Goal: Task Accomplishment & Management: Complete application form

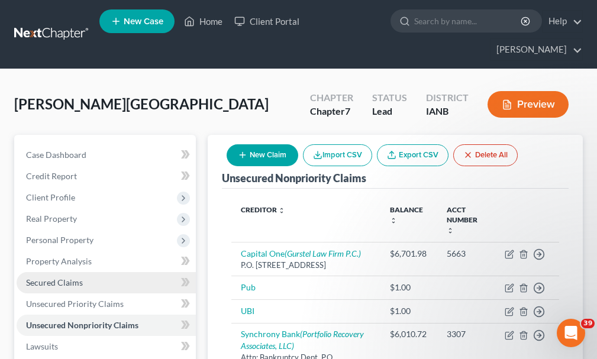
click at [57, 278] on span "Secured Claims" at bounding box center [54, 283] width 57 height 10
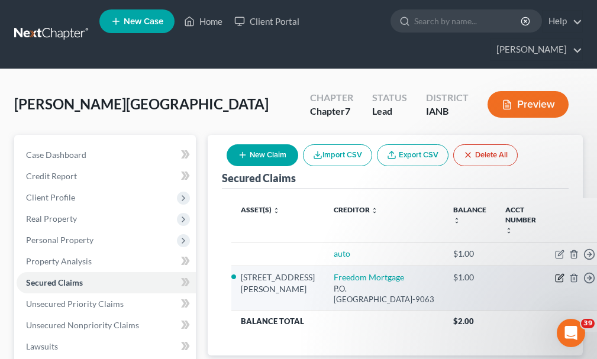
click at [555, 273] on icon "button" at bounding box center [559, 277] width 9 height 9
select select "45"
select select "3"
select select "11"
select select "2"
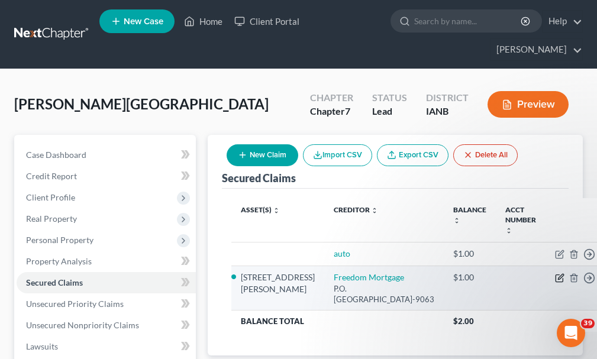
select select "0"
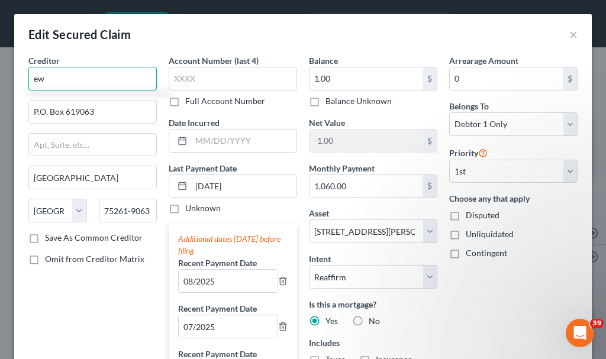
type input "w"
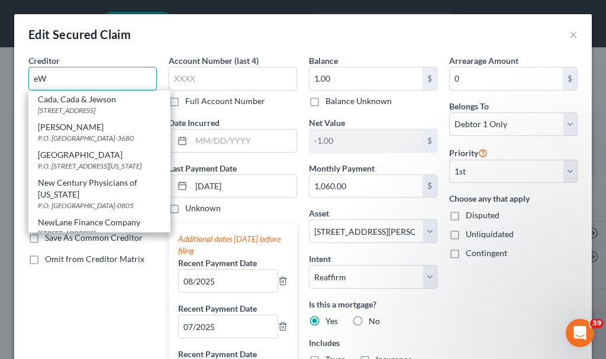
click at [79, 75] on input "eW" at bounding box center [92, 79] width 128 height 24
type input "e"
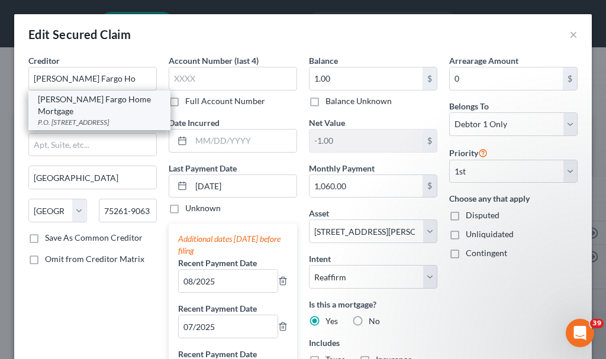
click at [95, 104] on div "[PERSON_NAME] Fargo Home Mortgage" at bounding box center [99, 105] width 123 height 24
type input "[PERSON_NAME] Fargo Home Mortgage"
type input "P.O. Box 10335"
type input "Des Moines"
select select "16"
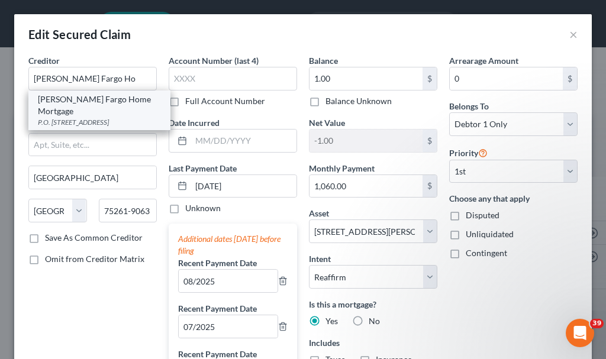
type input "50306"
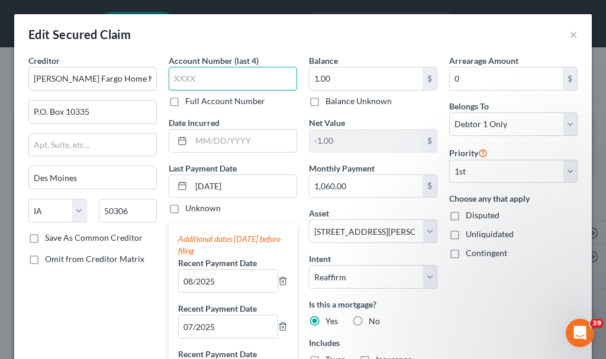
click at [206, 76] on input "text" at bounding box center [233, 79] width 128 height 24
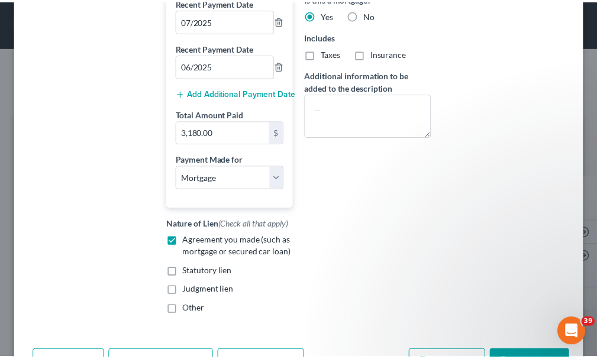
scroll to position [380, 0]
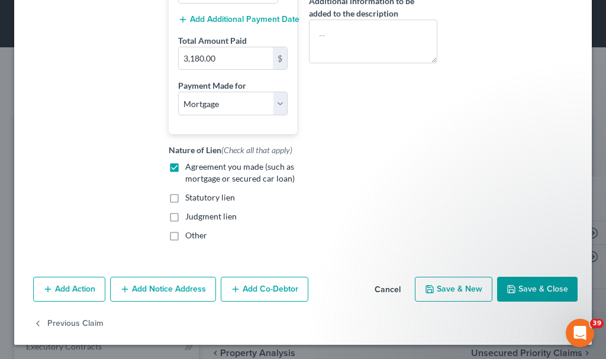
type input "6955"
click at [534, 284] on button "Save & Close" at bounding box center [537, 289] width 80 height 25
select select
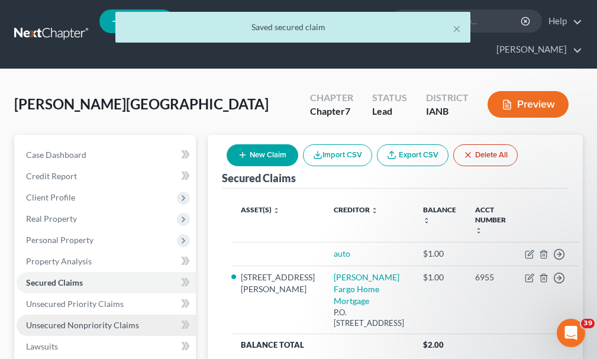
click at [87, 320] on span "Unsecured Nonpriority Claims" at bounding box center [82, 325] width 113 height 10
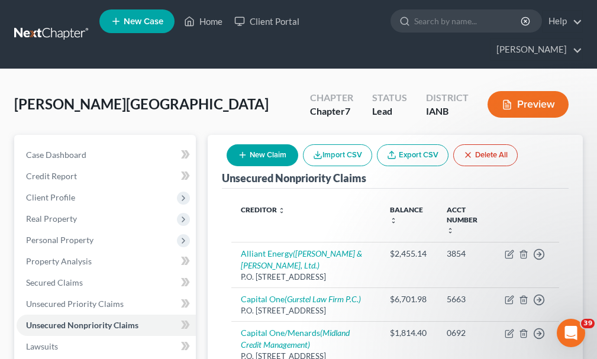
click at [260, 144] on button "New Claim" at bounding box center [263, 155] width 72 height 22
select select "0"
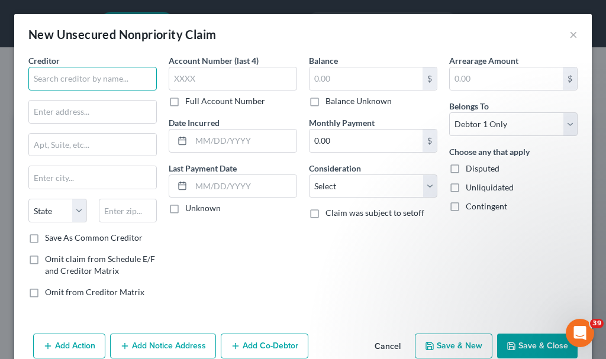
click at [107, 76] on input "text" at bounding box center [92, 79] width 128 height 24
type input "[PERSON_NAME] Law Firm"
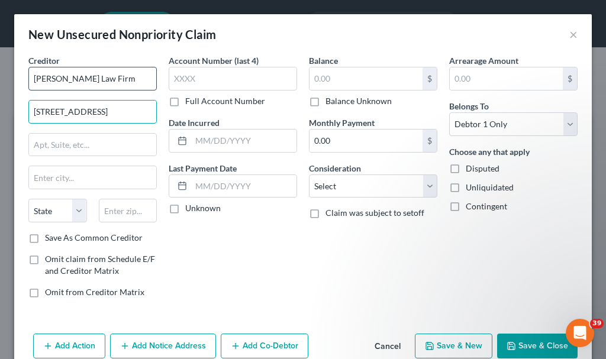
type input "[STREET_ADDRESS]"
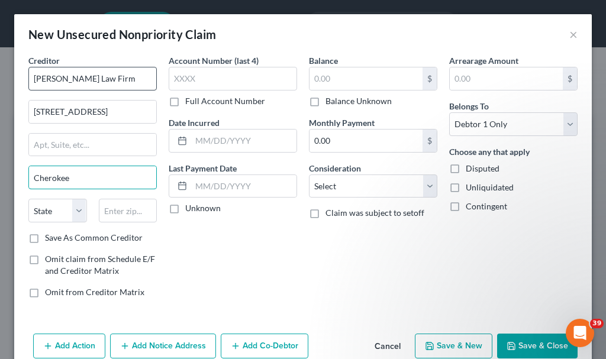
type input "Cherokee"
select select "16"
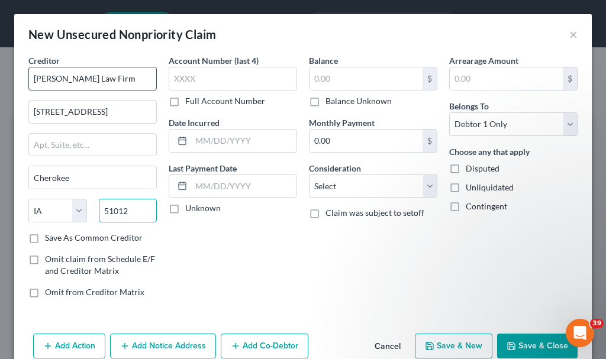
type input "51012"
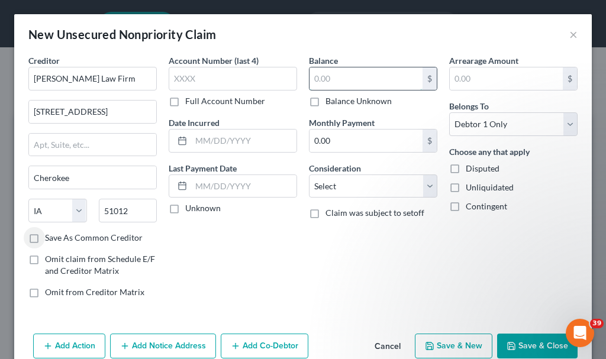
click at [332, 82] on input "text" at bounding box center [365, 78] width 113 height 22
type input "200"
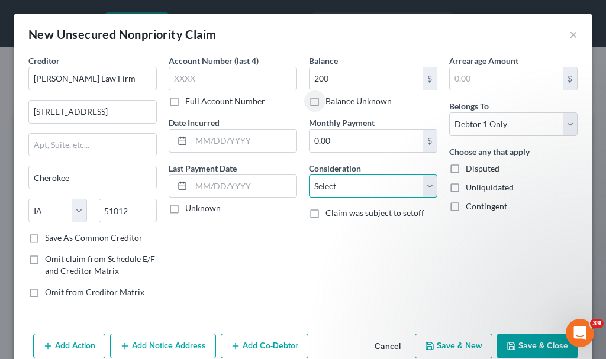
click at [352, 186] on select "Select Cable / Satellite Services Collection Agency Credit Card Debt Debt Couns…" at bounding box center [373, 187] width 128 height 24
select select "14"
click at [309, 175] on select "Select Cable / Satellite Services Collection Agency Credit Card Debt Debt Couns…" at bounding box center [373, 187] width 128 height 24
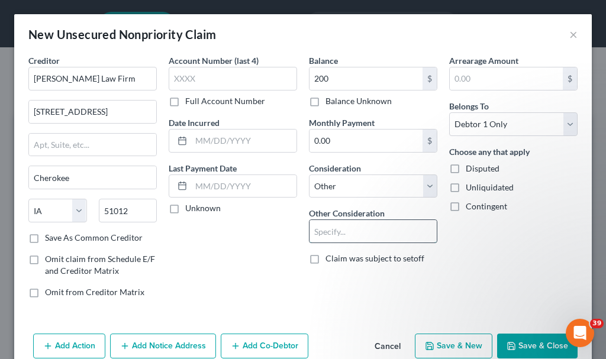
click at [349, 232] on input "text" at bounding box center [372, 231] width 127 height 22
type input "attorney fees"
click at [520, 340] on button "Save & Close" at bounding box center [537, 346] width 80 height 25
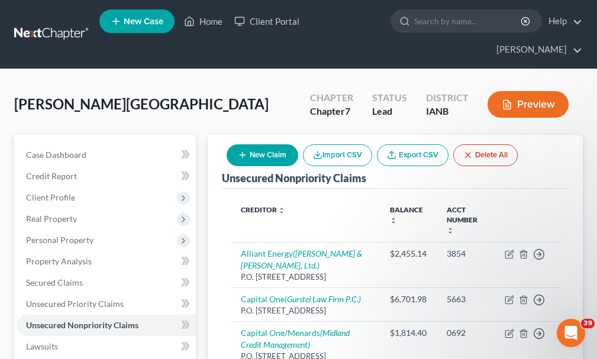
click at [282, 144] on button "New Claim" at bounding box center [263, 155] width 72 height 22
select select "0"
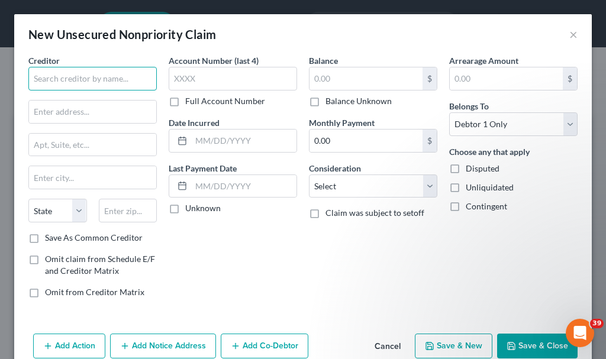
click at [96, 76] on input "text" at bounding box center [92, 79] width 128 height 24
type input "C"
type input "KCHE AM & FM Radio"
type input "P.O. Box 141"
type input "Cherokee"
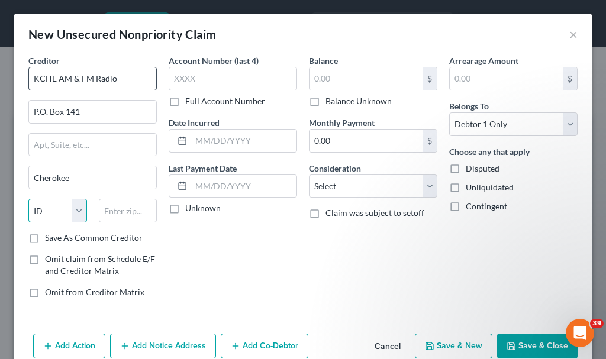
select select "16"
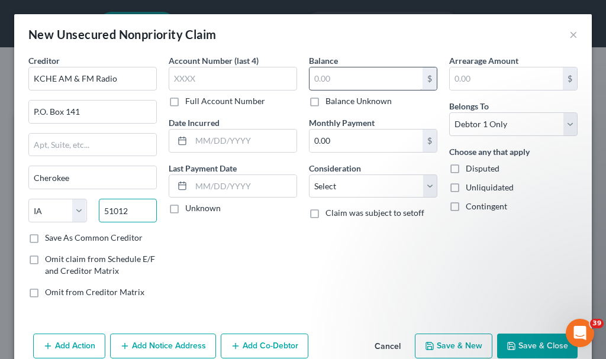
type input "51012"
click at [321, 79] on input "text" at bounding box center [365, 78] width 113 height 22
type input "1,250"
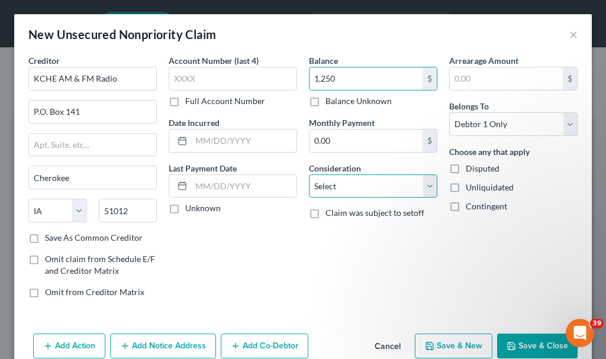
click at [349, 188] on select "Select Cable / Satellite Services Collection Agency Credit Card Debt Debt Couns…" at bounding box center [373, 187] width 128 height 24
select select "14"
click at [309, 175] on select "Select Cable / Satellite Services Collection Agency Credit Card Debt Debt Couns…" at bounding box center [373, 187] width 128 height 24
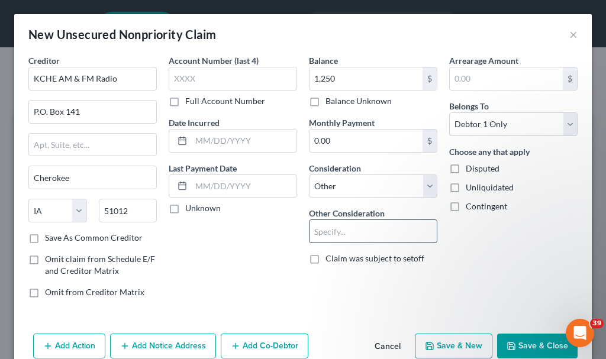
click at [350, 236] on input "text" at bounding box center [372, 231] width 127 height 22
type input "business debt"
click at [519, 347] on button "Save & Close" at bounding box center [537, 346] width 80 height 25
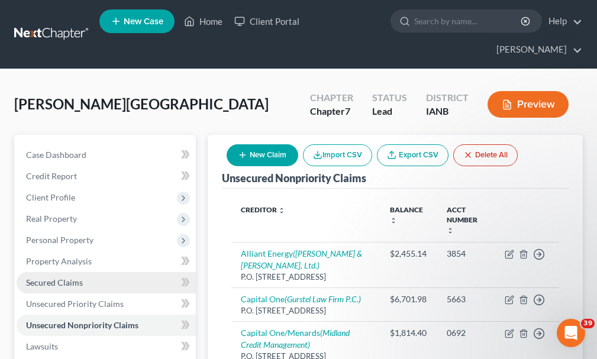
click at [56, 278] on span "Secured Claims" at bounding box center [54, 283] width 57 height 10
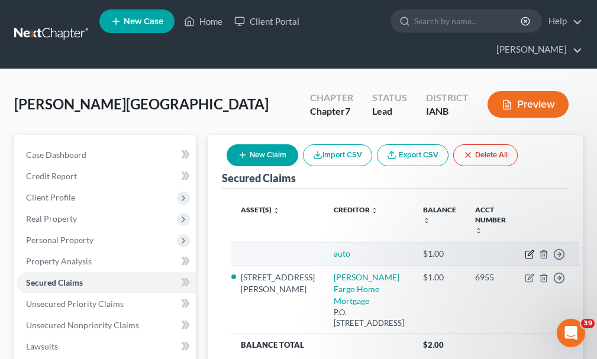
click at [528, 250] on icon "button" at bounding box center [530, 252] width 5 height 5
select select "0"
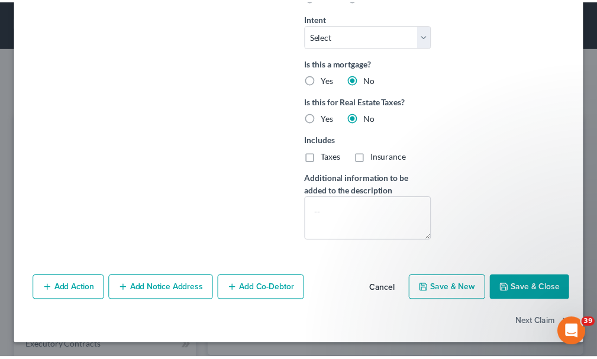
scroll to position [383, 0]
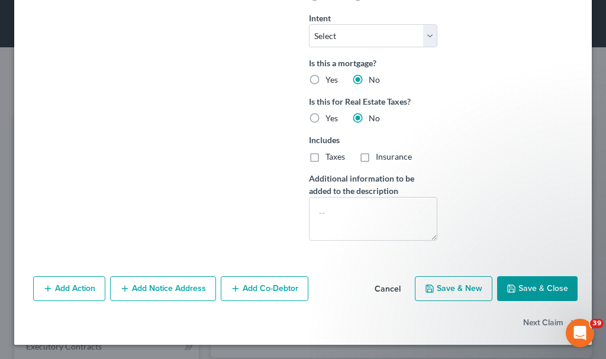
click at [531, 289] on button "Save & Close" at bounding box center [537, 288] width 80 height 25
select select
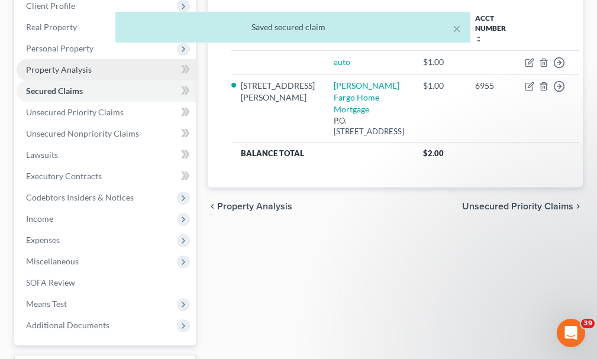
scroll to position [237, 0]
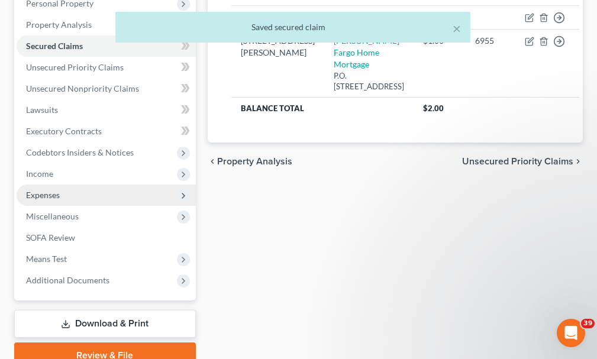
click at [46, 190] on span "Expenses" at bounding box center [43, 195] width 34 height 10
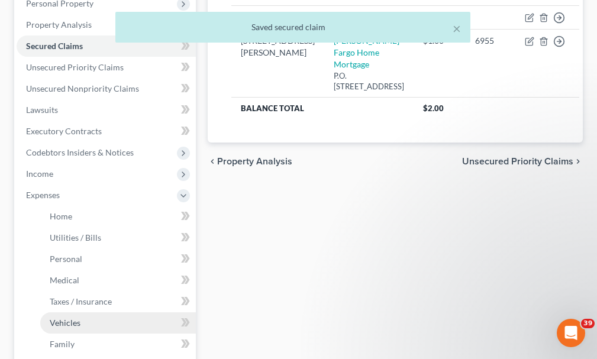
click at [65, 318] on span "Vehicles" at bounding box center [65, 323] width 31 height 10
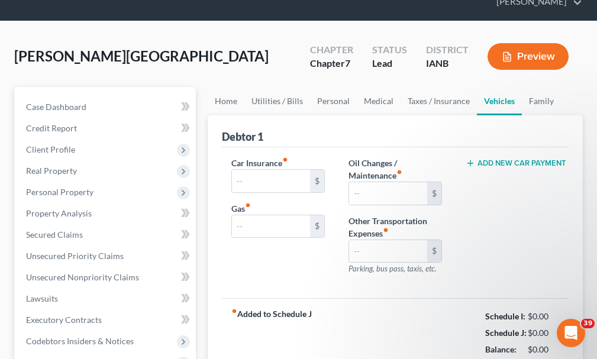
type input "271.00"
type input "0.00"
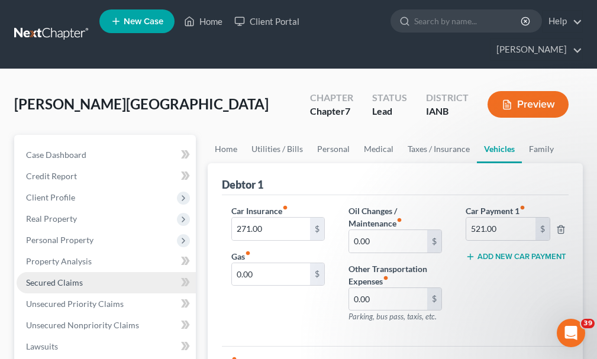
click at [58, 278] on span "Secured Claims" at bounding box center [54, 283] width 57 height 10
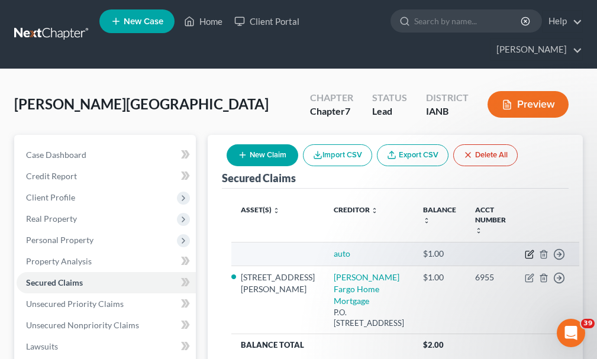
click at [525, 250] on icon "button" at bounding box center [529, 254] width 9 height 9
select select "0"
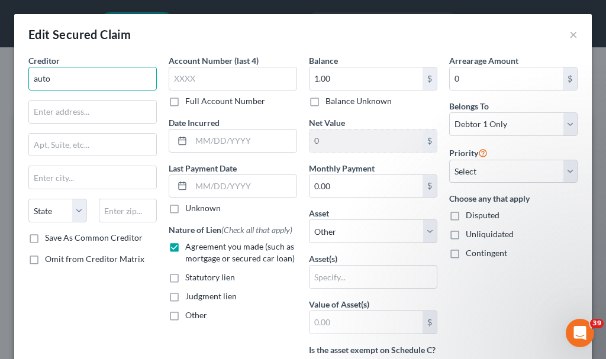
drag, startPoint x: 61, startPoint y: 73, endPoint x: 22, endPoint y: 87, distance: 41.4
click at [22, 87] on div "Creditor * auto State [US_STATE] AK AR AZ CA CO [GEOGRAPHIC_DATA] DE DC [GEOGRA…" at bounding box center [303, 348] width 578 height 588
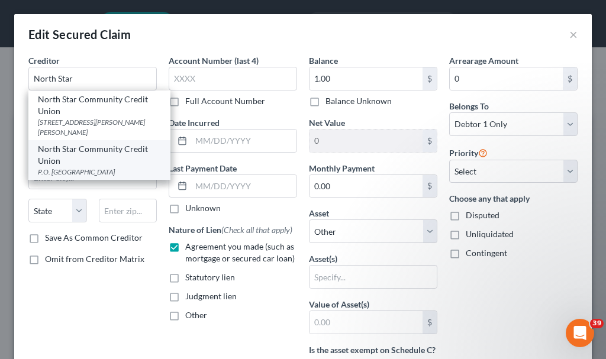
click at [94, 163] on div "North Star Community Credit Union" at bounding box center [99, 155] width 123 height 24
type input "North Star Community Credit Union"
type input "P.O. Box 556"
type input "Cherokee"
select select "16"
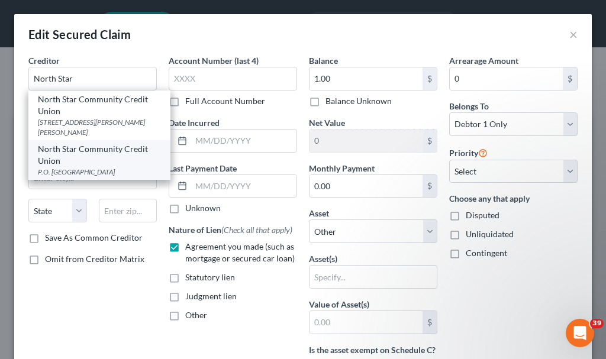
type input "51012"
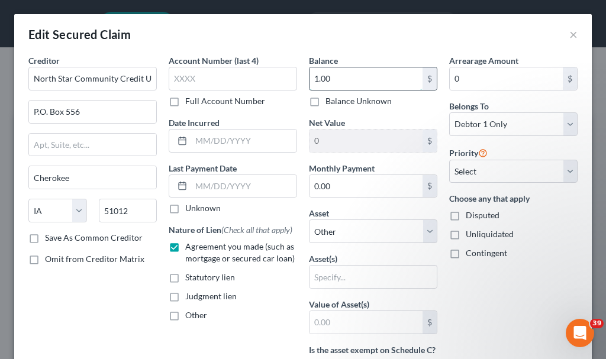
click at [354, 74] on input "1.00" at bounding box center [365, 78] width 113 height 22
type input "19,493.15"
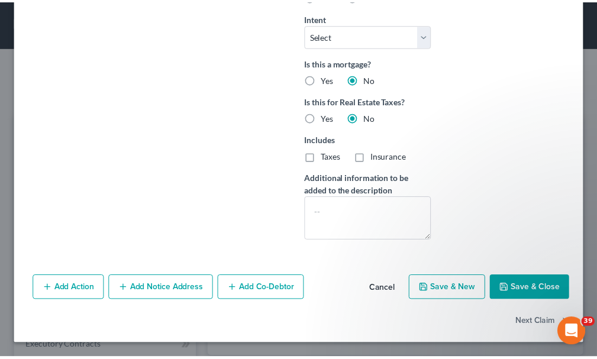
scroll to position [383, 0]
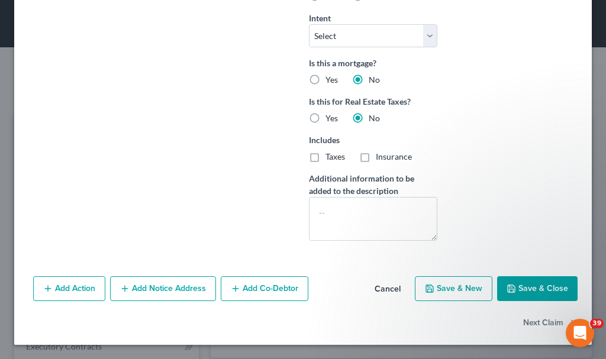
click at [515, 280] on button "Save & Close" at bounding box center [537, 288] width 80 height 25
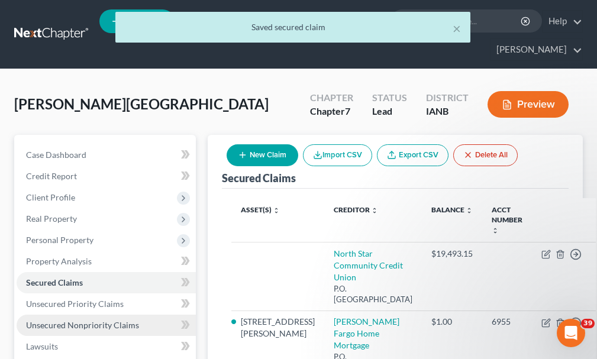
click at [99, 320] on span "Unsecured Nonpriority Claims" at bounding box center [82, 325] width 113 height 10
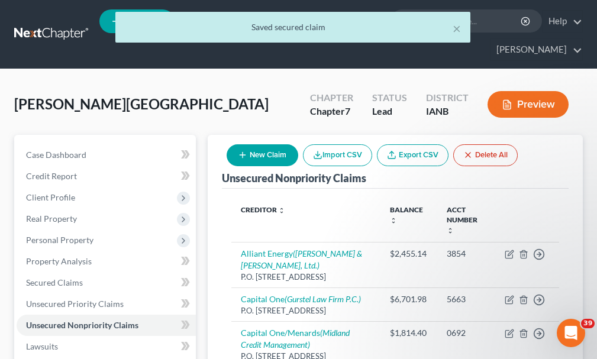
click at [273, 144] on button "New Claim" at bounding box center [263, 155] width 72 height 22
select select "0"
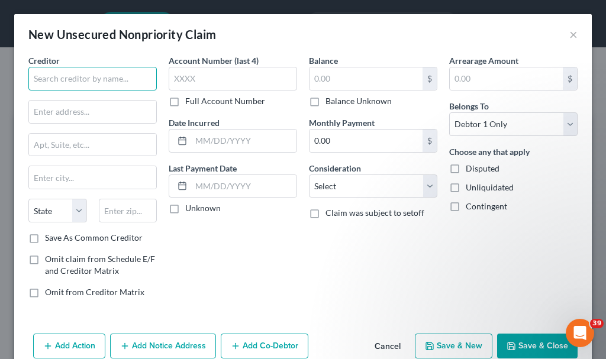
click at [121, 80] on input "text" at bounding box center [92, 79] width 128 height 24
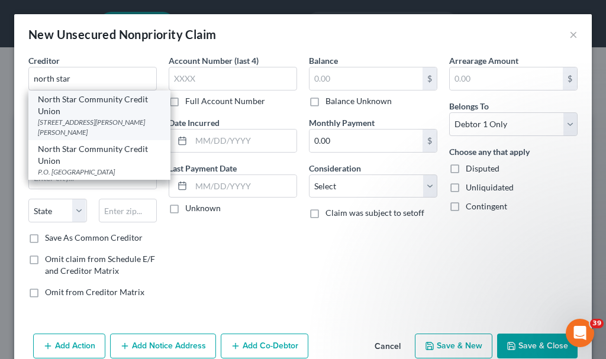
click at [82, 117] on div "[STREET_ADDRESS][PERSON_NAME][PERSON_NAME]" at bounding box center [99, 127] width 123 height 20
type input "North Star Community Credit Union"
type input "[STREET_ADDRESS][PERSON_NAME]"
type input "[PERSON_NAME]"
select select "16"
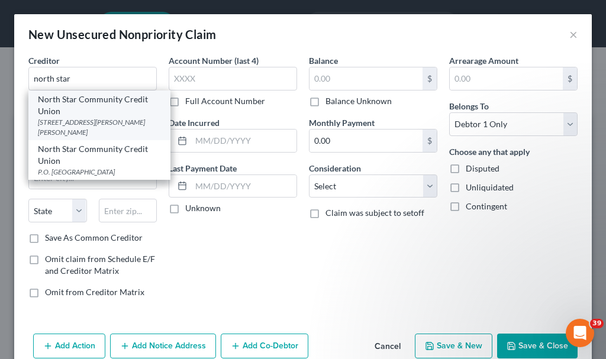
type input "51445"
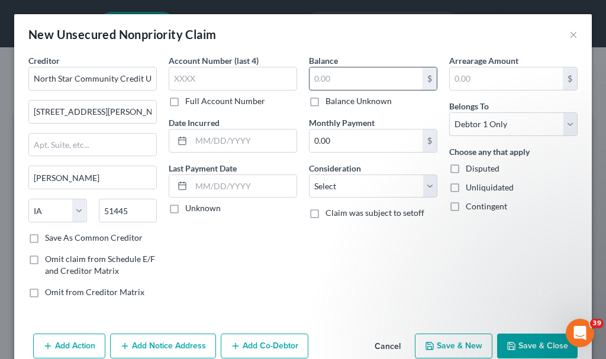
click at [339, 80] on input "text" at bounding box center [365, 78] width 113 height 22
type input "29,801.22"
click at [349, 189] on select "Select Cable / Satellite Services Collection Agency Credit Card Debt Debt Couns…" at bounding box center [373, 187] width 128 height 24
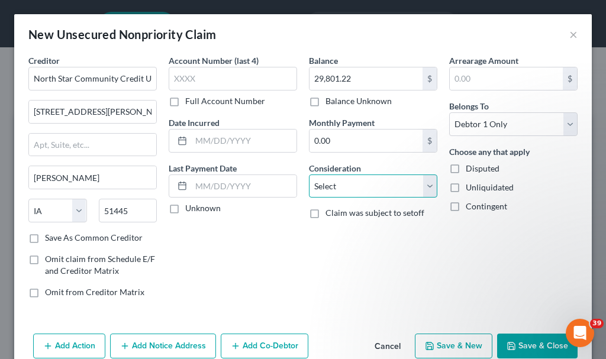
select select "10"
click at [309, 175] on select "Select Cable / Satellite Services Collection Agency Credit Card Debt Debt Couns…" at bounding box center [373, 187] width 128 height 24
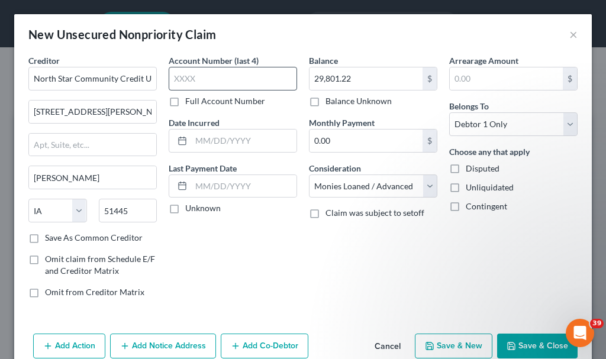
drag, startPoint x: 180, startPoint y: 50, endPoint x: 202, endPoint y: 82, distance: 39.6
click at [180, 60] on div "New Unsecured Nonpriority Claim × Creditor * North Star Community Credit Union …" at bounding box center [303, 191] width 578 height 354
click at [202, 76] on input "text" at bounding box center [233, 79] width 128 height 24
type input "6L15"
click at [448, 342] on button "Save & New" at bounding box center [454, 346] width 78 height 25
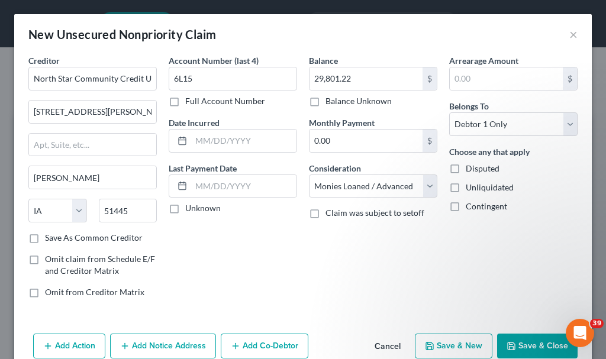
select select "0"
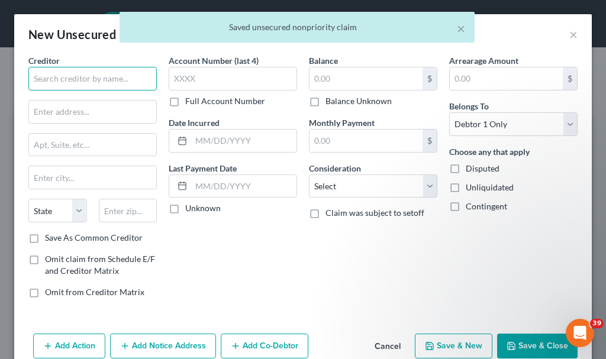
click at [97, 82] on input "text" at bounding box center [92, 79] width 128 height 24
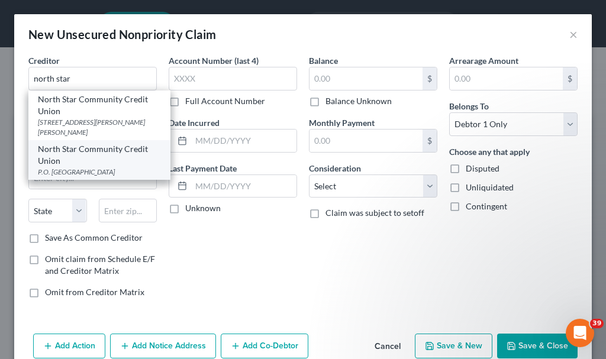
click at [81, 162] on div "North Star Community Credit Union" at bounding box center [99, 155] width 123 height 24
type input "North Star Community Credit Union"
type input "P.O. Box 556"
type input "Cherokee"
select select "16"
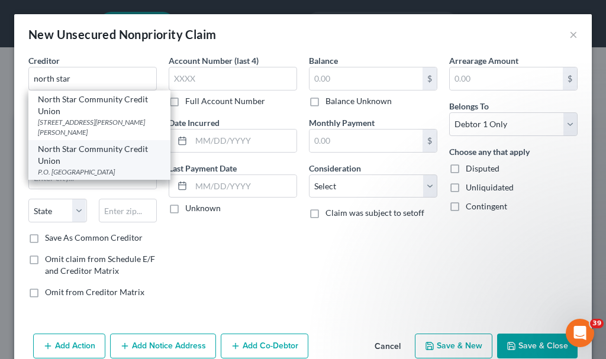
type input "51012"
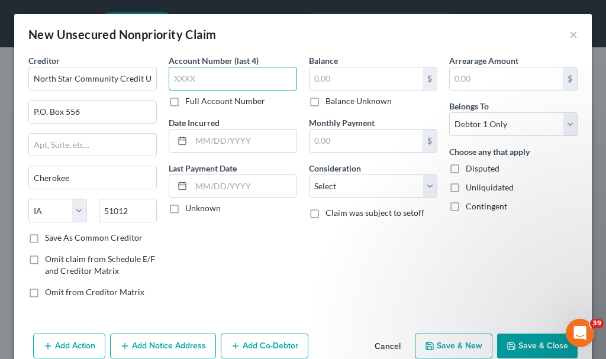
click at [214, 78] on input "text" at bounding box center [233, 79] width 128 height 24
type input "11L3"
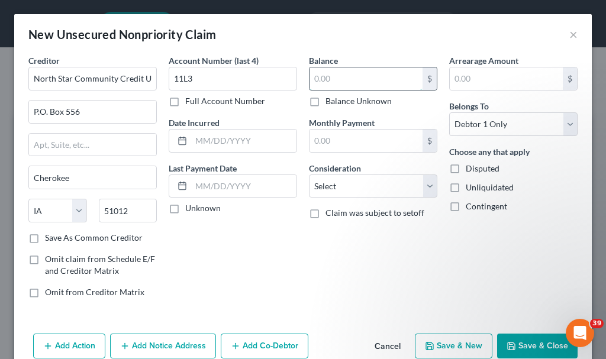
click at [354, 79] on input "text" at bounding box center [365, 78] width 113 height 22
type input "24,654.55"
click at [354, 184] on select "Select Cable / Satellite Services Collection Agency Credit Card Debt Debt Couns…" at bounding box center [373, 187] width 128 height 24
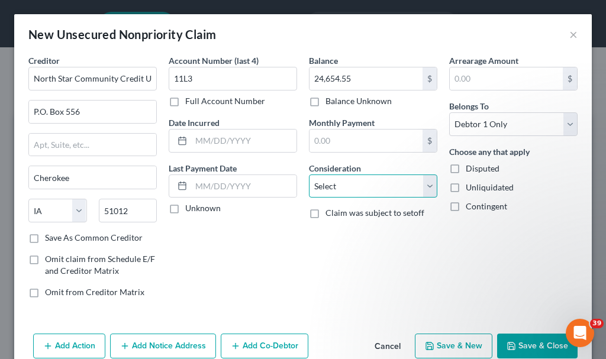
select select "14"
click at [309, 175] on select "Select Cable / Satellite Services Collection Agency Credit Card Debt Debt Couns…" at bounding box center [373, 187] width 128 height 24
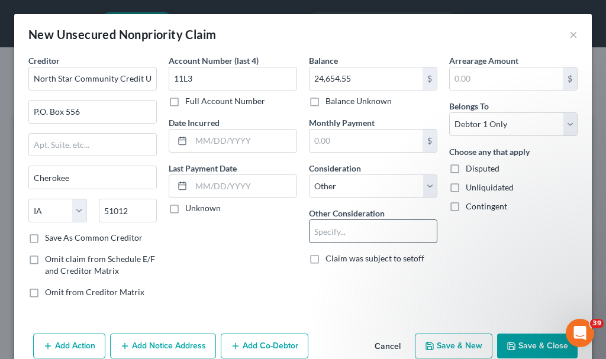
click at [352, 228] on input "text" at bounding box center [372, 231] width 127 height 22
type input "business debt"
click at [530, 346] on button "Save & Close" at bounding box center [537, 346] width 80 height 25
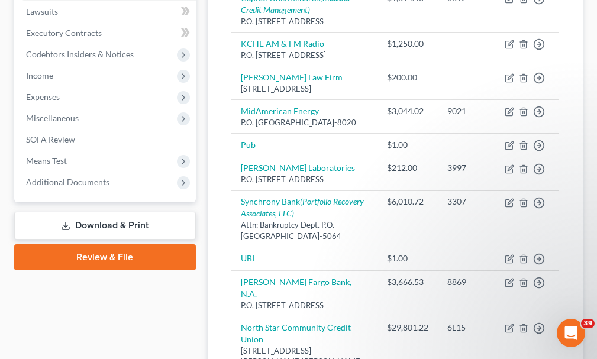
scroll to position [190, 0]
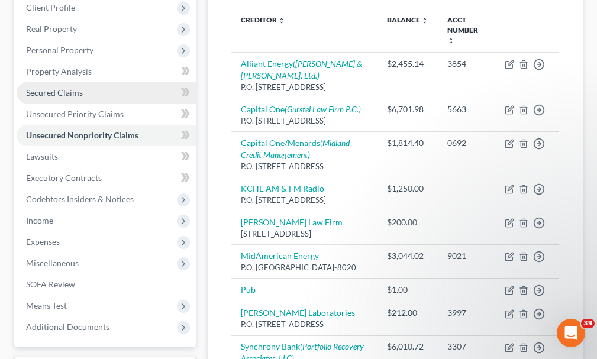
click at [67, 88] on span "Secured Claims" at bounding box center [54, 93] width 57 height 10
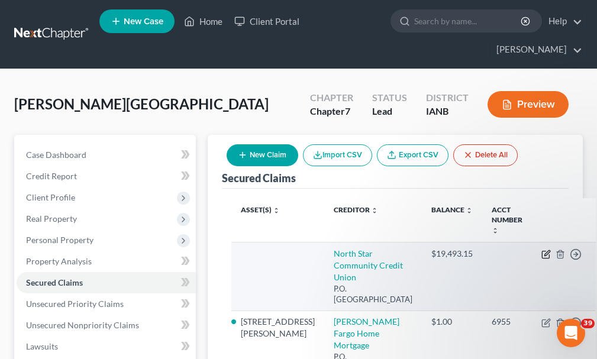
click at [541, 250] on icon "button" at bounding box center [545, 254] width 9 height 9
select select "16"
select select "0"
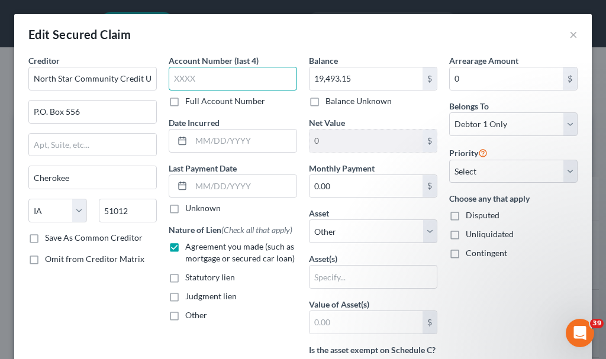
click at [191, 72] on input "text" at bounding box center [233, 79] width 128 height 24
type input "6L56"
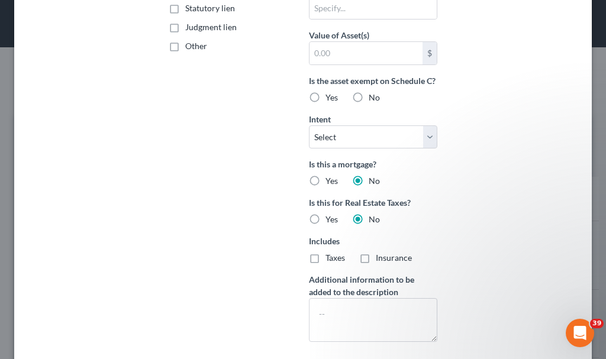
scroll to position [383, 0]
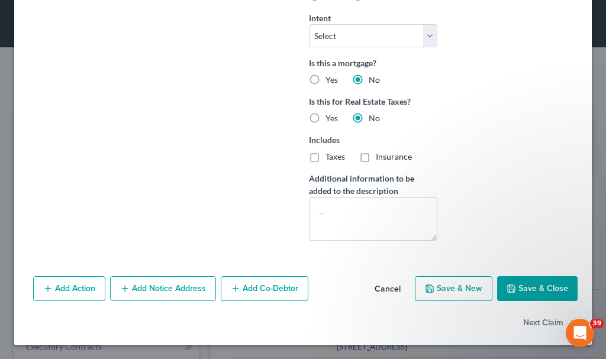
click at [527, 289] on button "Save & Close" at bounding box center [537, 288] width 80 height 25
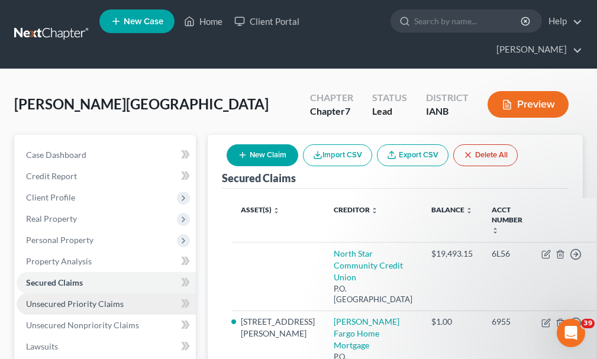
click at [86, 299] on span "Unsecured Priority Claims" at bounding box center [75, 304] width 98 height 10
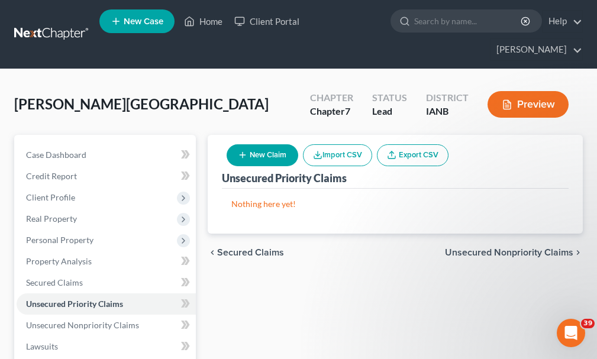
click at [266, 144] on button "New Claim" at bounding box center [263, 155] width 72 height 22
select select "0"
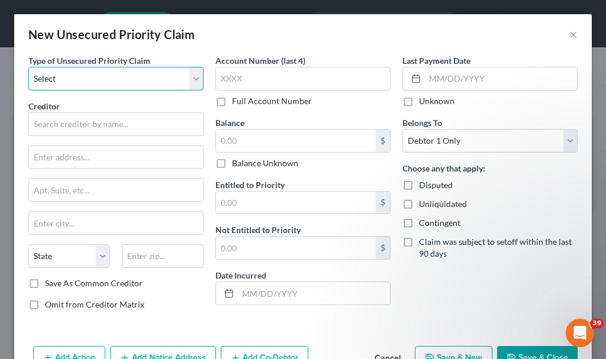
click at [75, 79] on select "Select Taxes & Other Government Units Domestic Support Obligations Extensions o…" at bounding box center [115, 79] width 175 height 24
select select "1"
click at [28, 67] on select "Select Taxes & Other Government Units Domestic Support Obligations Extensions o…" at bounding box center [115, 79] width 175 height 24
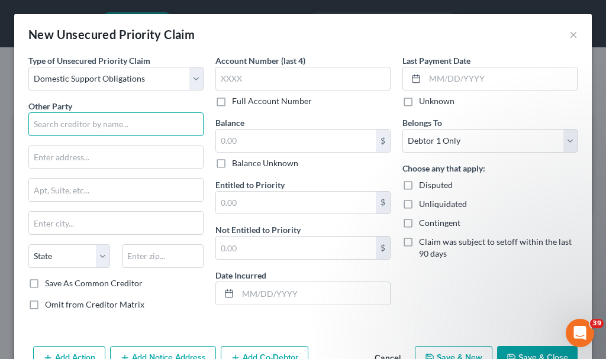
click at [74, 125] on input "text" at bounding box center [115, 124] width 175 height 24
type input "[US_STATE] Dept. of Health & Family Services"
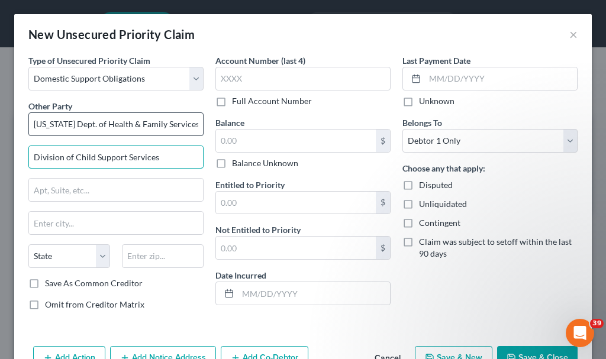
type input "Division of Child Support Services"
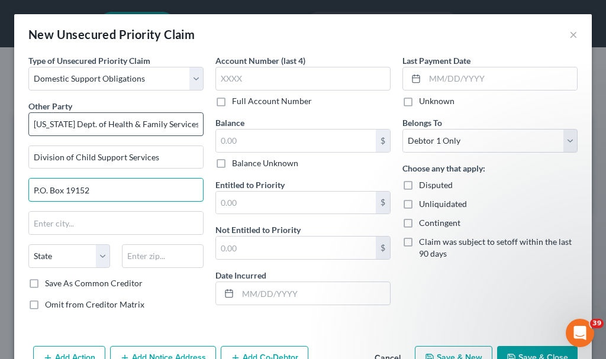
type input "P.O. Box 19152"
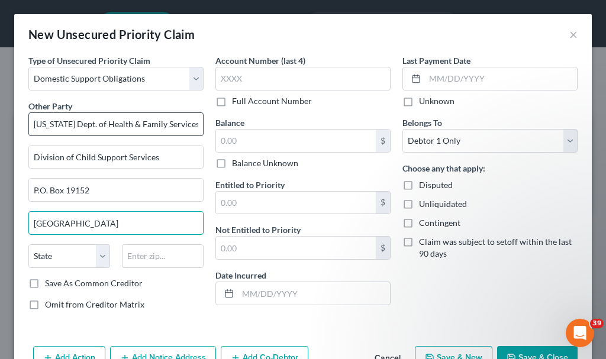
type input "[GEOGRAPHIC_DATA]"
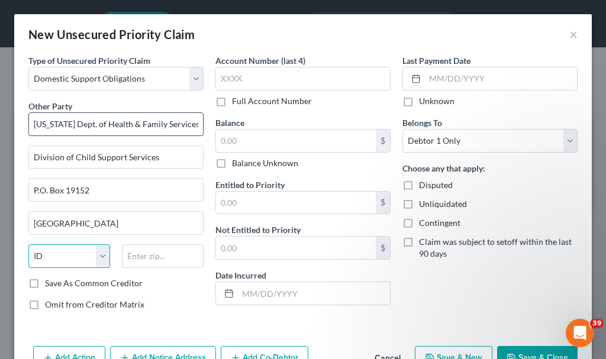
select select "14"
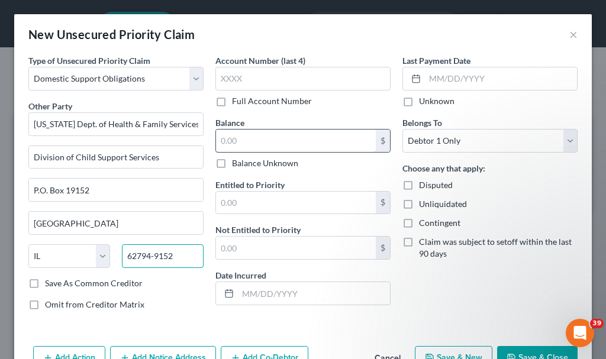
type input "62794-9152"
click at [249, 141] on input "text" at bounding box center [296, 141] width 160 height 22
type input "6,825"
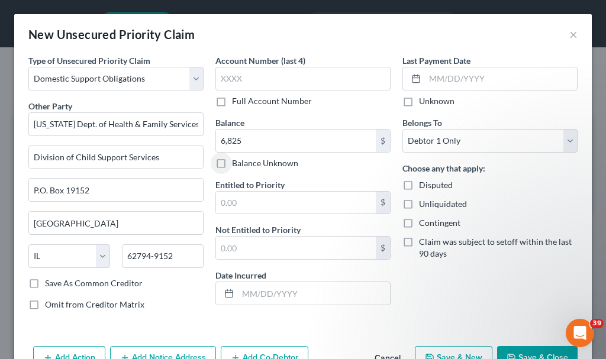
click at [523, 354] on button "Save & Close" at bounding box center [537, 358] width 80 height 25
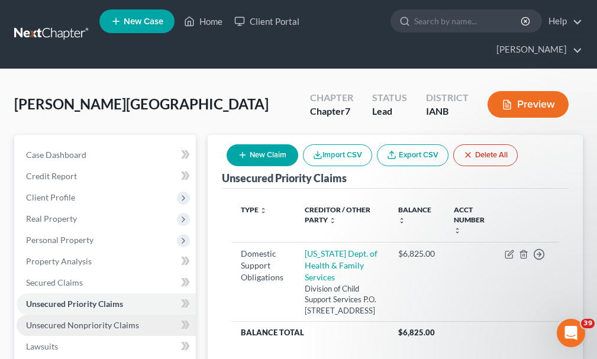
click at [98, 320] on span "Unsecured Nonpriority Claims" at bounding box center [82, 325] width 113 height 10
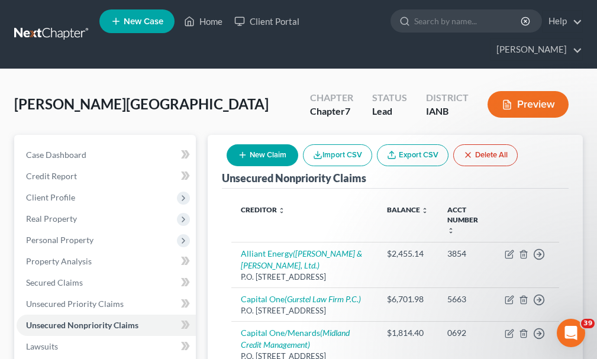
click at [262, 144] on button "New Claim" at bounding box center [263, 155] width 72 height 22
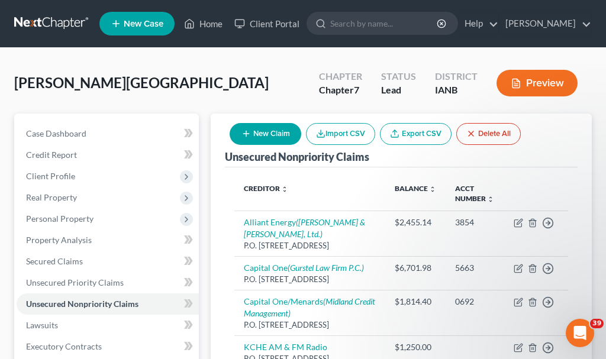
select select "0"
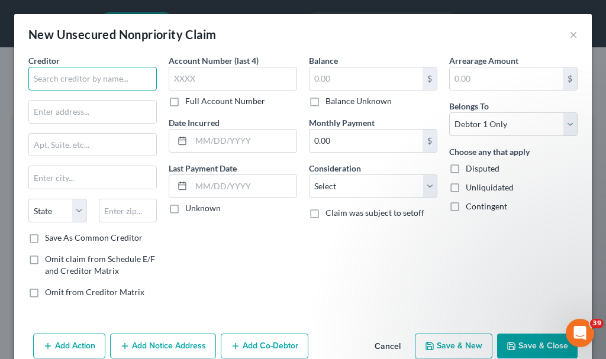
click at [99, 75] on input "text" at bounding box center [92, 79] width 128 height 24
type input "Pool & Pub, Inc."
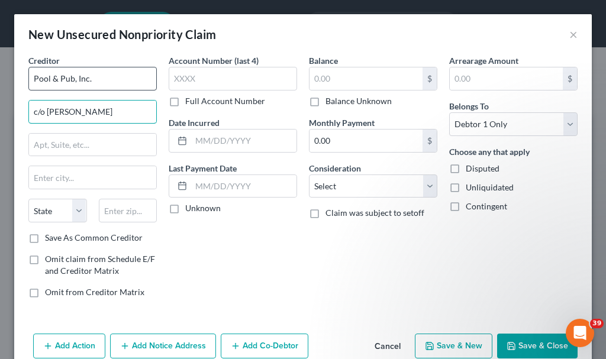
type input "c/o [PERSON_NAME]"
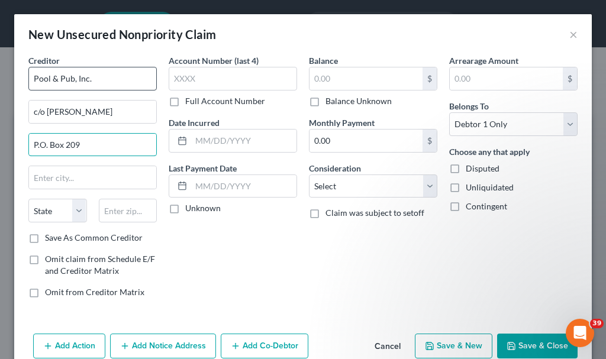
type input "P.O. Box 209"
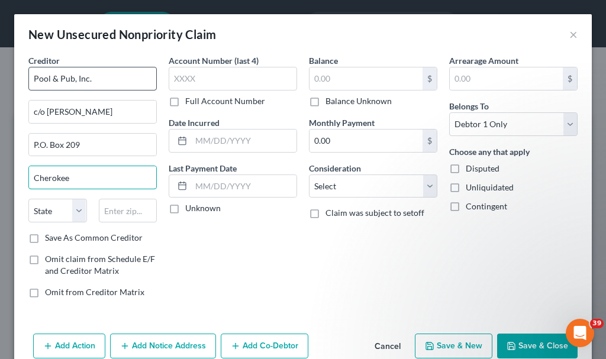
type input "Cherokee"
select select "16"
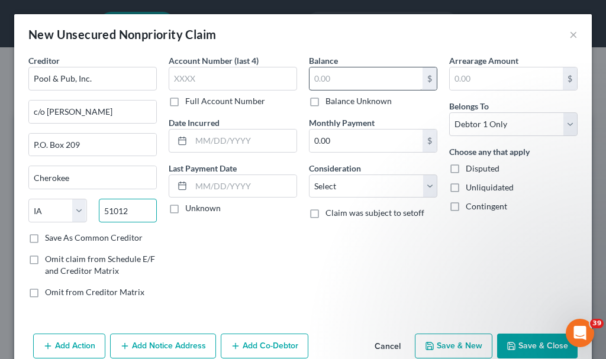
type input "51012"
click at [354, 78] on input "text" at bounding box center [365, 78] width 113 height 22
type input "6,306"
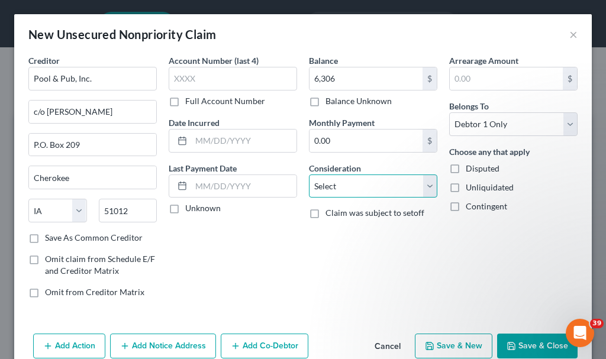
click at [341, 188] on select "Select Cable / Satellite Services Collection Agency Credit Card Debt Debt Couns…" at bounding box center [373, 187] width 128 height 24
select select "14"
click at [309, 175] on select "Select Cable / Satellite Services Collection Agency Credit Card Debt Debt Couns…" at bounding box center [373, 187] width 128 height 24
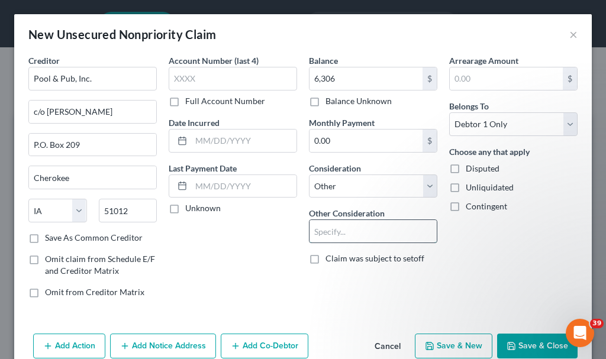
click at [348, 236] on input "text" at bounding box center [372, 231] width 127 height 22
type input "business debt"
click at [447, 345] on button "Save & New" at bounding box center [454, 346] width 78 height 25
select select "0"
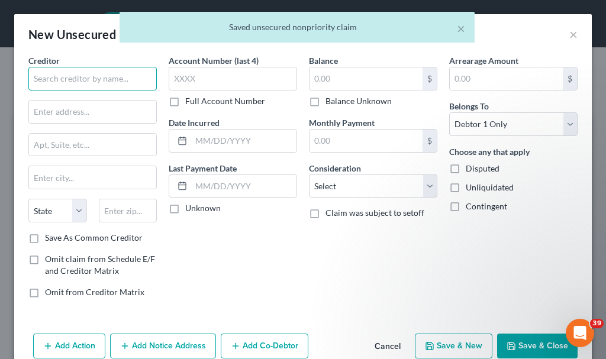
click at [96, 78] on input "text" at bounding box center [92, 79] width 128 height 24
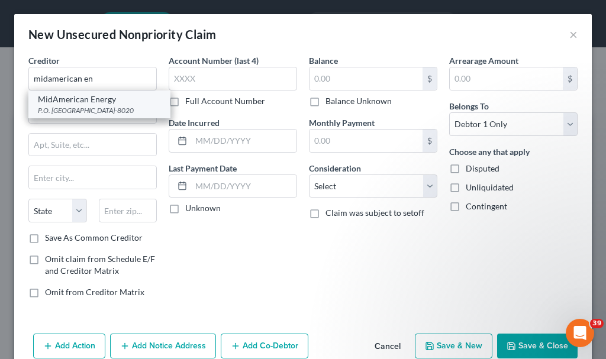
click at [79, 107] on div "P.O. [GEOGRAPHIC_DATA]-8020" at bounding box center [99, 110] width 123 height 10
type input "MidAmerican Energy"
type input "P.O. Box 8020"
type input "[PERSON_NAME]"
select select "16"
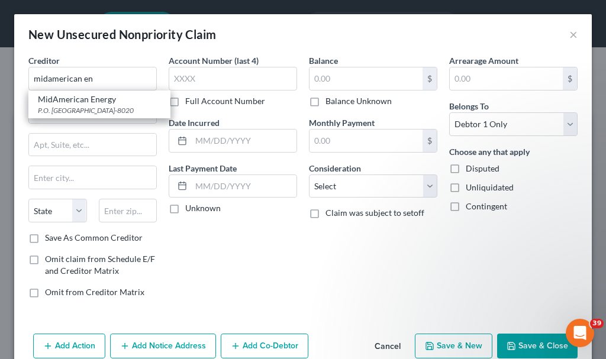
type input "52808-8020"
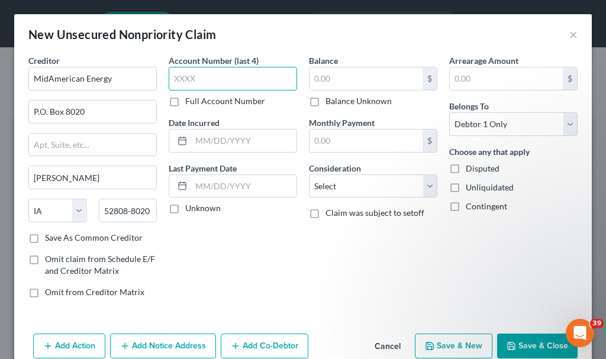
click at [207, 72] on input "text" at bounding box center [233, 79] width 128 height 24
type input "9021"
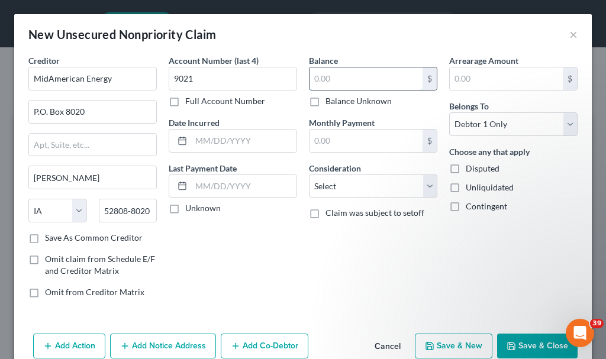
click at [327, 79] on input "text" at bounding box center [365, 78] width 113 height 22
type input "10,397.54"
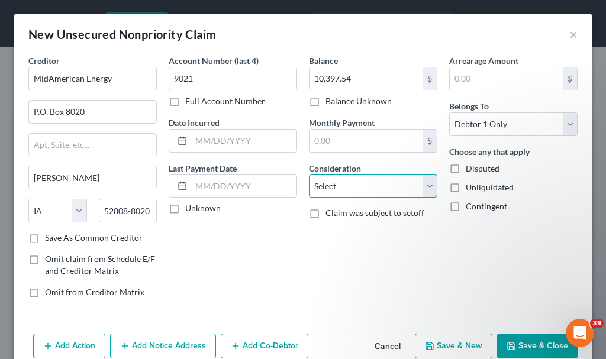
click at [343, 183] on select "Select Cable / Satellite Services Collection Agency Credit Card Debt Debt Couns…" at bounding box center [373, 187] width 128 height 24
select select "14"
click at [309, 175] on select "Select Cable / Satellite Services Collection Agency Credit Card Debt Debt Couns…" at bounding box center [373, 187] width 128 height 24
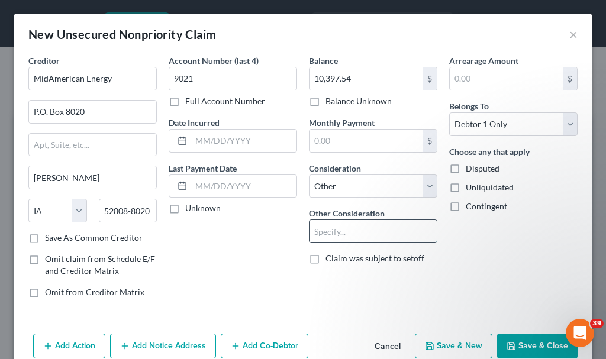
click at [350, 230] on input "text" at bounding box center [372, 231] width 127 height 22
type input "business debt"
click at [527, 346] on button "Save & Close" at bounding box center [537, 346] width 80 height 25
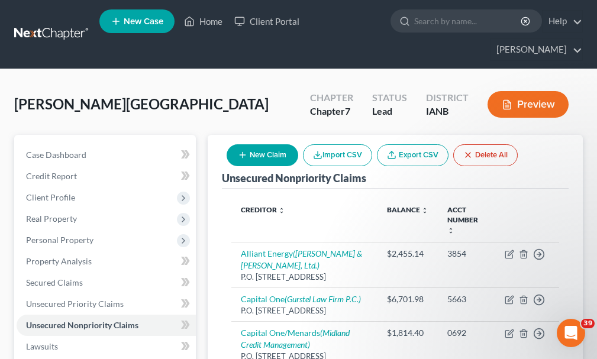
click at [262, 144] on button "New Claim" at bounding box center [263, 155] width 72 height 22
select select "0"
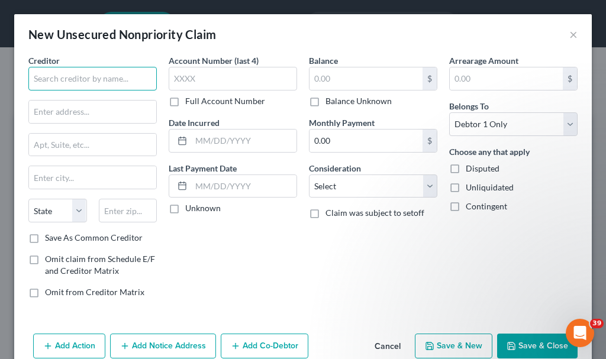
click at [79, 73] on input "text" at bounding box center [92, 79] width 128 height 24
type input "Sanitary Services"
type input "P.O. Box 538"
type input "Cherokee"
select select "16"
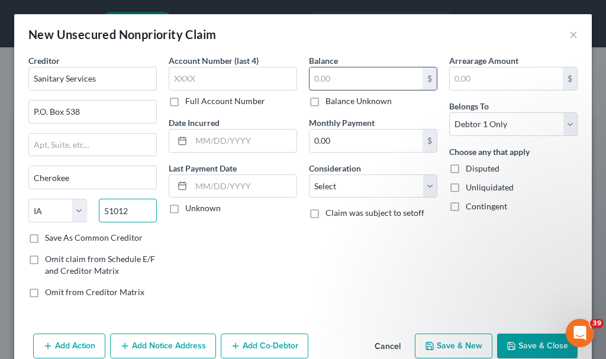
type input "51012"
click at [356, 78] on input "text" at bounding box center [365, 78] width 113 height 22
type input "674.72"
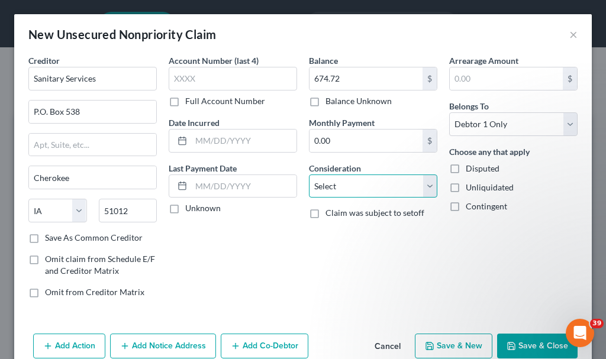
click at [341, 185] on select "Select Cable / Satellite Services Collection Agency Credit Card Debt Debt Couns…" at bounding box center [373, 187] width 128 height 24
select select "14"
click at [309, 175] on select "Select Cable / Satellite Services Collection Agency Credit Card Debt Debt Couns…" at bounding box center [373, 187] width 128 height 24
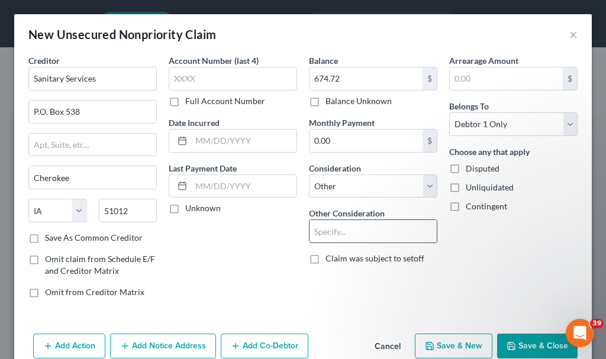
click at [349, 228] on input "text" at bounding box center [372, 231] width 127 height 22
type input "business debt"
click at [434, 347] on button "Save & New" at bounding box center [454, 346] width 78 height 25
select select "0"
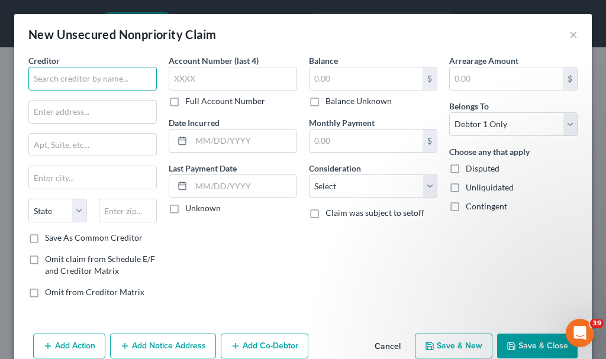
drag, startPoint x: 107, startPoint y: 78, endPoint x: 108, endPoint y: 71, distance: 7.1
click at [107, 78] on input "text" at bounding box center [92, 79] width 128 height 24
type input "North Star Mutual Insurance Co."
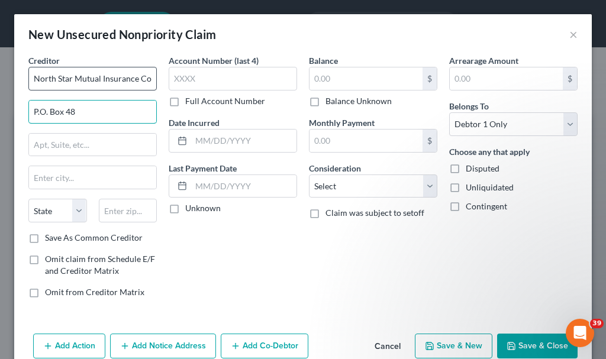
type input "P.O. Box 48"
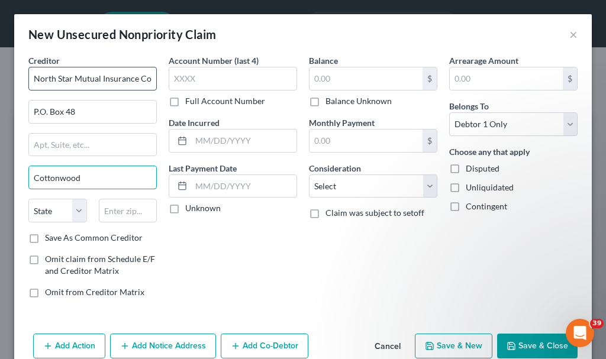
type input "Cottonwood"
select select "24"
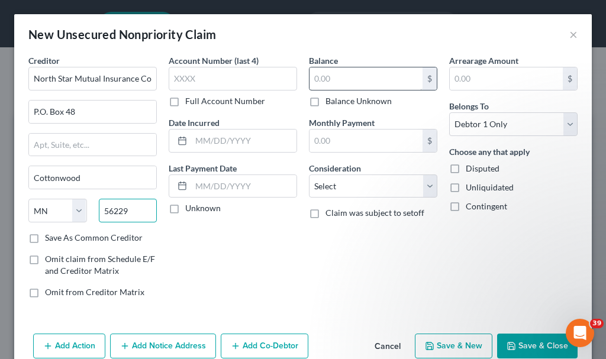
type input "56229"
click at [337, 75] on input "text" at bounding box center [365, 78] width 113 height 22
type input "4,405.25"
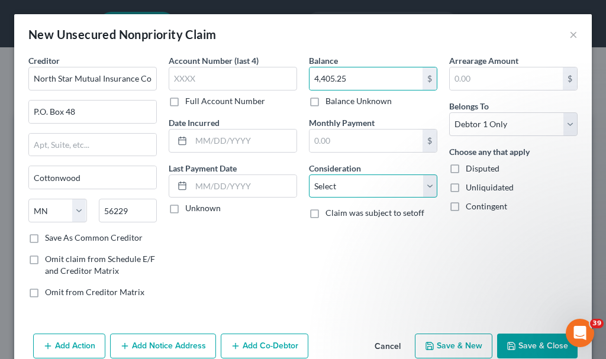
click at [349, 178] on select "Select Cable / Satellite Services Collection Agency Credit Card Debt Debt Couns…" at bounding box center [373, 187] width 128 height 24
select select "14"
click at [309, 175] on select "Select Cable / Satellite Services Collection Agency Credit Card Debt Debt Couns…" at bounding box center [373, 187] width 128 height 24
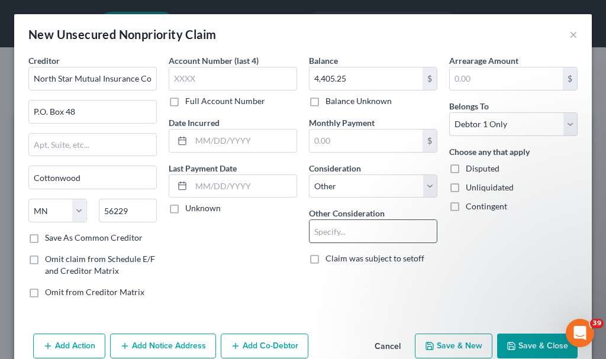
click at [349, 226] on input "text" at bounding box center [372, 231] width 127 height 22
type input "business debt"
click at [451, 342] on button "Save & New" at bounding box center [454, 346] width 78 height 25
select select "0"
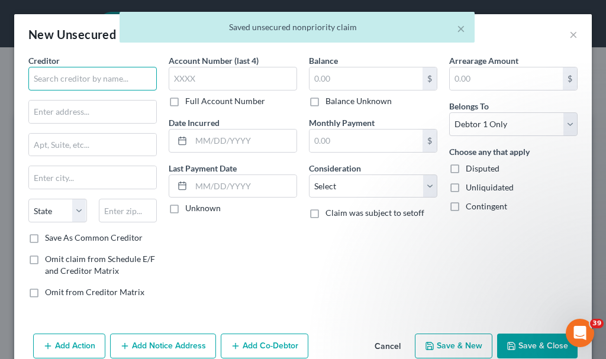
click at [95, 71] on input "text" at bounding box center [92, 79] width 128 height 24
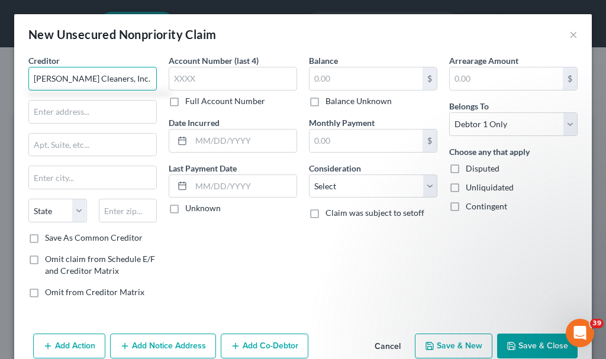
type input "[PERSON_NAME] Cleaners, Inc."
type input "P.O. Box 391"
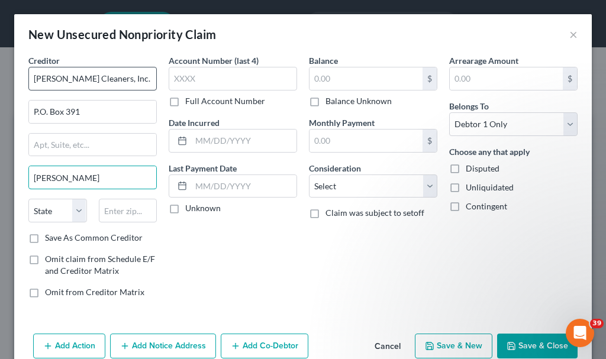
type input "[PERSON_NAME]"
select select "16"
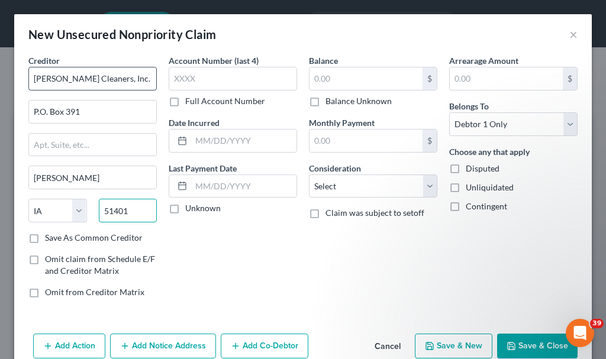
type input "51401"
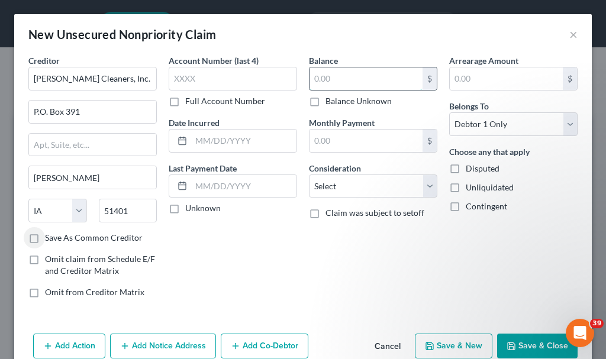
click at [336, 77] on input "text" at bounding box center [365, 78] width 113 height 22
type input "164.29"
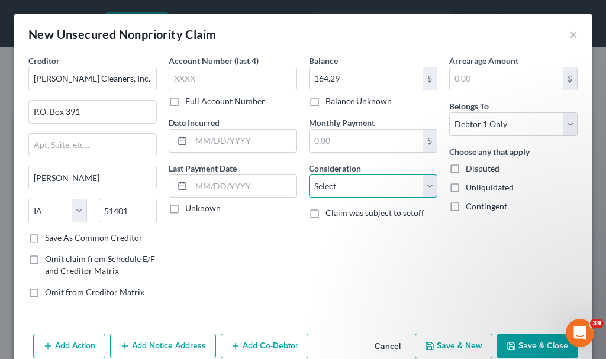
click at [339, 189] on select "Select Cable / Satellite Services Collection Agency Credit Card Debt Debt Couns…" at bounding box center [373, 187] width 128 height 24
select select "14"
click at [309, 175] on select "Select Cable / Satellite Services Collection Agency Credit Card Debt Debt Couns…" at bounding box center [373, 187] width 128 height 24
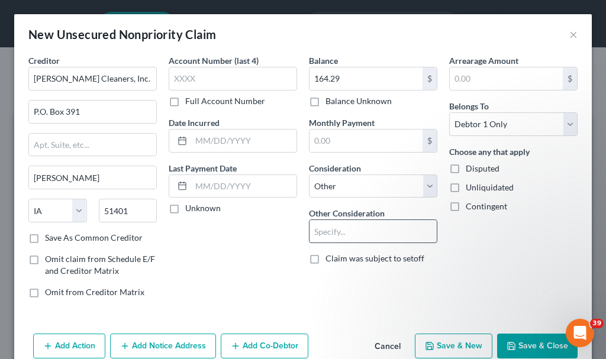
click at [348, 230] on input "text" at bounding box center [372, 231] width 127 height 22
type input "business debt"
click at [440, 345] on button "Save & New" at bounding box center [454, 346] width 78 height 25
select select "0"
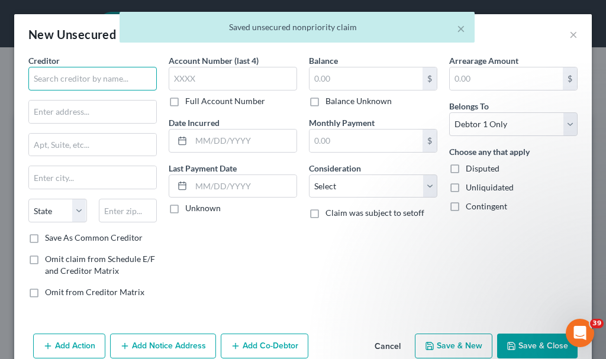
click at [100, 81] on input "text" at bounding box center [92, 79] width 128 height 24
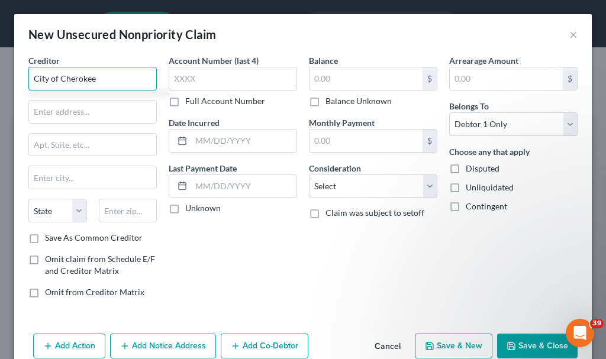
type input "City of Cherokee"
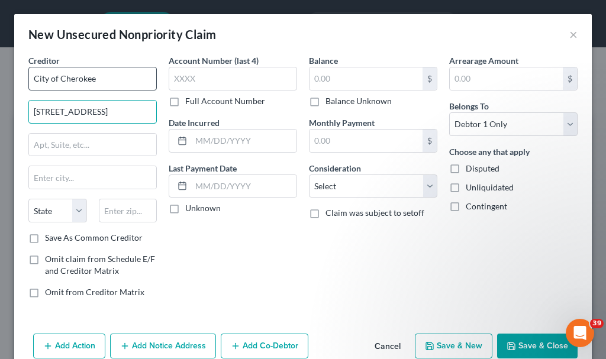
type input "[STREET_ADDRESS]"
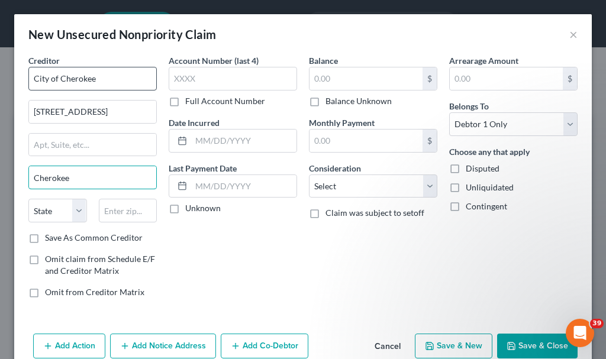
type input "Cherokee"
select select "16"
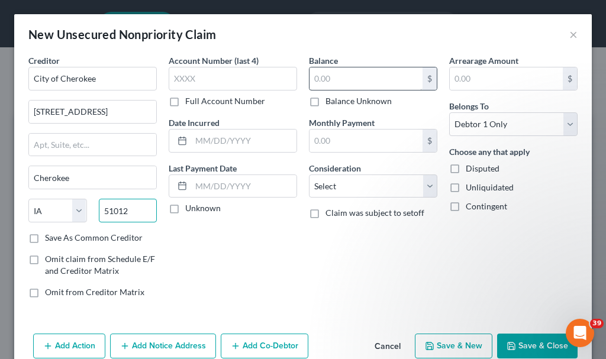
type input "51012"
click at [334, 82] on input "text" at bounding box center [365, 78] width 113 height 22
type input "90.59"
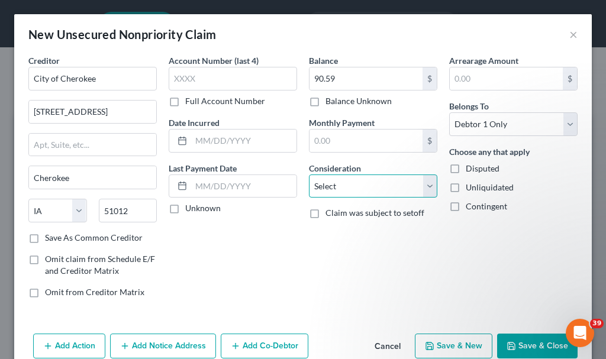
click at [348, 183] on select "Select Cable / Satellite Services Collection Agency Credit Card Debt Debt Couns…" at bounding box center [373, 187] width 128 height 24
select select "14"
click at [309, 175] on select "Select Cable / Satellite Services Collection Agency Credit Card Debt Debt Couns…" at bounding box center [373, 187] width 128 height 24
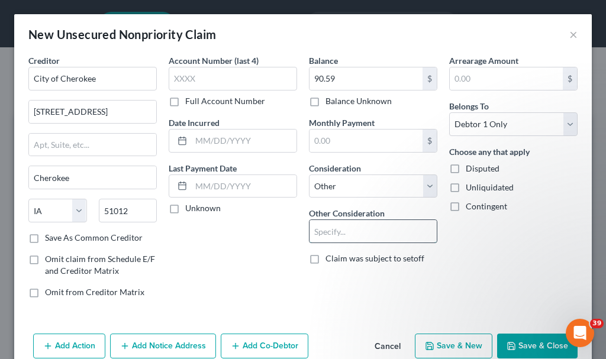
click at [346, 233] on input "text" at bounding box center [372, 231] width 127 height 22
type input "business debt"
click at [430, 340] on button "Save & New" at bounding box center [454, 346] width 78 height 25
select select "0"
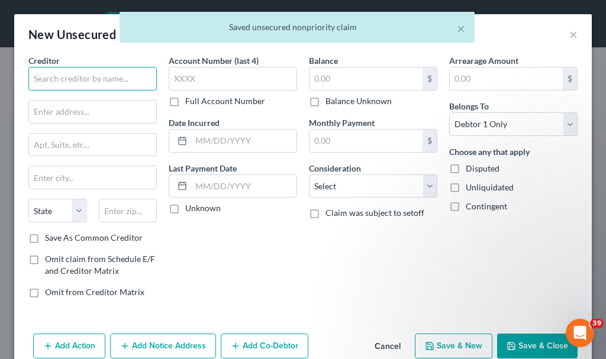
click at [102, 82] on input "text" at bounding box center [92, 79] width 128 height 24
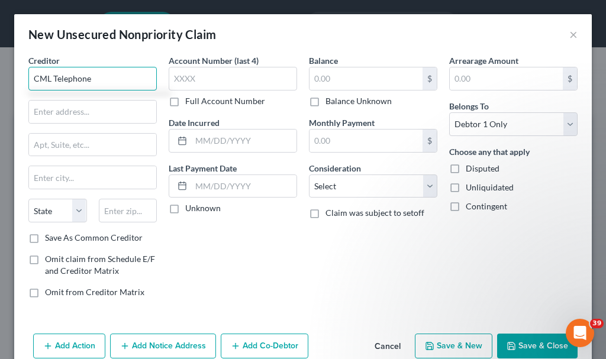
type input "CML Telephone"
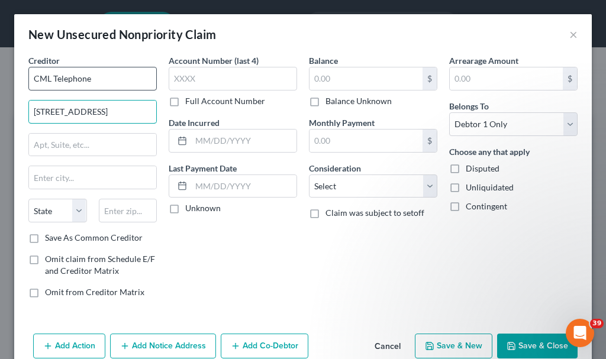
type input "[STREET_ADDRESS]"
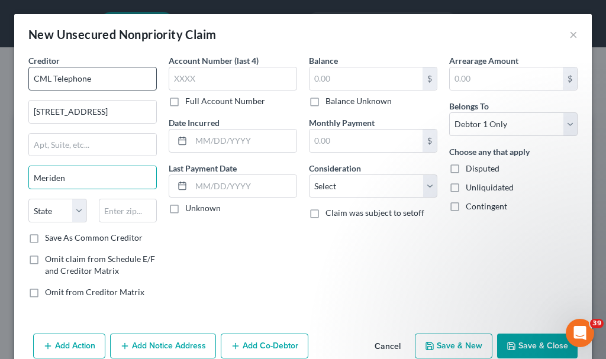
type input "Meriden"
select select "16"
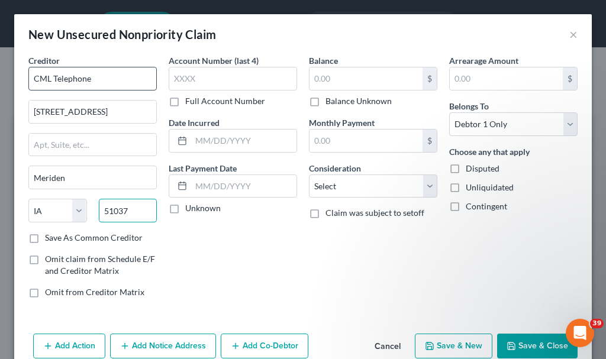
type input "51037"
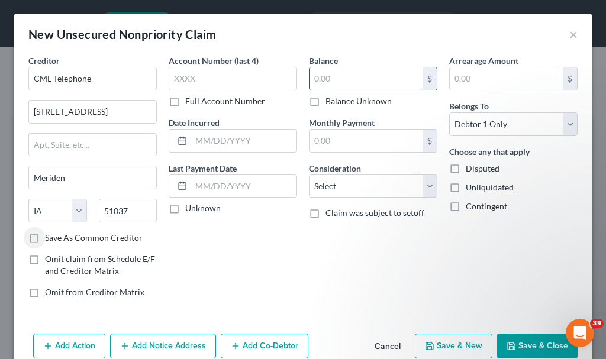
click at [324, 80] on input "text" at bounding box center [365, 78] width 113 height 22
type input "394.08"
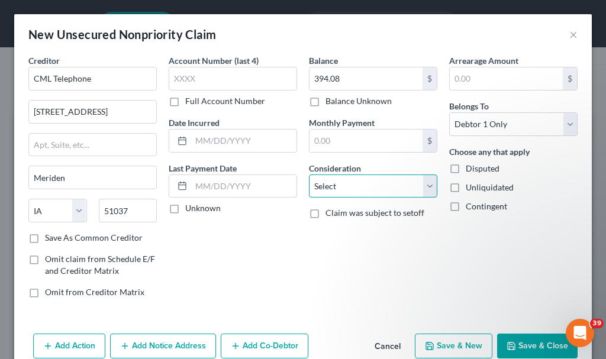
click at [344, 191] on select "Select Cable / Satellite Services Collection Agency Credit Card Debt Debt Couns…" at bounding box center [373, 187] width 128 height 24
select select "14"
click at [309, 175] on select "Select Cable / Satellite Services Collection Agency Credit Card Debt Debt Couns…" at bounding box center [373, 187] width 128 height 24
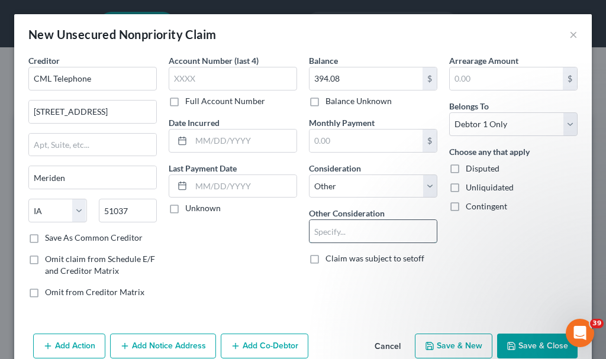
click at [337, 231] on input "text" at bounding box center [372, 231] width 127 height 22
type input "business debt"
click at [433, 345] on button "Save & New" at bounding box center [454, 346] width 78 height 25
select select "0"
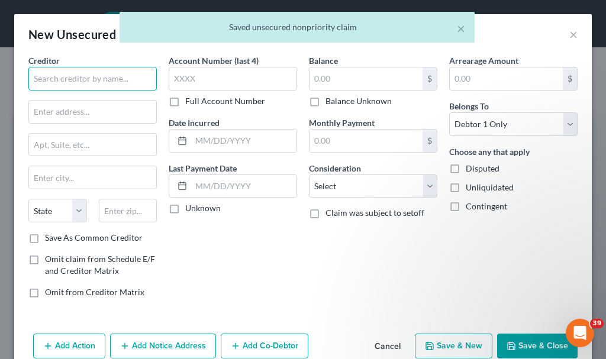
click at [109, 80] on input "text" at bounding box center [92, 79] width 128 height 24
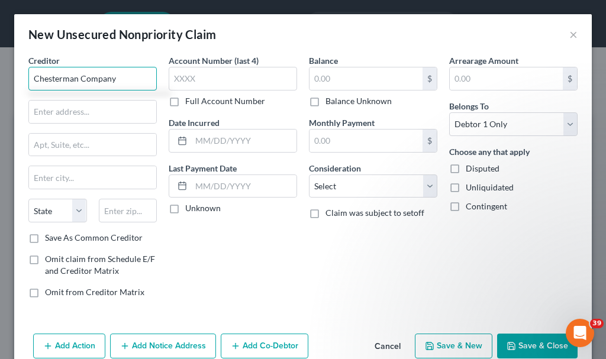
type input "Chesterman Company"
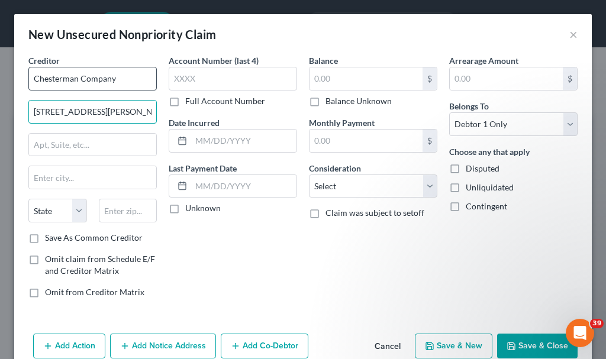
type input "[STREET_ADDRESS][PERSON_NAME]"
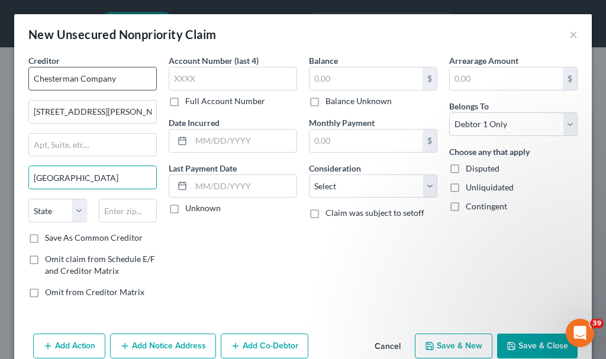
type input "[GEOGRAPHIC_DATA]"
select select "16"
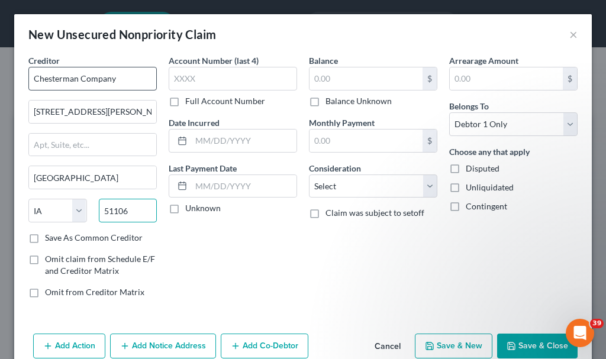
type input "51106"
click at [45, 239] on label "Save As Common Creditor" at bounding box center [94, 238] width 98 height 12
click at [50, 239] on input "Save As Common Creditor" at bounding box center [54, 236] width 8 height 8
checkbox input "true"
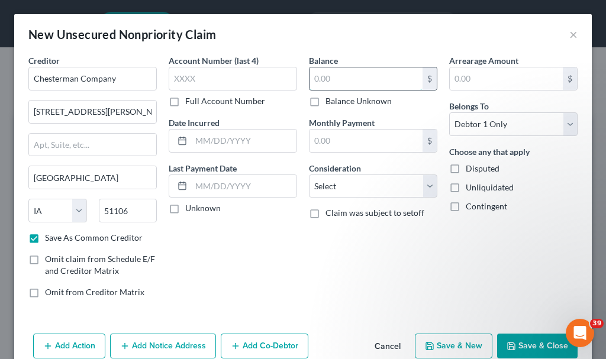
click at [358, 78] on input "text" at bounding box center [365, 78] width 113 height 22
type input "1,070.11"
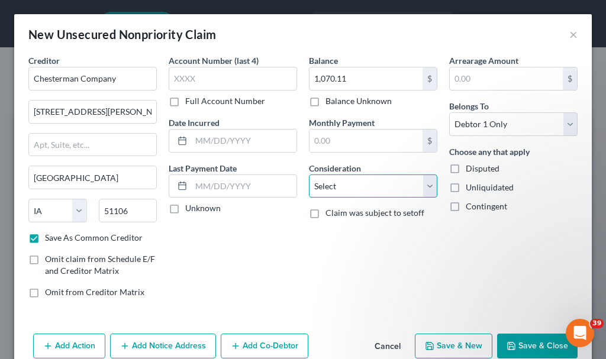
click at [343, 195] on select "Select Cable / Satellite Services Collection Agency Credit Card Debt Debt Couns…" at bounding box center [373, 187] width 128 height 24
select select "14"
click at [309, 175] on select "Select Cable / Satellite Services Collection Agency Credit Card Debt Debt Couns…" at bounding box center [373, 187] width 128 height 24
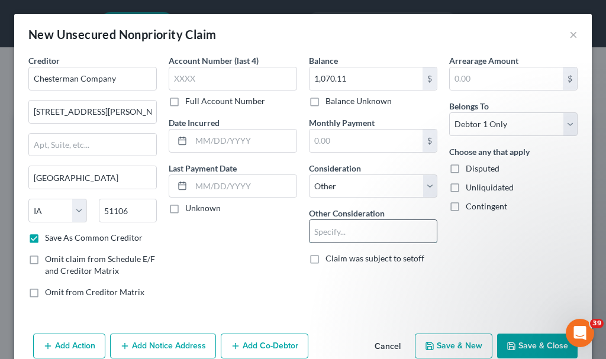
click at [344, 233] on input "text" at bounding box center [372, 231] width 127 height 22
type input "business debt"
click at [457, 346] on button "Save & New" at bounding box center [454, 346] width 78 height 25
checkbox input "false"
select select "0"
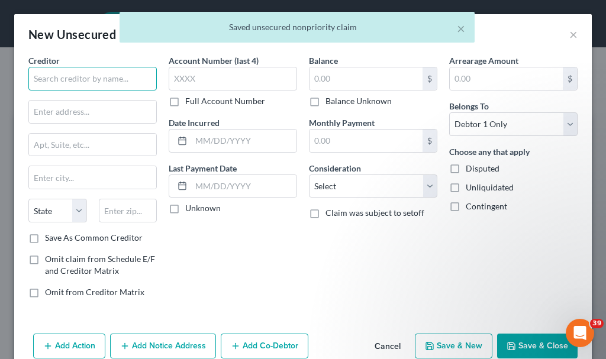
click at [108, 77] on input "text" at bounding box center [92, 79] width 128 height 24
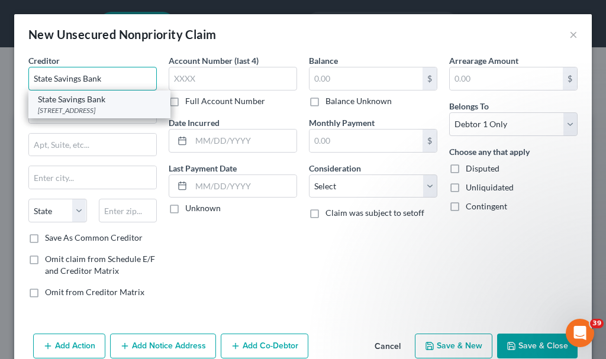
type input "State Savings Bank"
click at [96, 108] on div "[STREET_ADDRESS]" at bounding box center [99, 110] width 123 height 10
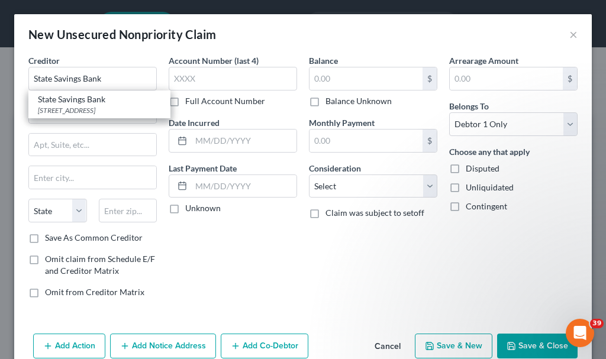
type input "[STREET_ADDRESS]"
type input "Cherokee"
select select "16"
type input "51012"
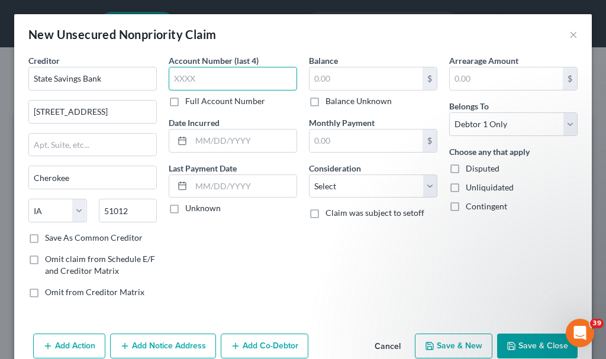
click at [215, 82] on input "text" at bounding box center [233, 79] width 128 height 24
type input "1871"
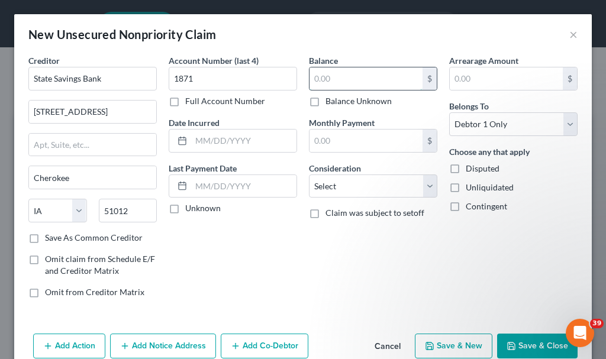
click at [366, 80] on input "text" at bounding box center [365, 78] width 113 height 22
type input "25"
click at [344, 185] on select "Select Cable / Satellite Services Collection Agency Credit Card Debt Debt Couns…" at bounding box center [373, 187] width 128 height 24
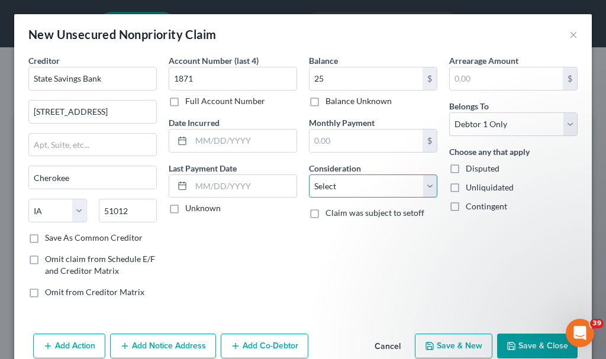
select select "14"
click at [309, 175] on select "Select Cable / Satellite Services Collection Agency Credit Card Debt Debt Couns…" at bounding box center [373, 187] width 128 height 24
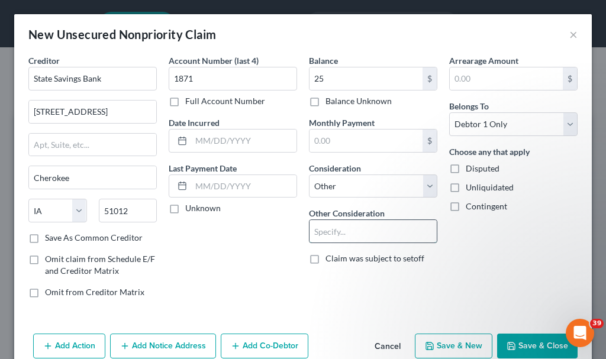
click at [351, 231] on input "text" at bounding box center [372, 231] width 127 height 22
type input "business debt"
click at [428, 341] on button "Save & New" at bounding box center [454, 346] width 78 height 25
select select "0"
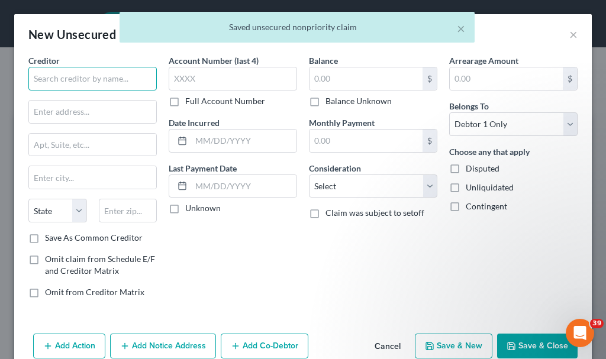
click at [111, 82] on input "text" at bounding box center [92, 79] width 128 height 24
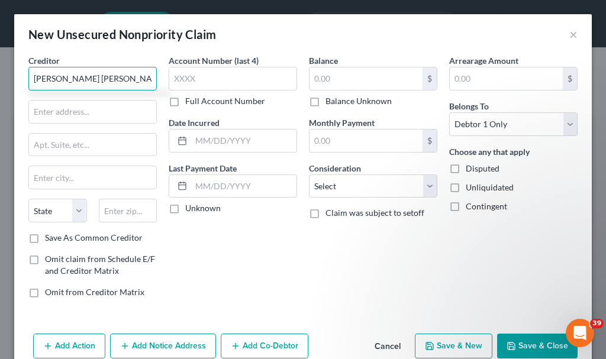
type input "[PERSON_NAME] [PERSON_NAME]"
type input "P.O. Box 843"
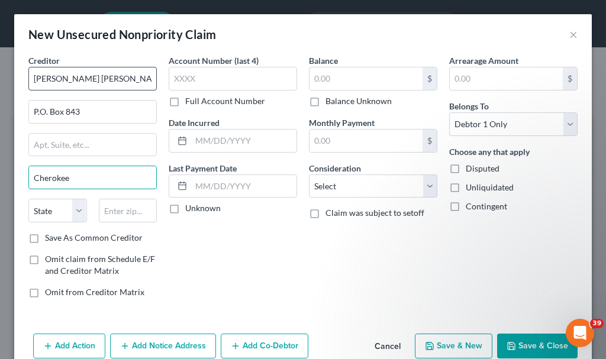
type input "Cherokee"
select select "16"
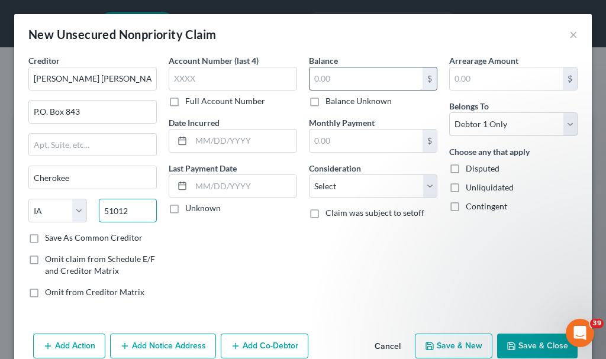
type input "51012"
click at [339, 81] on input "text" at bounding box center [365, 78] width 113 height 22
type input "179.26"
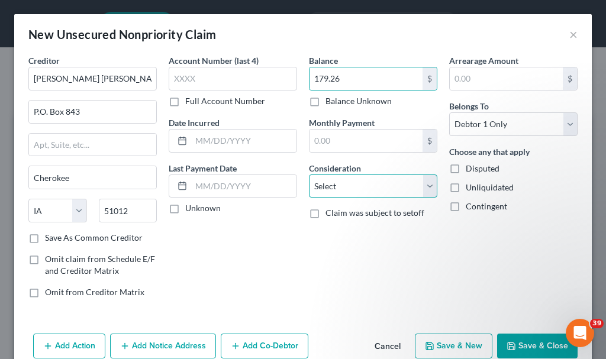
click at [349, 183] on select "Select Cable / Satellite Services Collection Agency Credit Card Debt Debt Couns…" at bounding box center [373, 187] width 128 height 24
select select "14"
click at [309, 175] on select "Select Cable / Satellite Services Collection Agency Credit Card Debt Debt Couns…" at bounding box center [373, 187] width 128 height 24
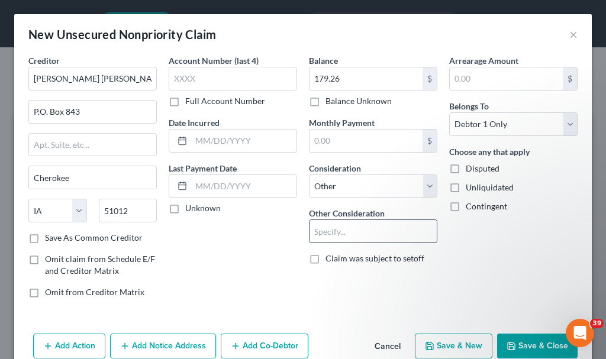
click at [343, 236] on input "text" at bounding box center [372, 231] width 127 height 22
type input "business debt"
click at [425, 344] on icon "button" at bounding box center [429, 345] width 9 height 9
select select "0"
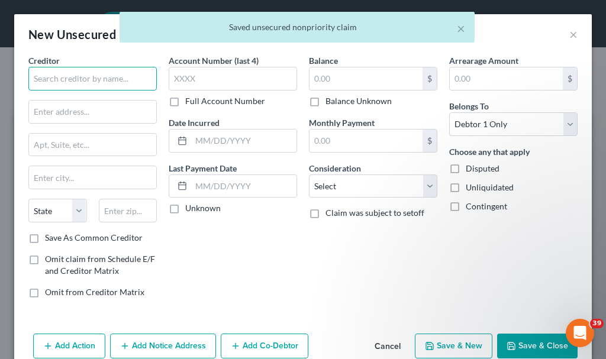
click at [109, 78] on input "text" at bounding box center [92, 79] width 128 height 24
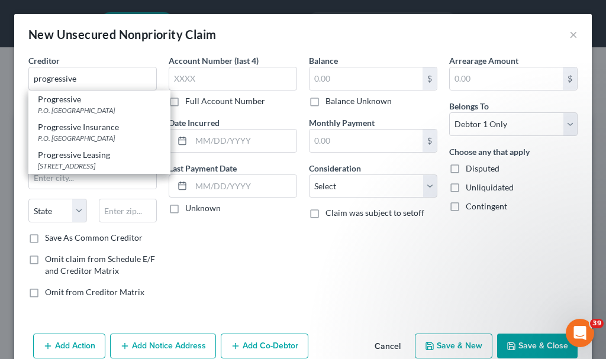
drag, startPoint x: 92, startPoint y: 133, endPoint x: 154, endPoint y: 128, distance: 62.4
click at [93, 133] on div "P.O. [GEOGRAPHIC_DATA]" at bounding box center [99, 138] width 123 height 10
type input "Progressive Insurance"
type input "P.O. Box 31260"
type input "[GEOGRAPHIC_DATA]"
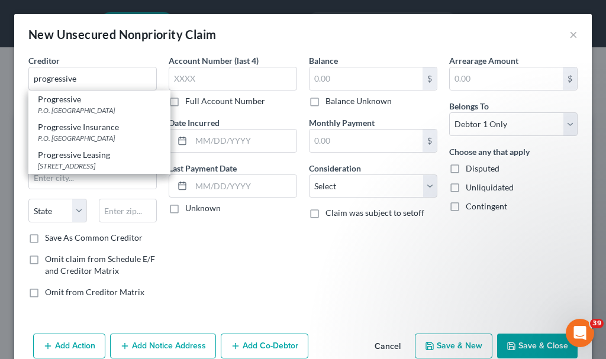
select select "9"
type input "33631"
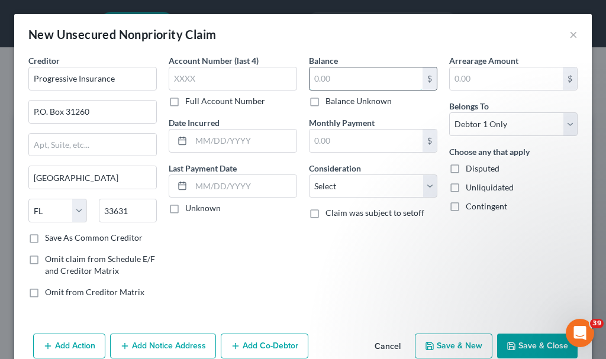
click at [320, 83] on input "text" at bounding box center [365, 78] width 113 height 22
type input "277.43"
click at [338, 185] on select "Select Cable / Satellite Services Collection Agency Credit Card Debt Debt Couns…" at bounding box center [373, 187] width 128 height 24
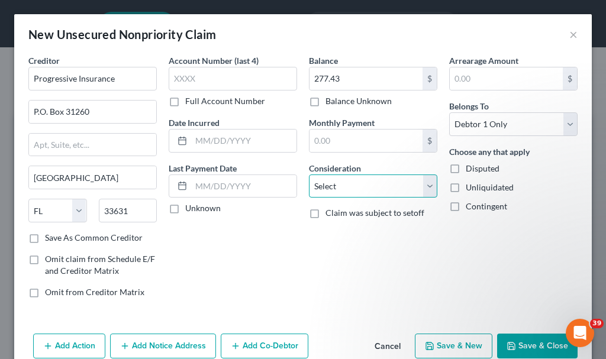
select select "14"
click at [309, 175] on select "Select Cable / Satellite Services Collection Agency Credit Card Debt Debt Couns…" at bounding box center [373, 187] width 128 height 24
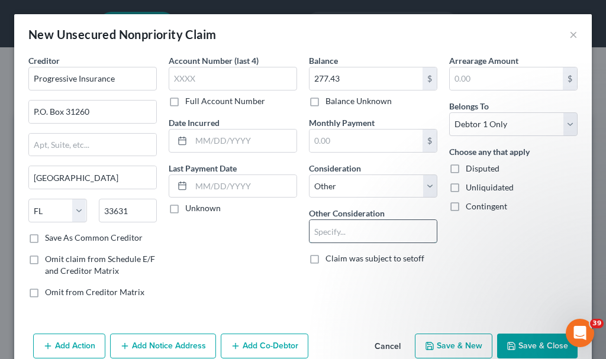
click at [342, 227] on input "text" at bounding box center [372, 231] width 127 height 22
type input "business debt"
click at [519, 340] on button "Save & Close" at bounding box center [537, 346] width 80 height 25
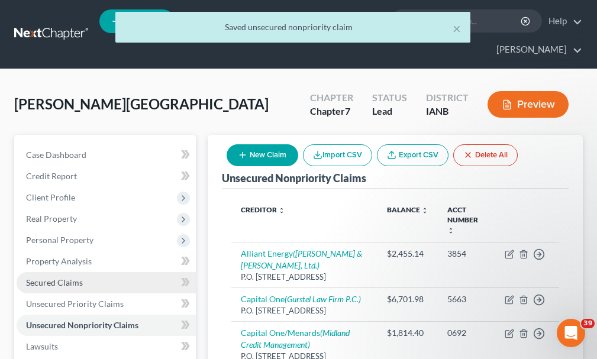
click at [44, 278] on span "Secured Claims" at bounding box center [54, 283] width 57 height 10
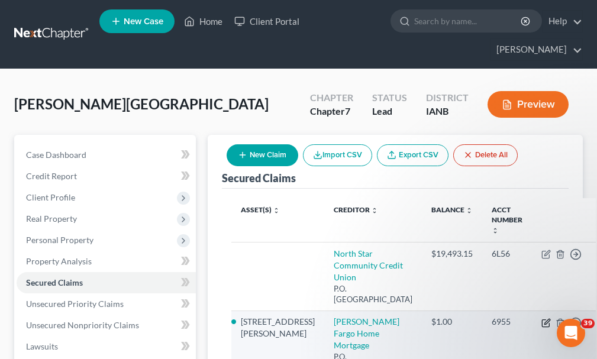
click at [544, 319] on icon "button" at bounding box center [546, 321] width 5 height 5
select select "16"
select select "3"
select select "11"
select select "2"
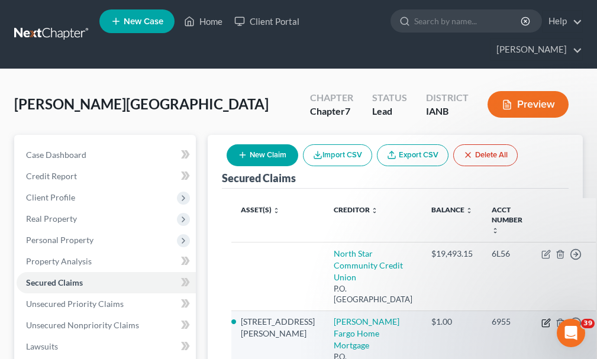
select select "0"
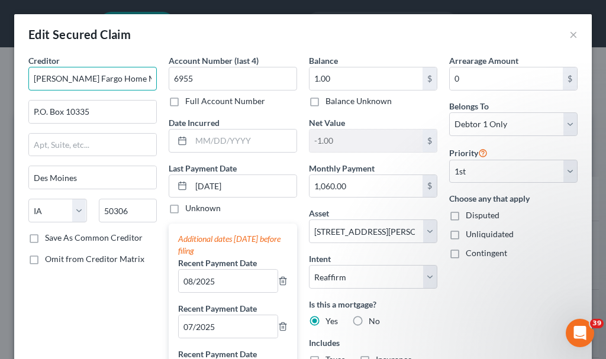
click at [144, 80] on input "[PERSON_NAME] Fargo Home Mortgage" at bounding box center [92, 79] width 128 height 24
type input "W"
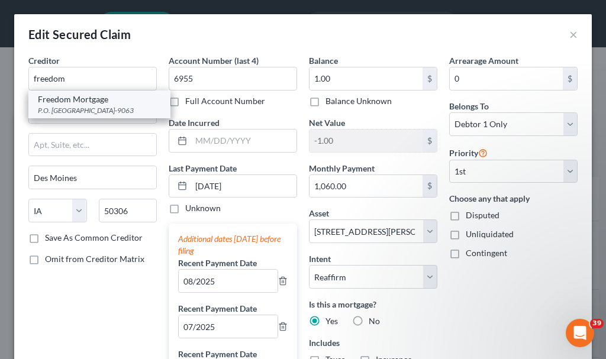
click at [89, 108] on div "P.O. [GEOGRAPHIC_DATA]-9063" at bounding box center [99, 110] width 123 height 10
type input "Freedom Mortgage"
type input "P.O. Box 619063"
type input "[GEOGRAPHIC_DATA]"
select select "45"
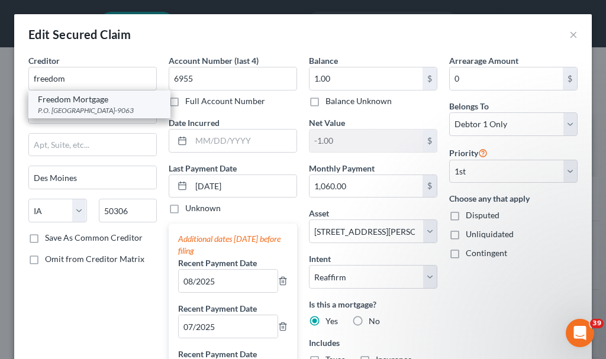
type input "75261-9063"
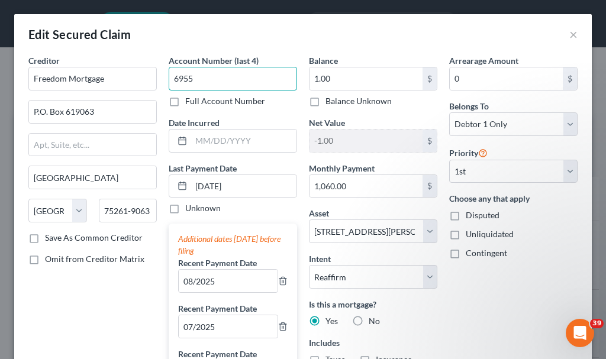
click at [203, 78] on input "6955" at bounding box center [233, 79] width 128 height 24
type input "6"
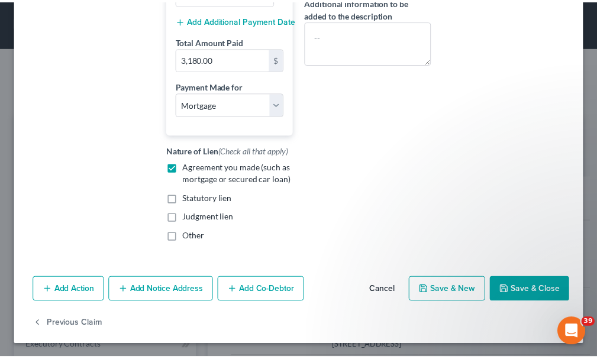
scroll to position [380, 0]
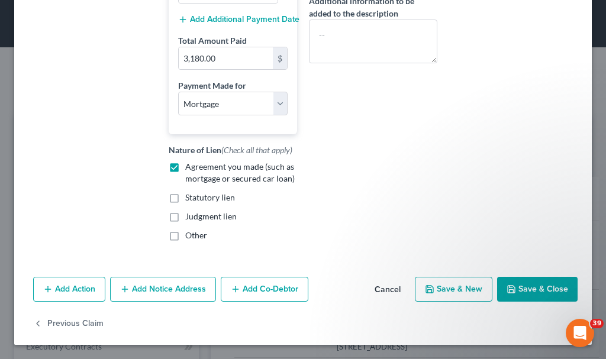
type input "0878"
click at [513, 296] on button "Save & Close" at bounding box center [537, 289] width 80 height 25
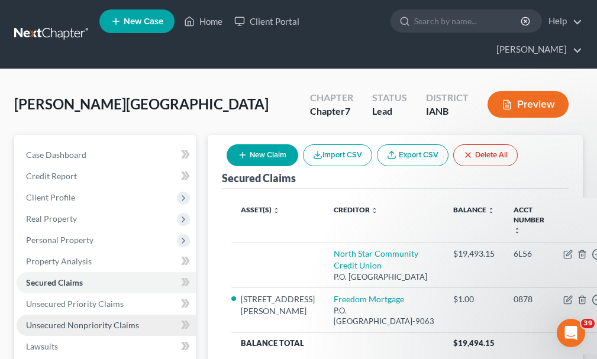
click at [79, 320] on span "Unsecured Nonpriority Claims" at bounding box center [82, 325] width 113 height 10
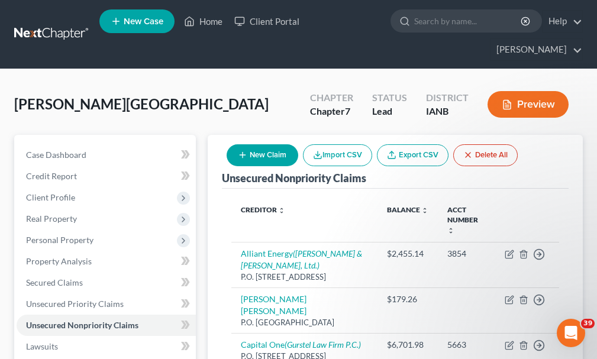
click at [259, 144] on button "New Claim" at bounding box center [263, 155] width 72 height 22
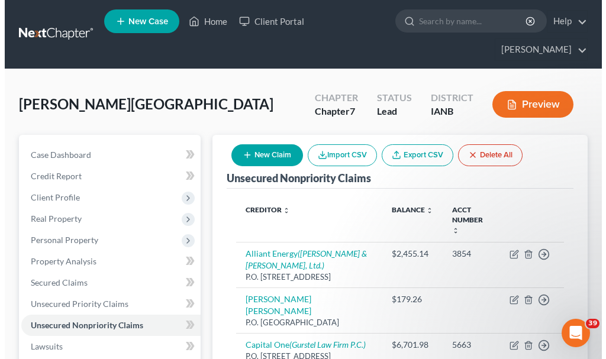
select select "0"
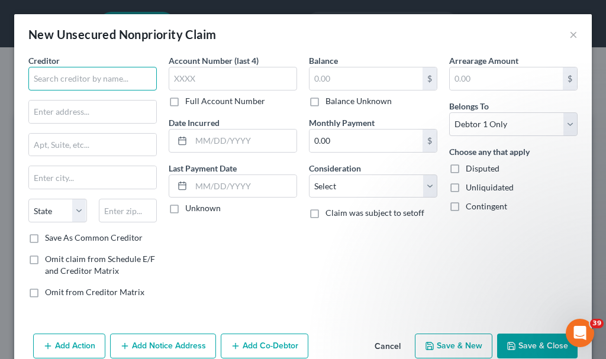
click at [110, 73] on input "text" at bounding box center [92, 79] width 128 height 24
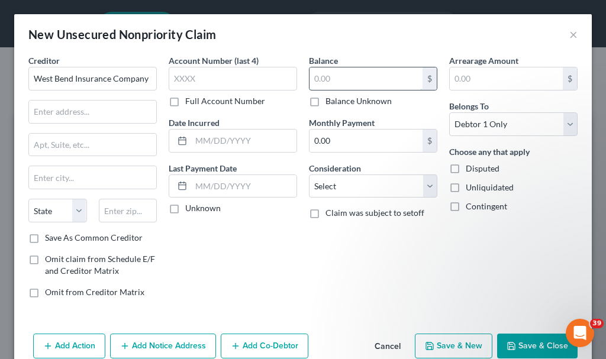
click at [343, 70] on input "text" at bounding box center [365, 78] width 113 height 22
click at [182, 340] on button "Add Notice Address" at bounding box center [163, 346] width 106 height 25
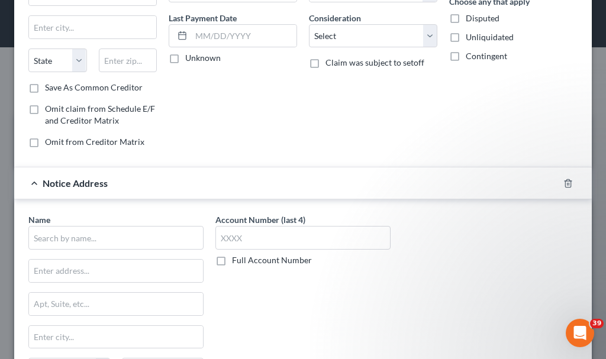
scroll to position [178, 0]
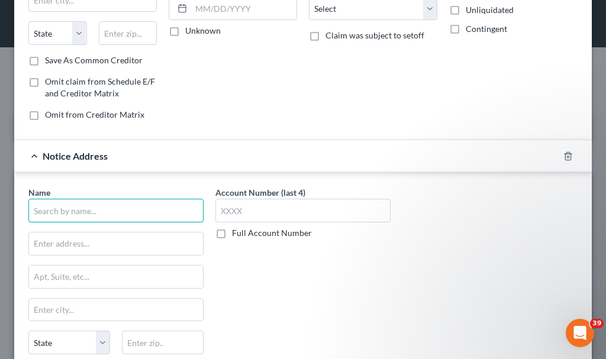
click at [130, 215] on input "text" at bounding box center [115, 211] width 175 height 24
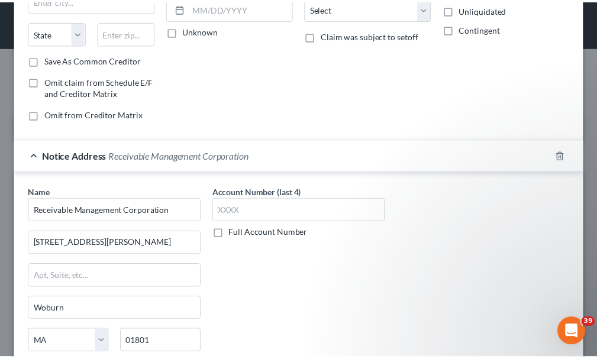
scroll to position [278, 0]
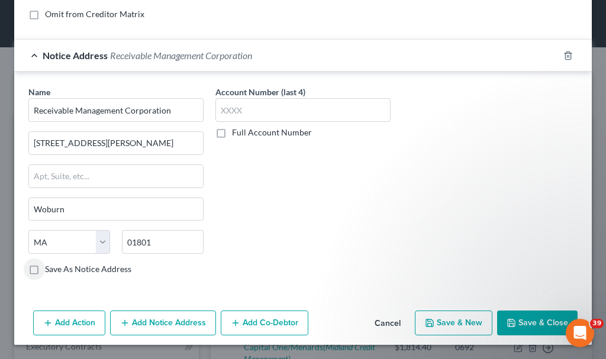
click at [512, 319] on button "Save & Close" at bounding box center [537, 323] width 80 height 25
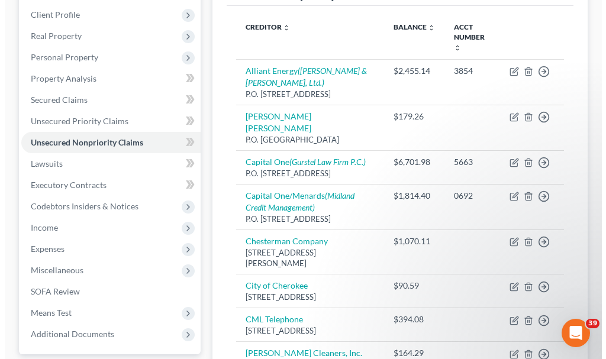
scroll to position [0, 0]
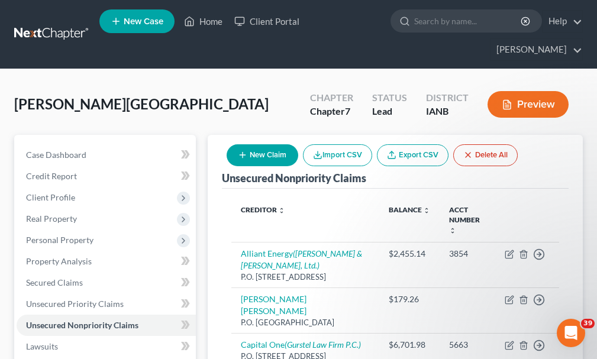
click at [267, 144] on button "New Claim" at bounding box center [263, 155] width 72 height 22
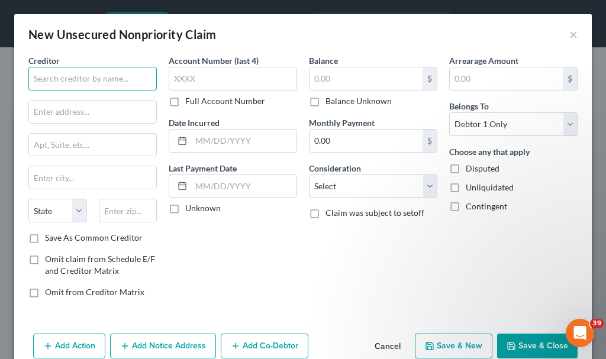
click at [96, 74] on input "text" at bounding box center [92, 79] width 128 height 24
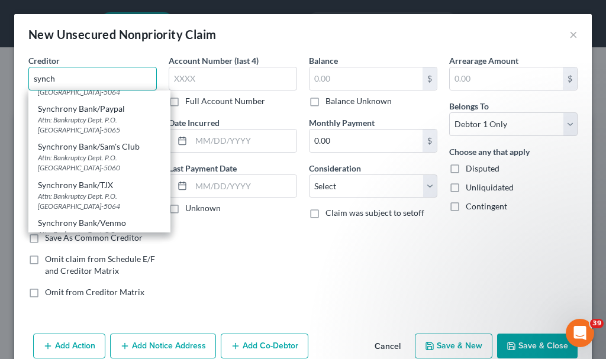
scroll to position [296, 0]
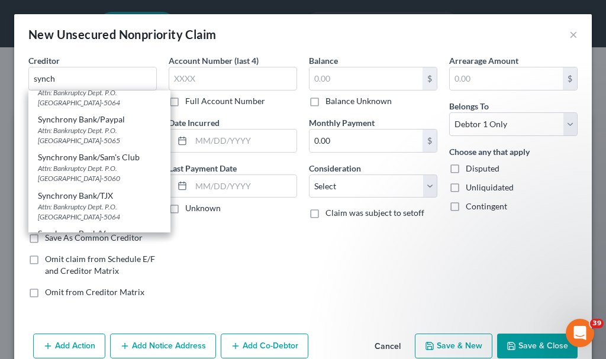
click at [91, 160] on div "Synchrony Bank/Sam's Club" at bounding box center [99, 157] width 123 height 12
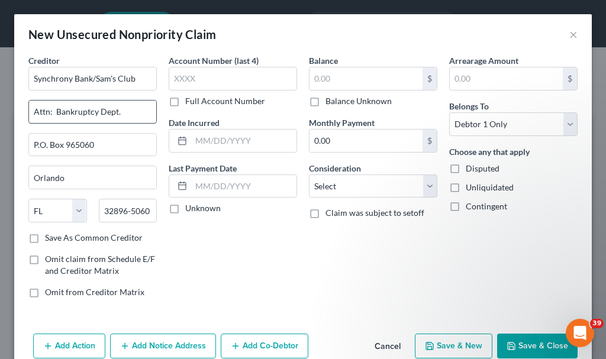
scroll to position [0, 0]
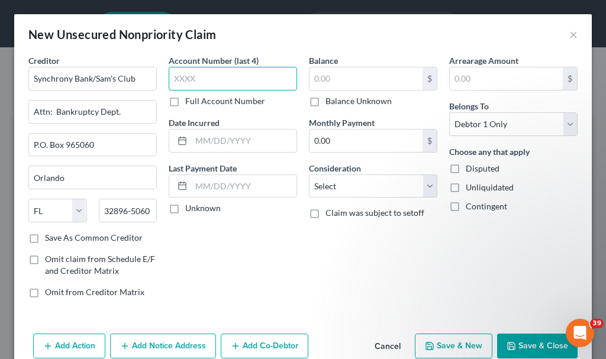
click at [191, 76] on input "text" at bounding box center [233, 79] width 128 height 24
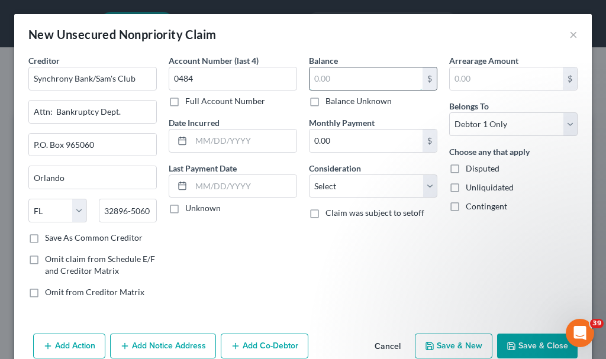
click at [336, 82] on input "text" at bounding box center [365, 78] width 113 height 22
click at [351, 188] on select "Select Cable / Satellite Services Collection Agency Credit Card Debt Debt Couns…" at bounding box center [373, 187] width 128 height 24
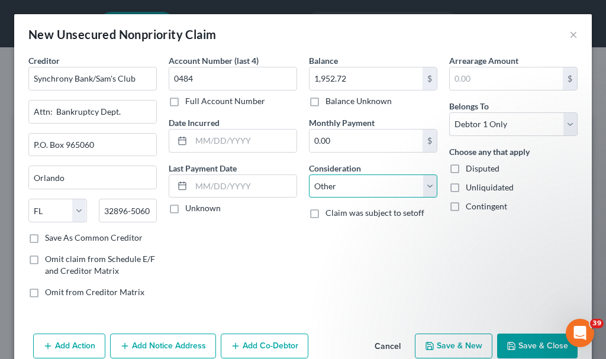
click at [309, 175] on select "Select Cable / Satellite Services Collection Agency Credit Card Debt Debt Couns…" at bounding box center [373, 187] width 128 height 24
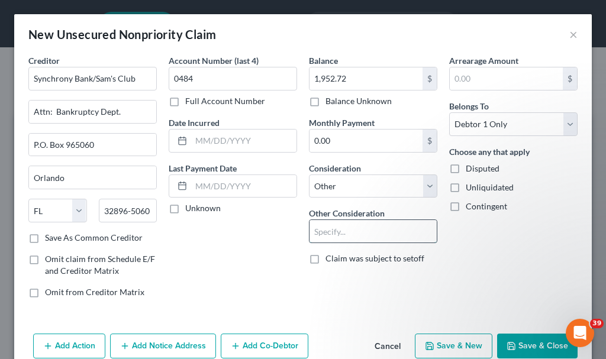
click at [349, 233] on input "text" at bounding box center [372, 231] width 127 height 22
click at [439, 344] on button "Save & New" at bounding box center [454, 346] width 78 height 25
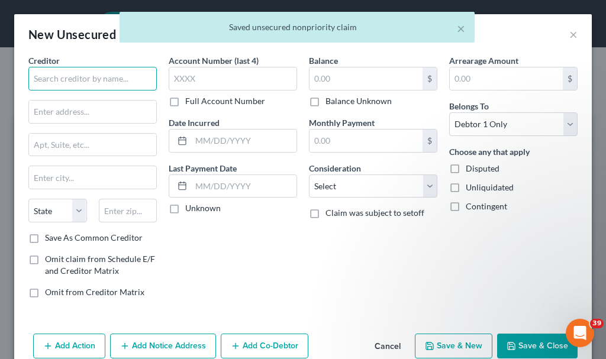
click at [118, 78] on input "text" at bounding box center [92, 79] width 128 height 24
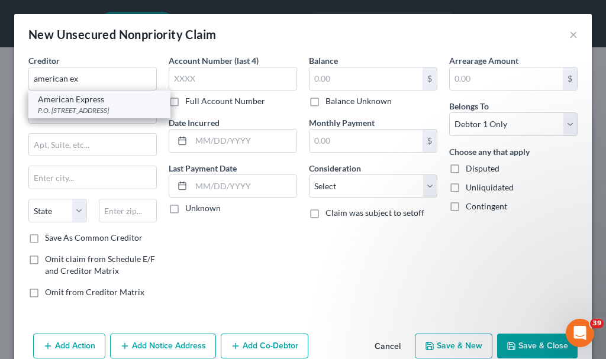
click at [77, 107] on div "P.O. [STREET_ADDRESS]" at bounding box center [99, 110] width 123 height 10
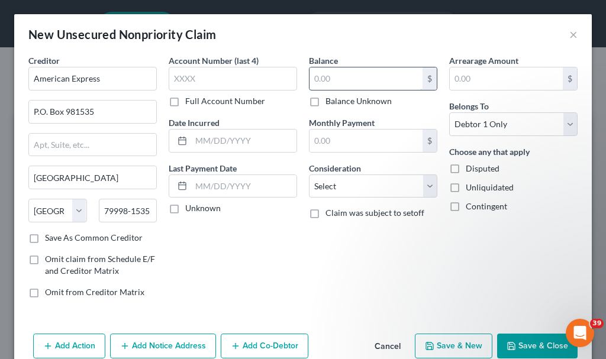
click at [327, 82] on input "text" at bounding box center [365, 78] width 113 height 22
click at [346, 185] on select "Select Cable / Satellite Services Collection Agency Credit Card Debt Debt Couns…" at bounding box center [373, 187] width 128 height 24
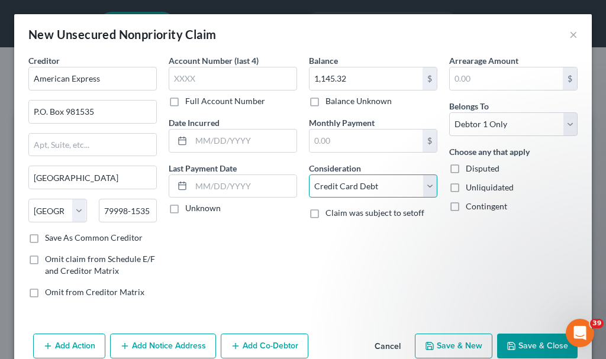
click at [309, 175] on select "Select Cable / Satellite Services Collection Agency Credit Card Debt Debt Couns…" at bounding box center [373, 187] width 128 height 24
click at [440, 345] on button "Save & New" at bounding box center [454, 346] width 78 height 25
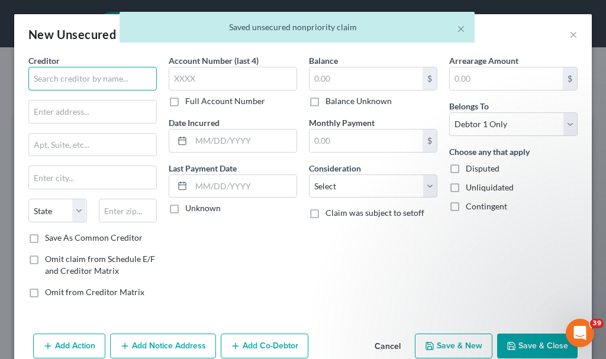
click at [104, 79] on input "text" at bounding box center [92, 79] width 128 height 24
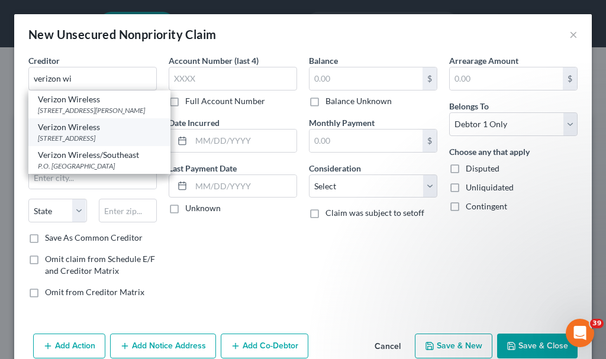
click at [70, 143] on div "[STREET_ADDRESS]" at bounding box center [99, 138] width 123 height 10
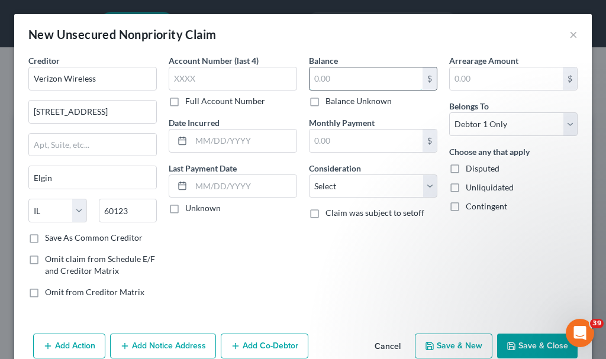
click at [326, 81] on input "text" at bounding box center [365, 78] width 113 height 22
click at [340, 189] on select "Select Cable / Satellite Services Collection Agency Credit Card Debt Debt Couns…" at bounding box center [373, 187] width 128 height 24
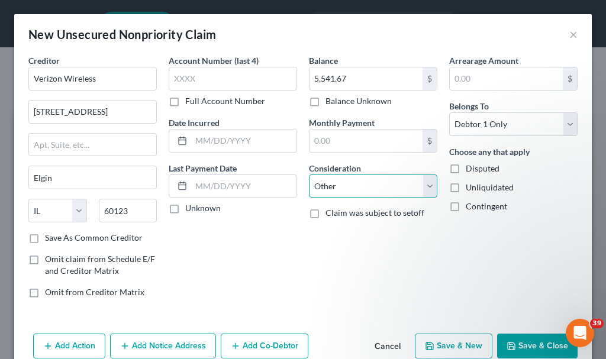
click at [309, 175] on select "Select Cable / Satellite Services Collection Agency Credit Card Debt Debt Couns…" at bounding box center [373, 187] width 128 height 24
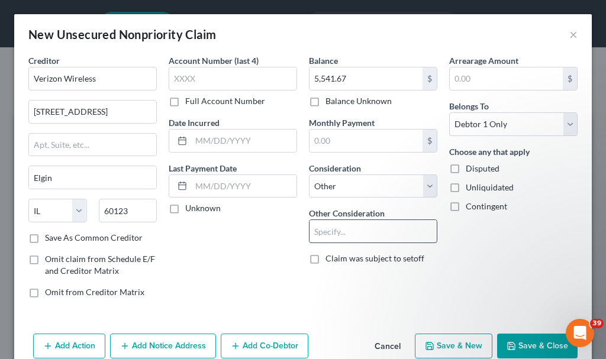
click at [337, 232] on input "text" at bounding box center [372, 231] width 127 height 22
click at [186, 340] on button "Add Notice Address" at bounding box center [163, 346] width 106 height 25
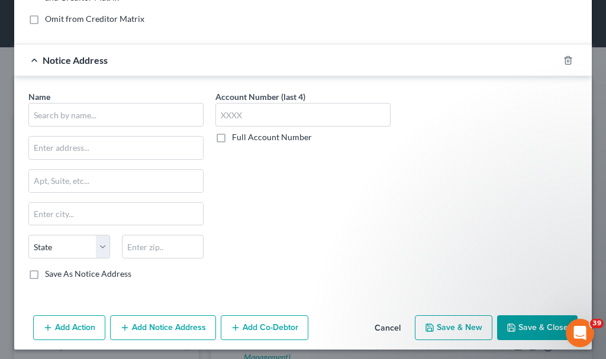
scroll to position [278, 0]
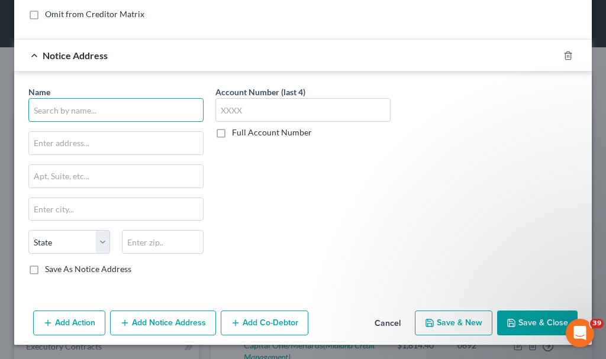
click at [160, 108] on input "text" at bounding box center [115, 110] width 175 height 24
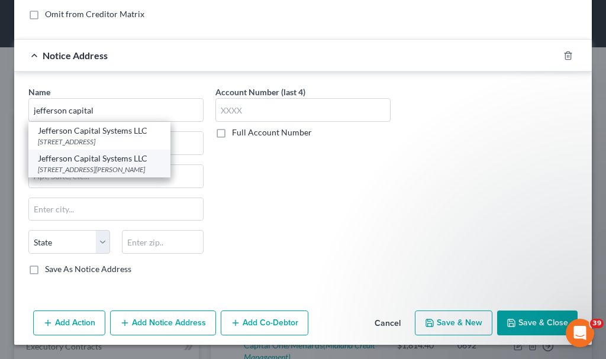
click at [75, 165] on div "[STREET_ADDRESS][PERSON_NAME]" at bounding box center [99, 169] width 123 height 10
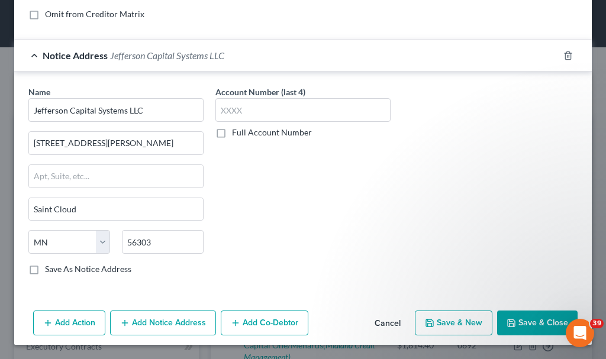
click at [436, 321] on button "Save & New" at bounding box center [454, 323] width 78 height 25
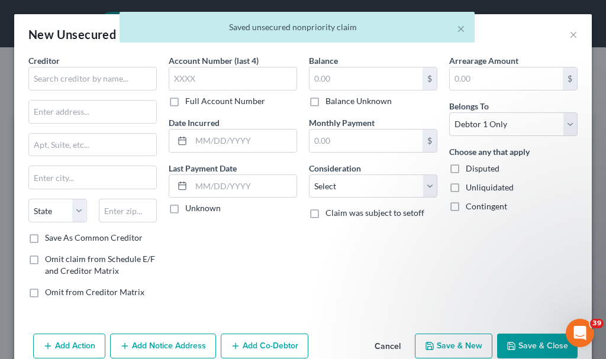
scroll to position [0, 0]
click at [119, 79] on input "text" at bounding box center [92, 79] width 128 height 24
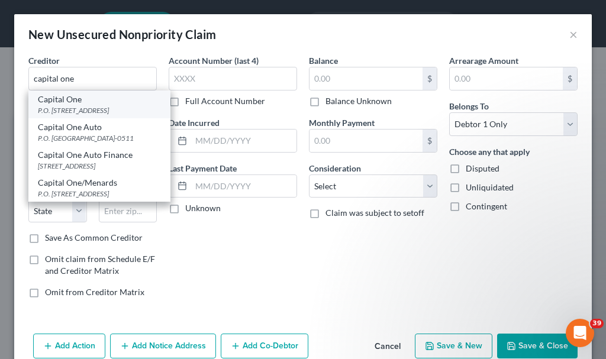
click at [76, 111] on div "P.O. [STREET_ADDRESS]" at bounding box center [99, 110] width 123 height 10
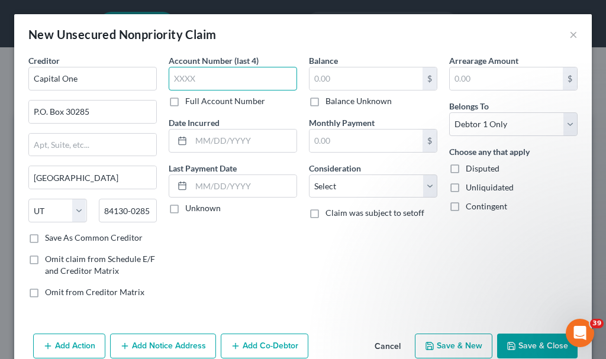
click at [198, 75] on input "text" at bounding box center [233, 79] width 128 height 24
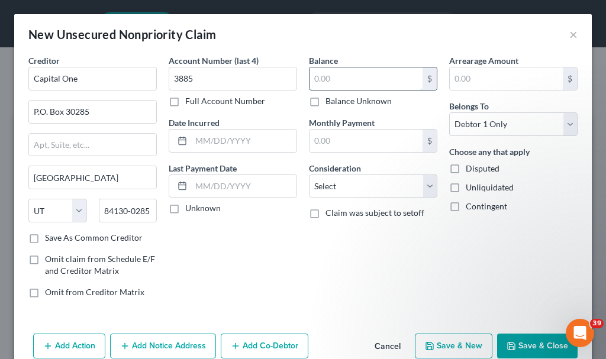
click at [338, 80] on input "text" at bounding box center [365, 78] width 113 height 22
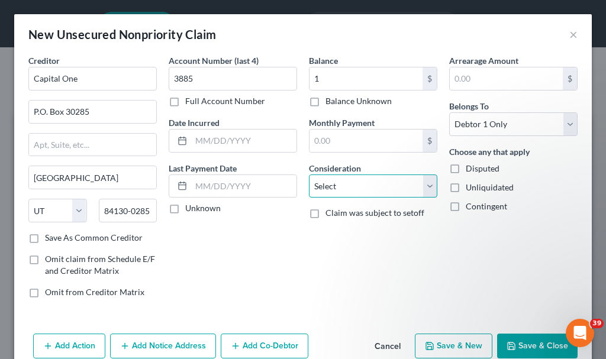
click at [346, 187] on select "Select Cable / Satellite Services Collection Agency Credit Card Debt Debt Couns…" at bounding box center [373, 187] width 128 height 24
click at [309, 175] on select "Select Cable / Satellite Services Collection Agency Credit Card Debt Debt Couns…" at bounding box center [373, 187] width 128 height 24
click at [512, 340] on button "Save & Close" at bounding box center [537, 346] width 80 height 25
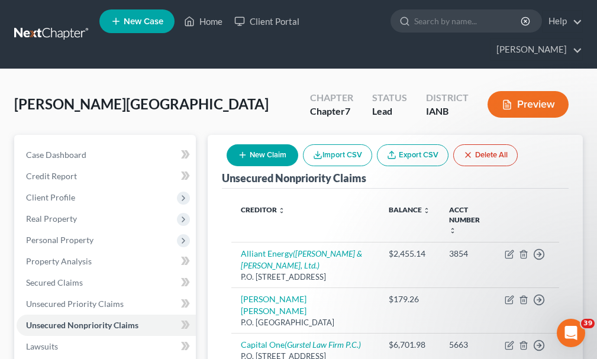
click at [260, 144] on button "New Claim" at bounding box center [263, 155] width 72 height 22
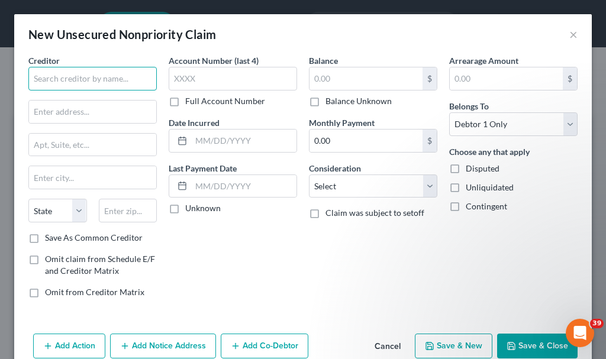
click at [125, 79] on input "text" at bounding box center [92, 79] width 128 height 24
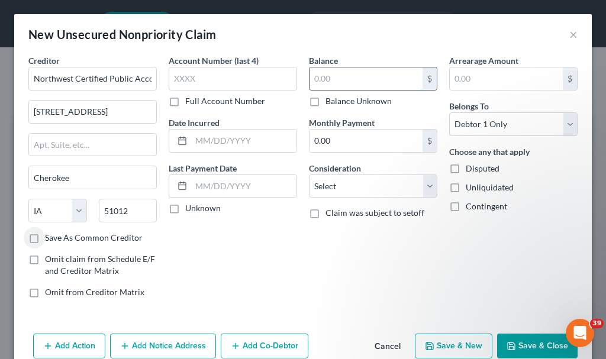
click at [350, 79] on input "text" at bounding box center [365, 78] width 113 height 22
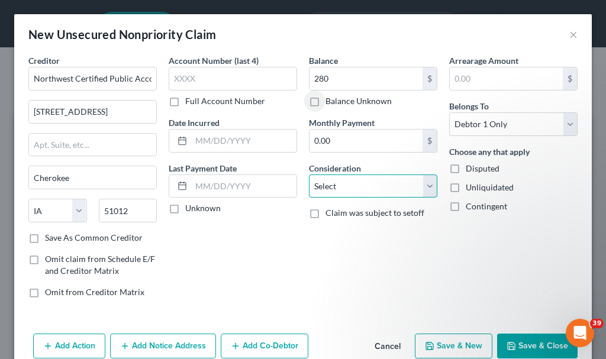
click at [351, 189] on select "Select Cable / Satellite Services Collection Agency Credit Card Debt Debt Couns…" at bounding box center [373, 187] width 128 height 24
click at [309, 175] on select "Select Cable / Satellite Services Collection Agency Credit Card Debt Debt Couns…" at bounding box center [373, 187] width 128 height 24
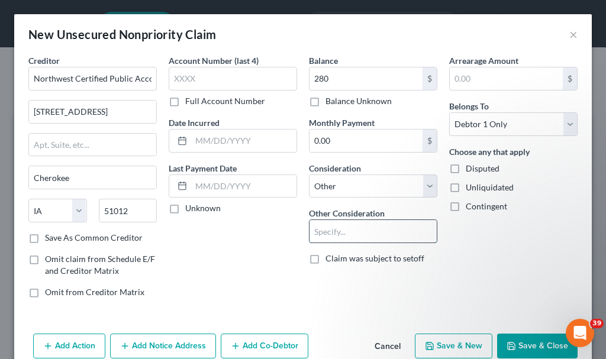
click at [354, 235] on input "text" at bounding box center [372, 231] width 127 height 22
click at [512, 344] on button "Save & Close" at bounding box center [537, 346] width 80 height 25
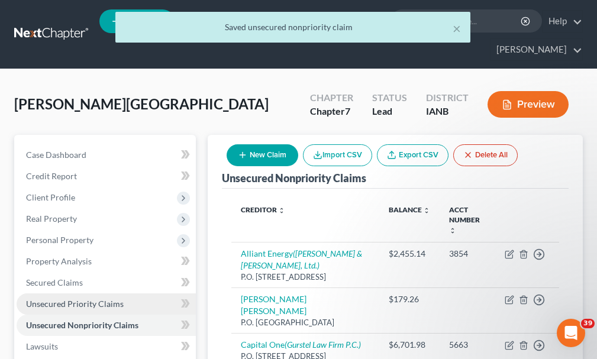
click at [78, 299] on span "Unsecured Priority Claims" at bounding box center [75, 304] width 98 height 10
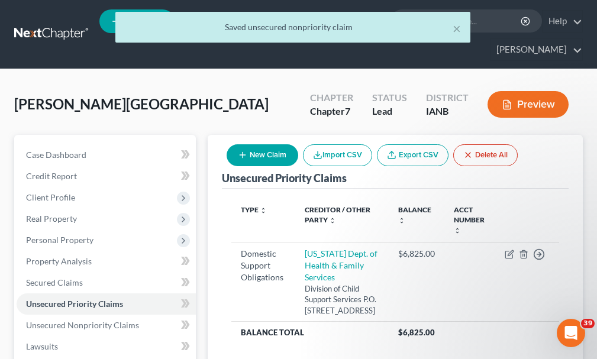
click at [278, 144] on button "New Claim" at bounding box center [263, 155] width 72 height 22
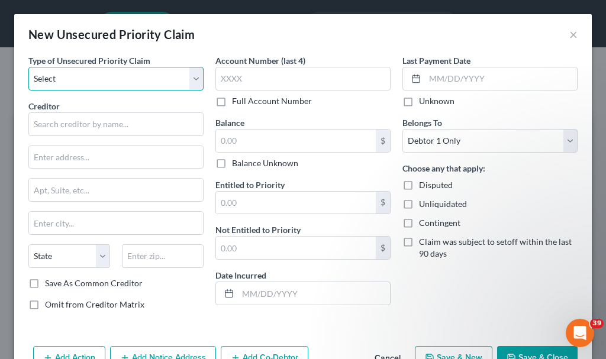
click at [107, 77] on select "Select Taxes & Other Government Units Domestic Support Obligations Extensions o…" at bounding box center [115, 79] width 175 height 24
click at [28, 67] on select "Select Taxes & Other Government Units Domestic Support Obligations Extensions o…" at bounding box center [115, 79] width 175 height 24
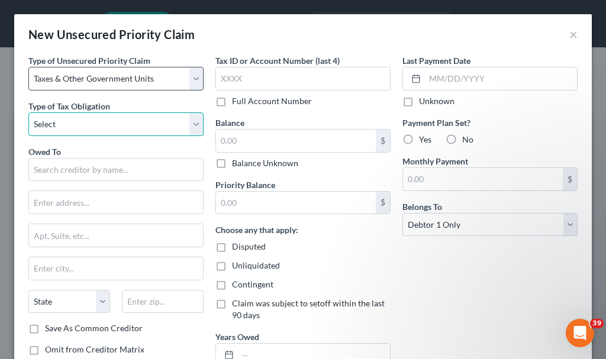
click at [92, 118] on select "Select Federal City State Franchise Tax Board Other" at bounding box center [115, 124] width 175 height 24
click at [28, 112] on select "Select Federal City State Franchise Tax Board Other" at bounding box center [115, 124] width 175 height 24
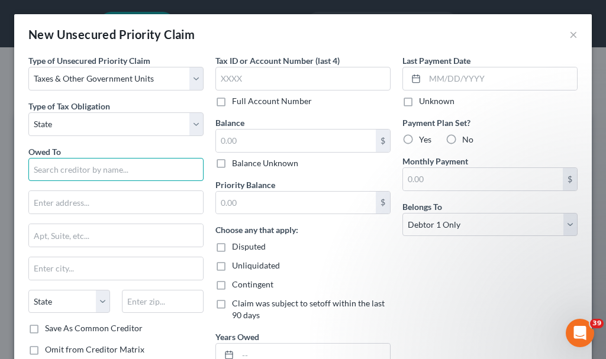
click at [115, 166] on input "text" at bounding box center [115, 170] width 175 height 24
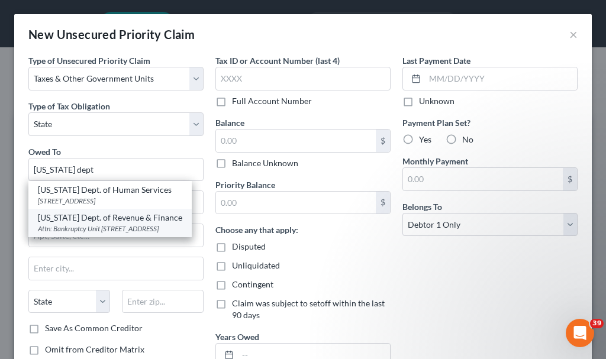
click at [114, 221] on div "[US_STATE] Dept. of Revenue & Finance" at bounding box center [110, 218] width 144 height 12
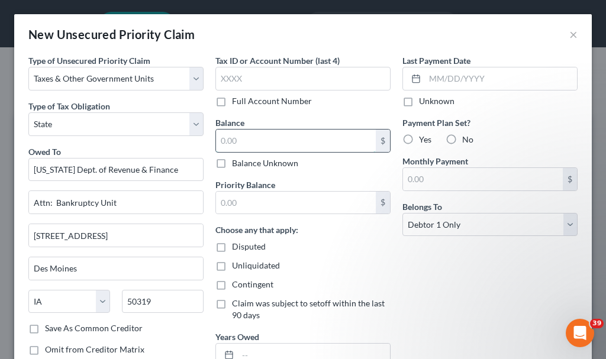
click at [257, 142] on input "text" at bounding box center [296, 141] width 160 height 22
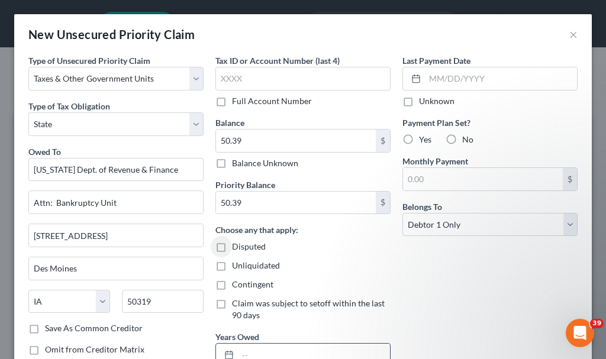
click at [272, 351] on input "text" at bounding box center [314, 355] width 152 height 22
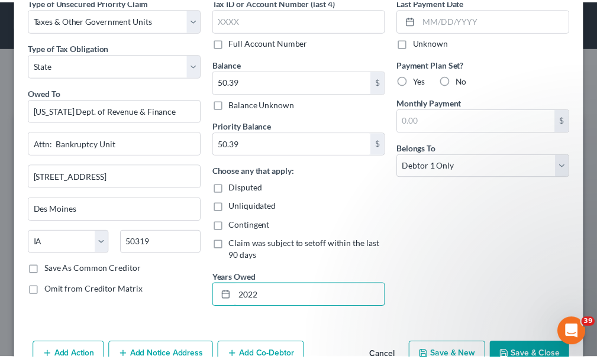
scroll to position [92, 0]
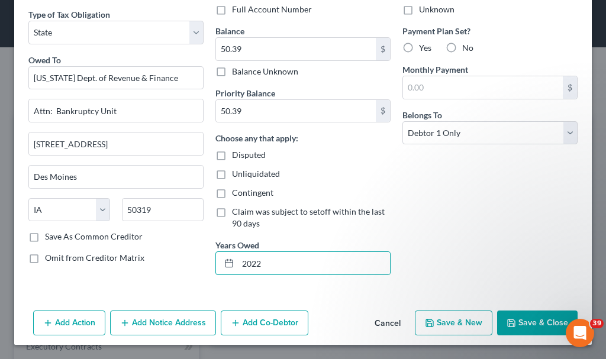
click at [512, 321] on button "Save & Close" at bounding box center [537, 323] width 80 height 25
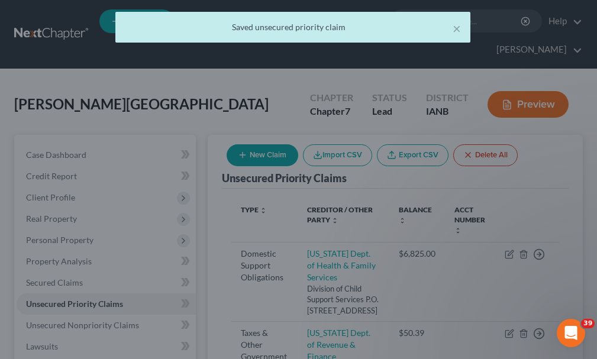
scroll to position [0, 0]
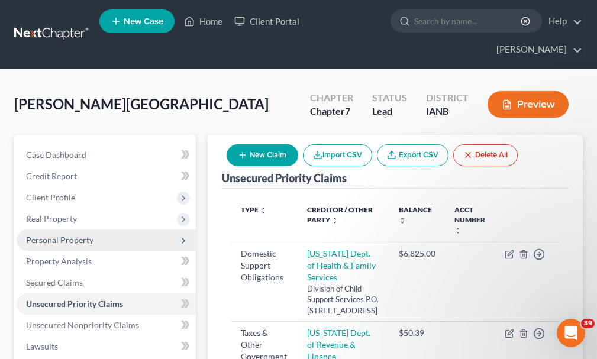
click at [66, 235] on span "Personal Property" at bounding box center [59, 240] width 67 height 10
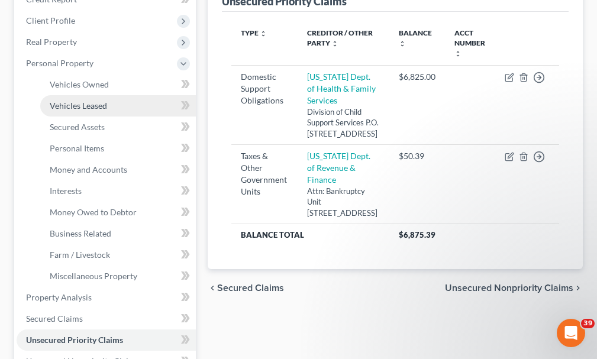
scroll to position [178, 0]
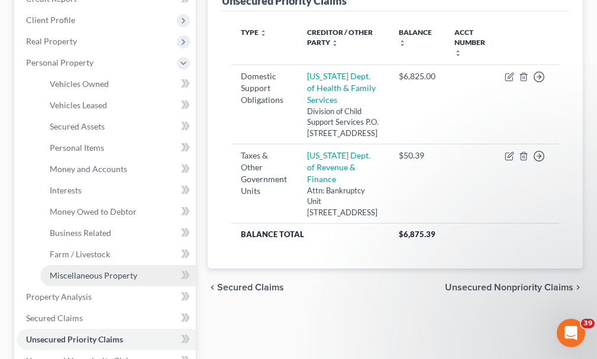
click at [89, 270] on span "Miscellaneous Property" at bounding box center [94, 275] width 88 height 10
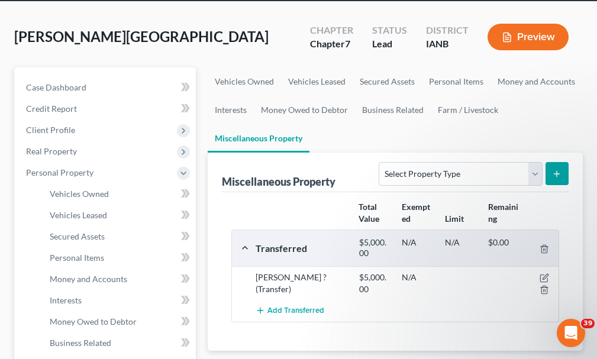
scroll to position [118, 0]
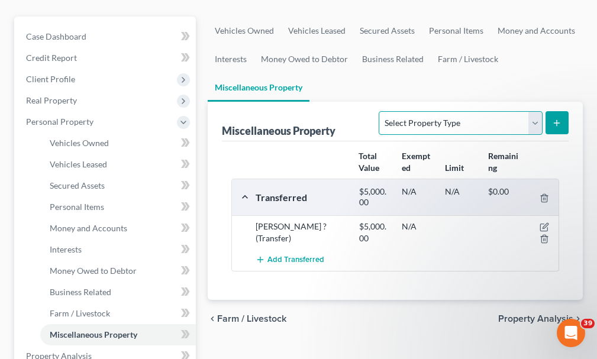
click at [424, 111] on select "Select Property Type Assigned for Creditor Benefit [DATE] Holding for Another N…" at bounding box center [460, 123] width 163 height 24
click at [379, 111] on select "Select Property Type Assigned for Creditor Benefit [DATE] Holding for Another N…" at bounding box center [460, 123] width 163 height 24
click at [555, 111] on button "submit" at bounding box center [557, 122] width 23 height 23
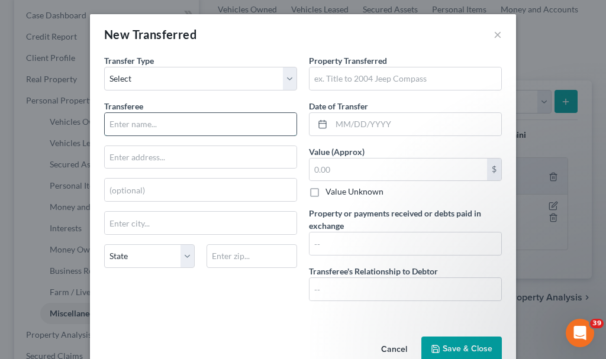
click at [164, 128] on input "text" at bounding box center [201, 124] width 192 height 22
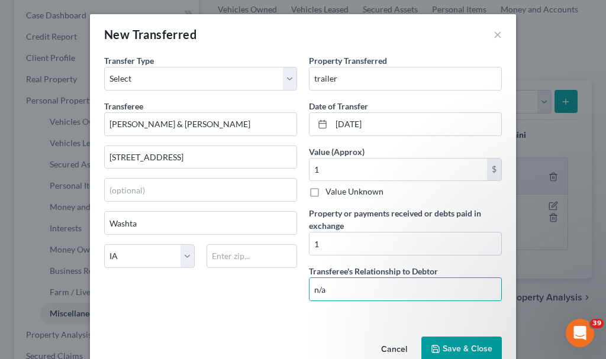
click at [470, 347] on button "Save & Close" at bounding box center [461, 349] width 80 height 25
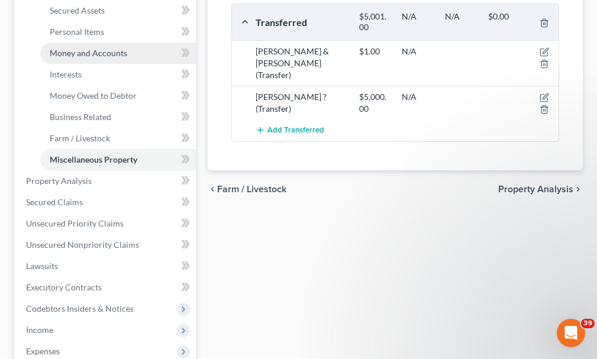
scroll to position [296, 0]
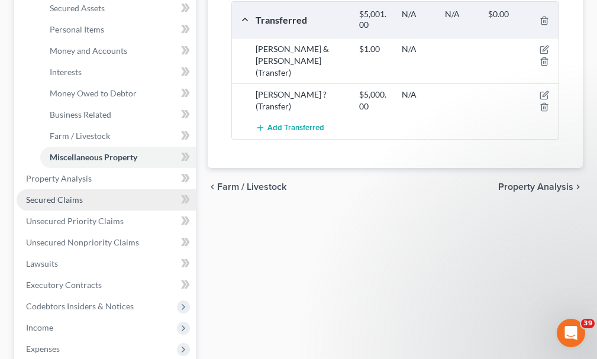
click at [52, 195] on span "Secured Claims" at bounding box center [54, 200] width 57 height 10
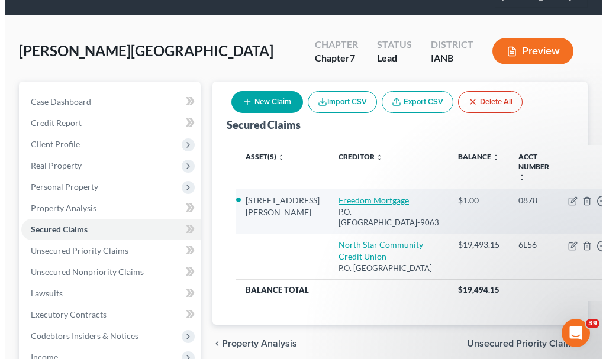
scroll to position [59, 0]
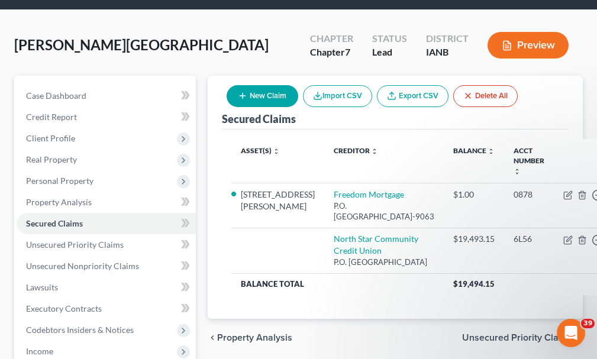
click at [268, 85] on button "New Claim" at bounding box center [263, 96] width 72 height 22
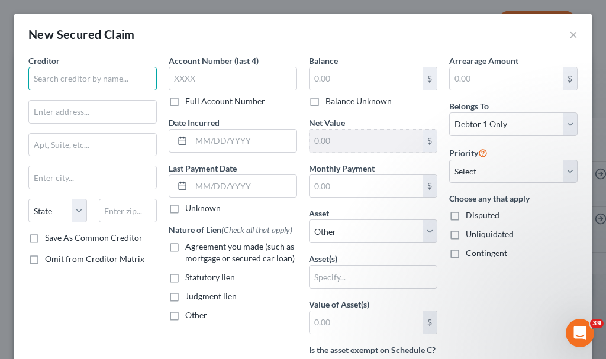
click at [113, 83] on input "text" at bounding box center [92, 79] width 128 height 24
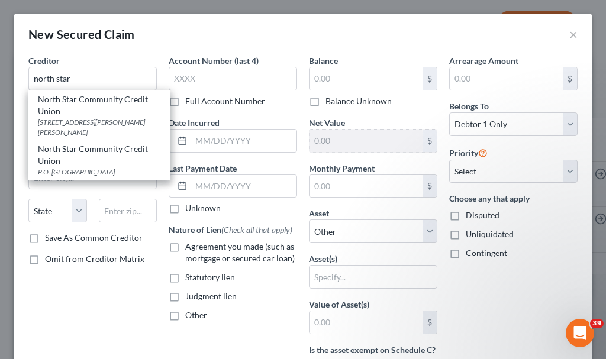
click at [98, 159] on div "North Star Community Credit Union" at bounding box center [99, 155] width 123 height 24
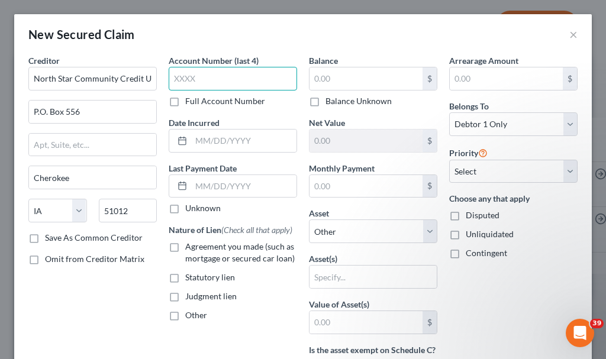
click at [249, 77] on input "text" at bounding box center [233, 79] width 128 height 24
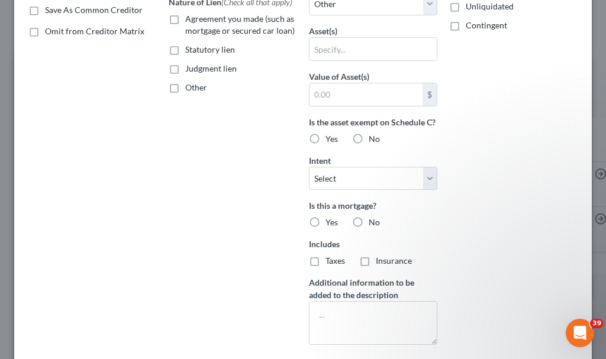
scroll to position [310, 0]
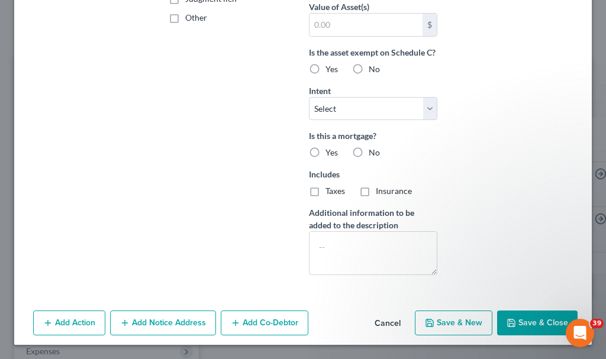
click at [383, 321] on button "Cancel" at bounding box center [387, 324] width 45 height 24
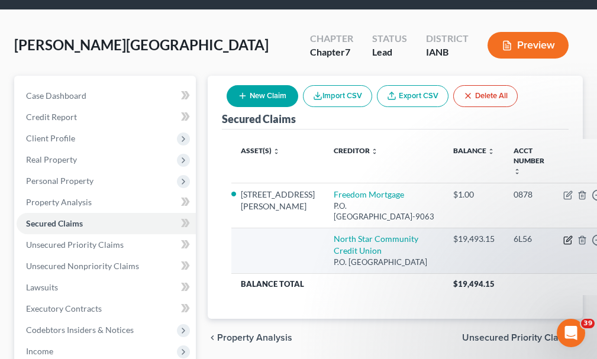
click at [563, 236] on icon "button" at bounding box center [567, 240] width 9 height 9
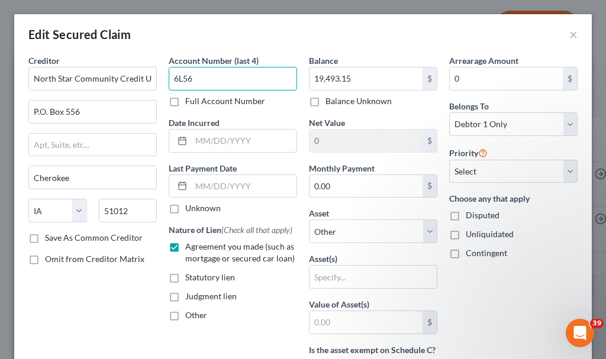
click at [209, 77] on input "6L56" at bounding box center [233, 79] width 128 height 24
click at [185, 315] on label "Other" at bounding box center [196, 315] width 22 height 12
click at [190, 315] on input "Other" at bounding box center [194, 313] width 8 height 8
click at [185, 246] on label "Agreement you made (such as mortgage or secured car loan)" at bounding box center [241, 253] width 112 height 24
click at [190, 246] on input "Agreement you made (such as mortgage or secured car loan)" at bounding box center [194, 245] width 8 height 8
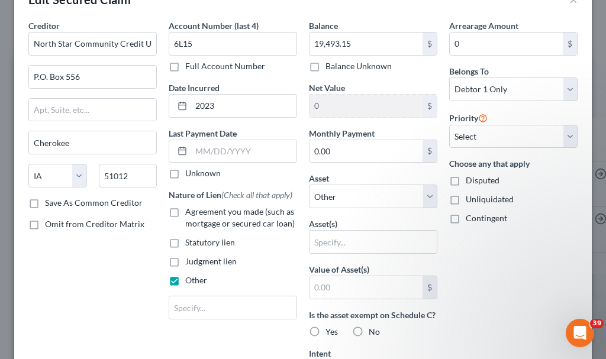
scroll to position [59, 0]
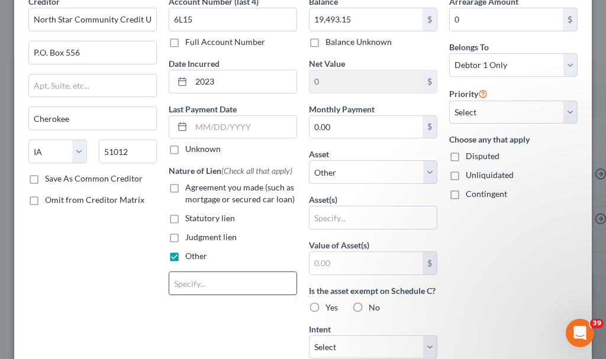
click at [211, 285] on input "text" at bounding box center [232, 283] width 127 height 22
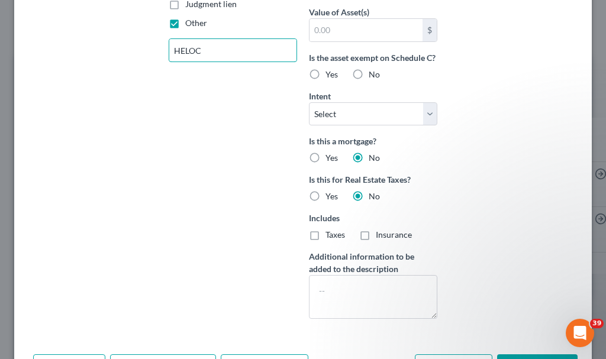
scroll to position [296, 0]
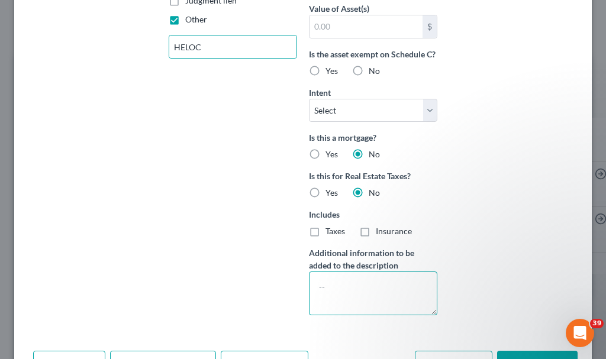
drag, startPoint x: 377, startPoint y: 312, endPoint x: 385, endPoint y: 316, distance: 8.7
click at [383, 315] on textarea at bounding box center [373, 294] width 128 height 44
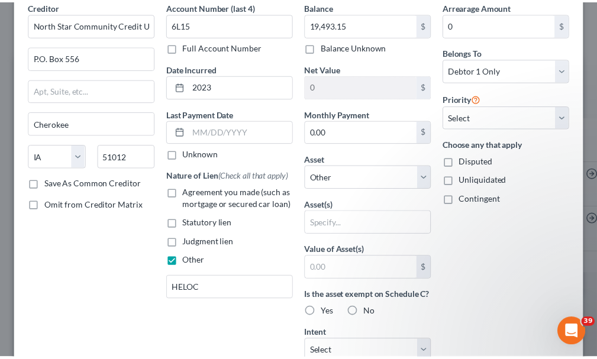
scroll to position [383, 0]
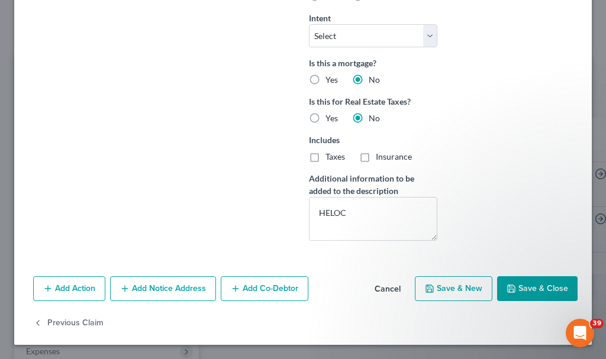
click at [546, 284] on button "Save & Close" at bounding box center [537, 288] width 80 height 25
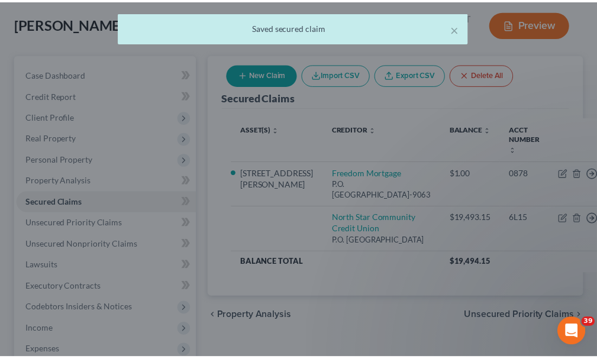
scroll to position [0, 0]
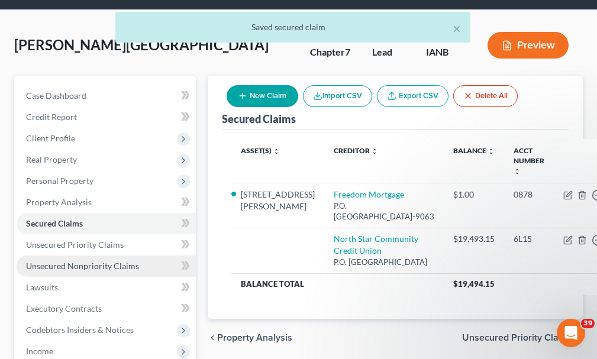
click at [109, 261] on span "Unsecured Nonpriority Claims" at bounding box center [82, 266] width 113 height 10
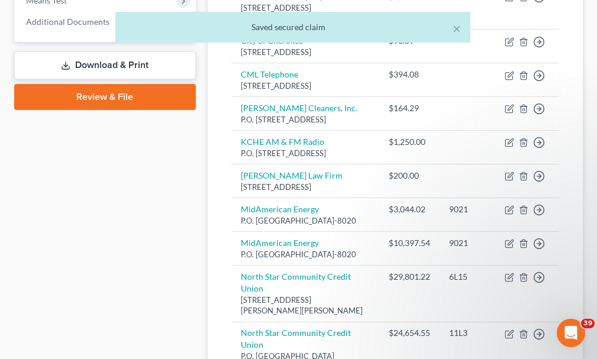
scroll to position [533, 0]
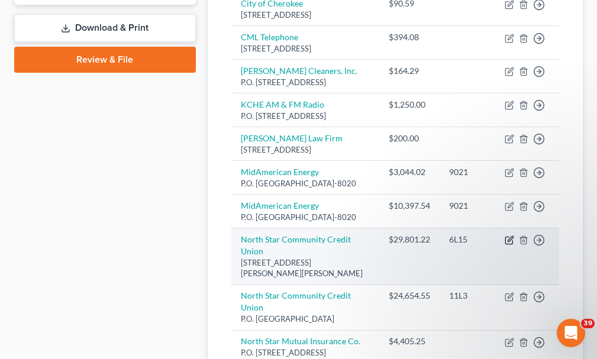
click at [510, 242] on icon "button" at bounding box center [510, 239] width 5 height 5
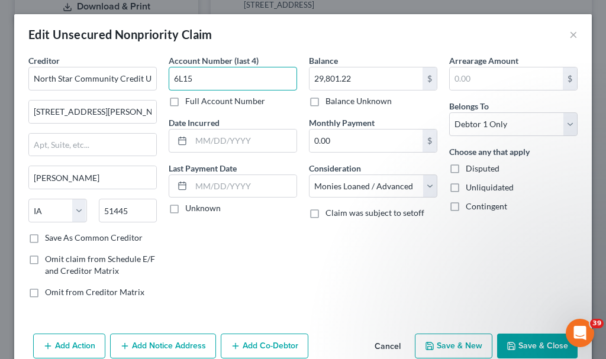
click at [225, 83] on input "6L15" at bounding box center [233, 79] width 128 height 24
click at [517, 336] on button "Save & Close" at bounding box center [537, 346] width 80 height 25
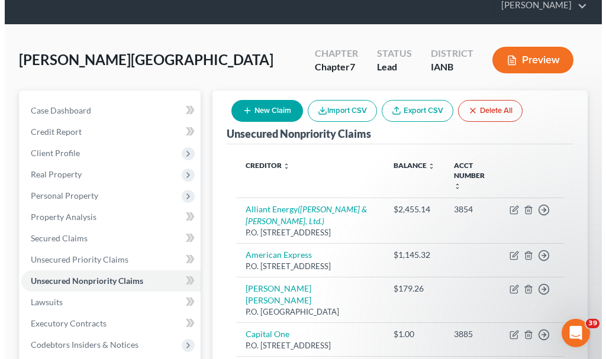
scroll to position [0, 0]
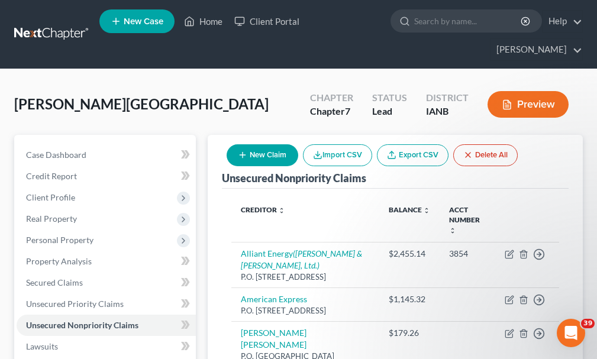
click at [276, 144] on button "New Claim" at bounding box center [263, 155] width 72 height 22
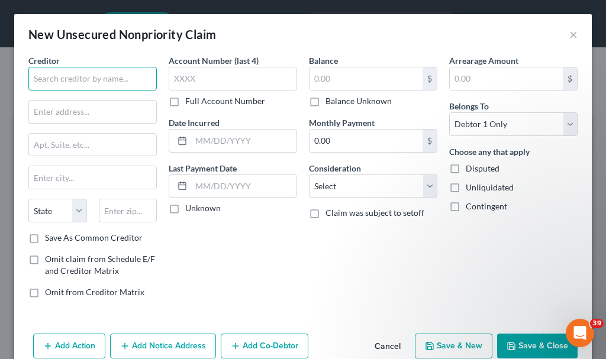
click at [88, 76] on input "text" at bounding box center [92, 79] width 128 height 24
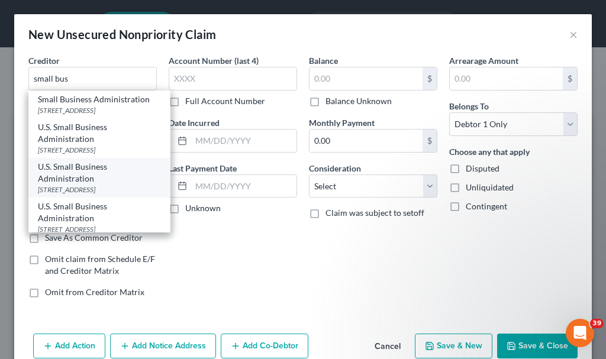
click at [80, 195] on div "[STREET_ADDRESS]" at bounding box center [99, 190] width 123 height 10
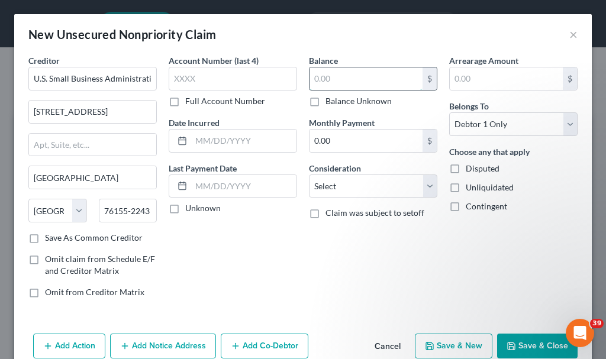
click at [335, 75] on input "text" at bounding box center [365, 78] width 113 height 22
click at [346, 185] on select "Select Cable / Satellite Services Collection Agency Credit Card Debt Debt Couns…" at bounding box center [373, 187] width 128 height 24
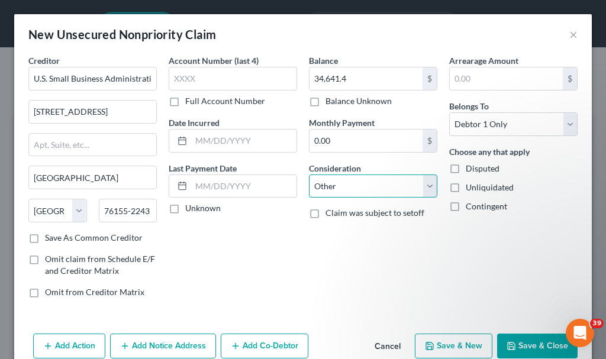
click at [309, 175] on select "Select Cable / Satellite Services Collection Agency Credit Card Debt Debt Couns…" at bounding box center [373, 187] width 128 height 24
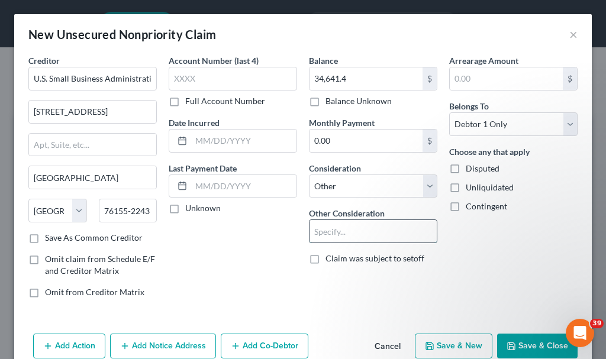
click at [344, 228] on input "text" at bounding box center [372, 231] width 127 height 22
click at [225, 135] on input "text" at bounding box center [243, 141] width 105 height 22
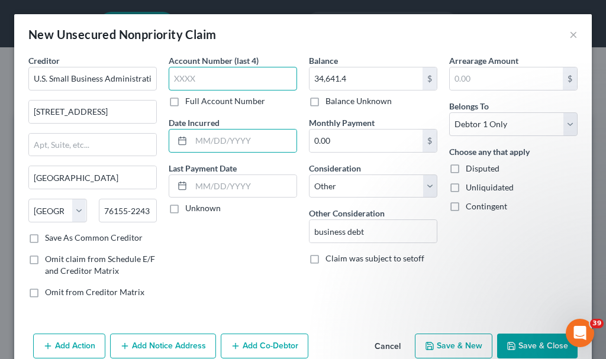
click at [218, 78] on input "text" at bounding box center [233, 79] width 128 height 24
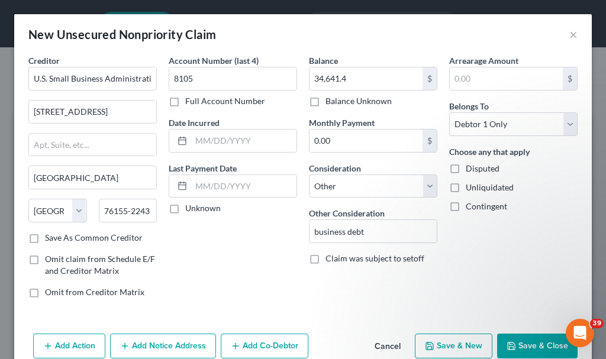
click at [191, 344] on button "Add Notice Address" at bounding box center [163, 346] width 106 height 25
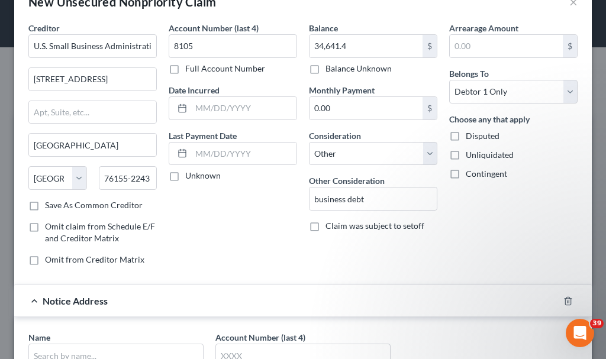
scroll to position [118, 0]
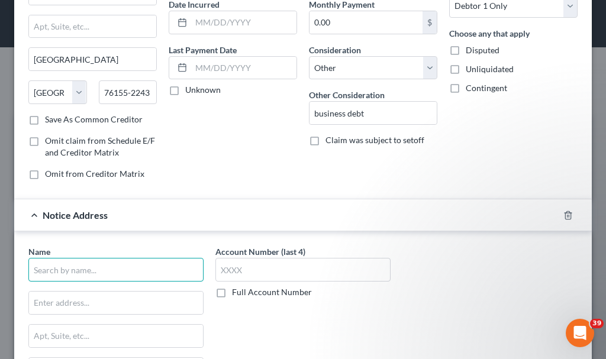
click at [134, 268] on input "text" at bounding box center [115, 270] width 175 height 24
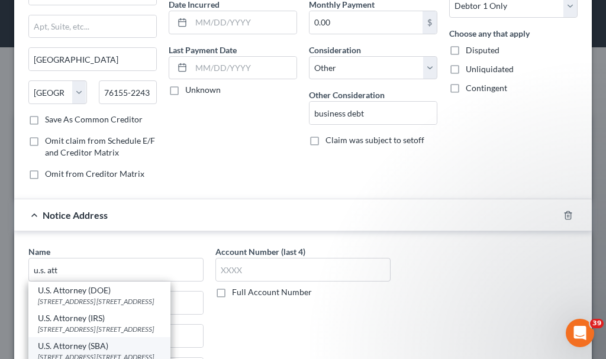
click at [99, 343] on div "U.S. Attorney (SBA)" at bounding box center [99, 346] width 123 height 12
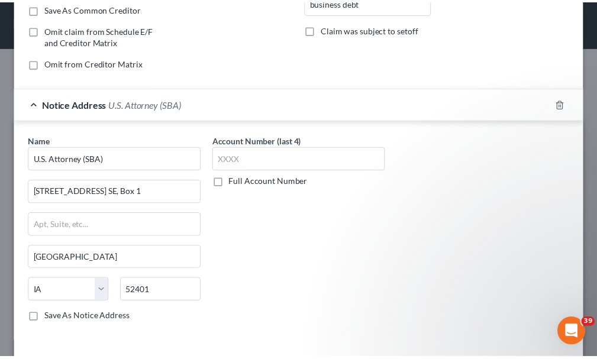
scroll to position [278, 0]
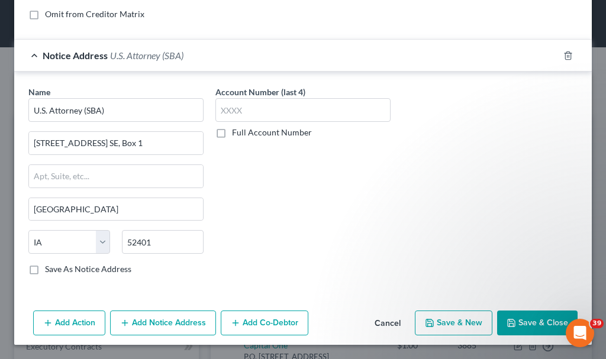
click at [523, 319] on button "Save & Close" at bounding box center [537, 323] width 80 height 25
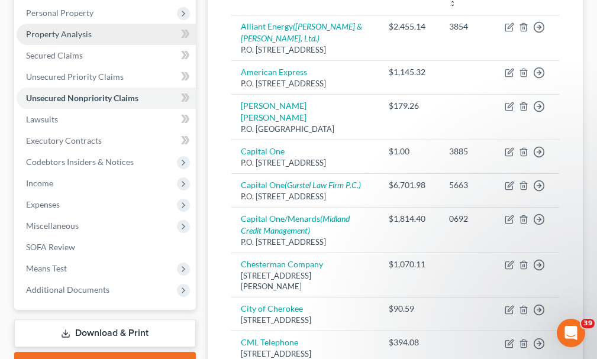
scroll to position [237, 0]
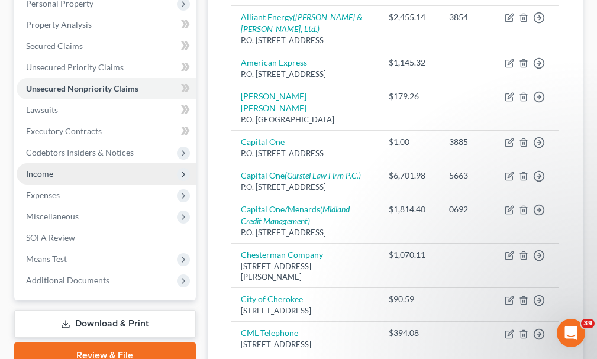
click at [44, 169] on span "Income" at bounding box center [39, 174] width 27 height 10
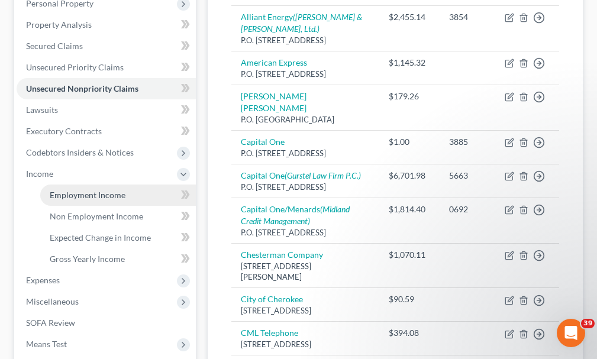
click at [82, 190] on span "Employment Income" at bounding box center [88, 195] width 76 height 10
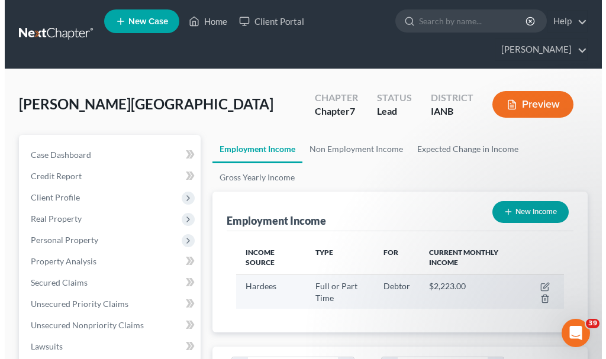
scroll to position [164, 351]
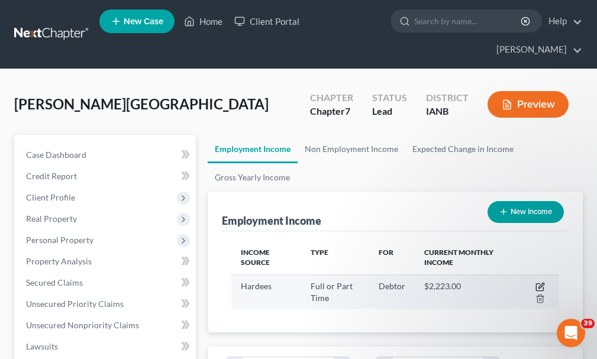
click at [540, 282] on icon "button" at bounding box center [540, 286] width 9 height 9
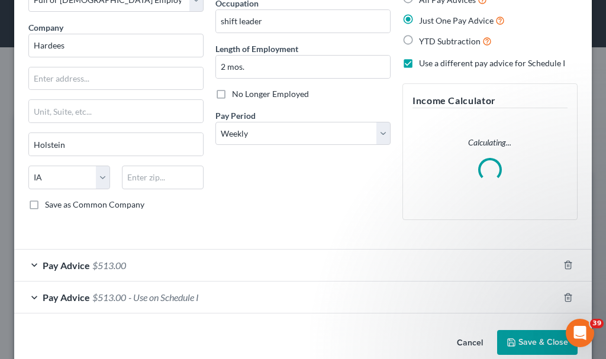
scroll to position [98, 0]
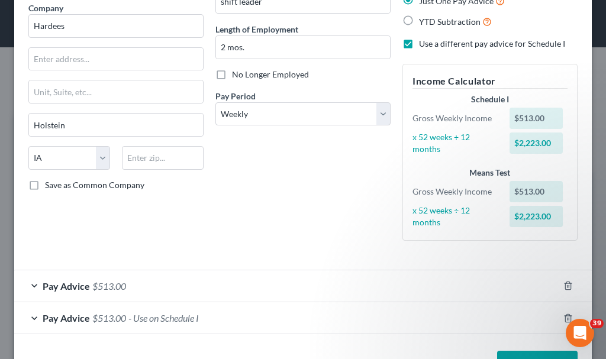
click at [169, 280] on div "Pay Advice $513.00" at bounding box center [286, 285] width 544 height 31
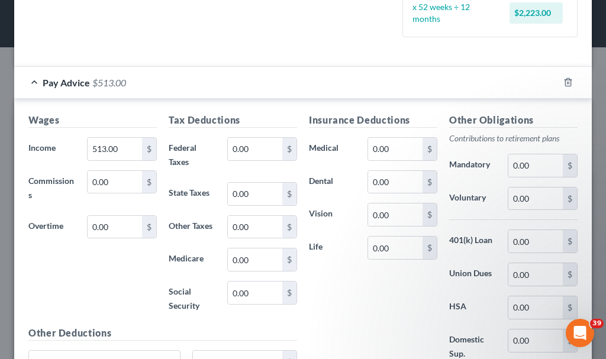
scroll to position [452, 0]
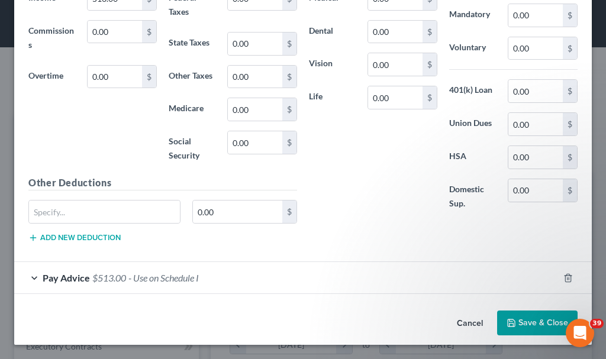
click at [180, 274] on span "- Use on Schedule I" at bounding box center [163, 277] width 70 height 11
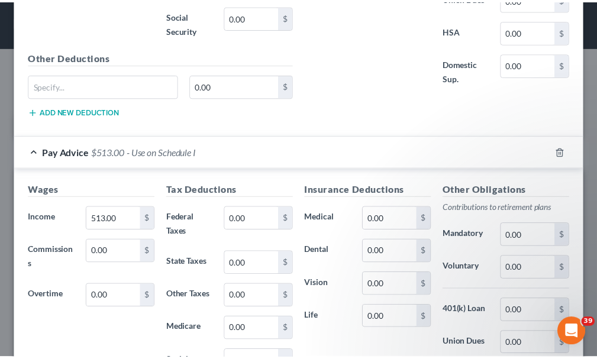
scroll to position [765, 0]
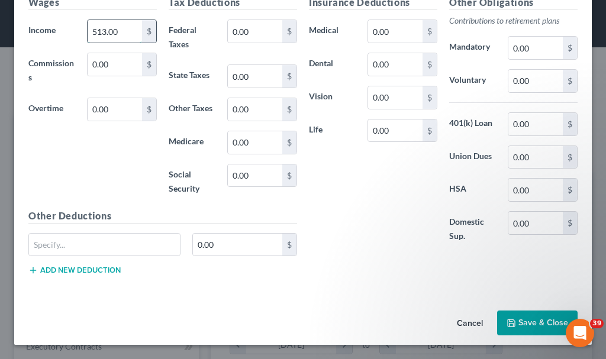
click at [127, 30] on input "513.00" at bounding box center [115, 31] width 54 height 22
click at [537, 317] on button "Save & Close" at bounding box center [537, 323] width 80 height 25
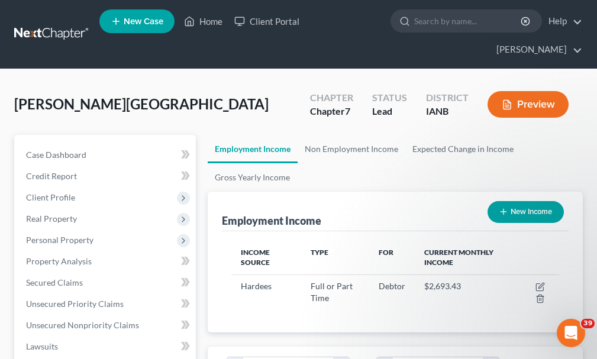
scroll to position [591551, 591363]
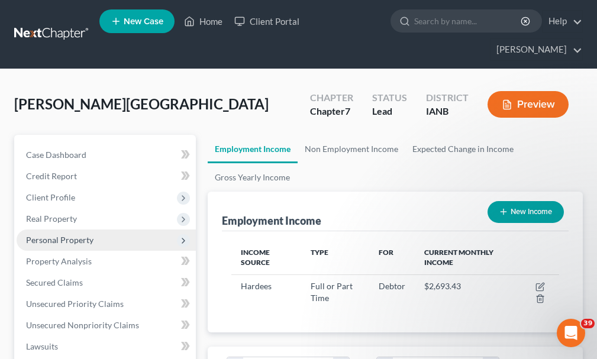
click at [63, 235] on span "Personal Property" at bounding box center [59, 240] width 67 height 10
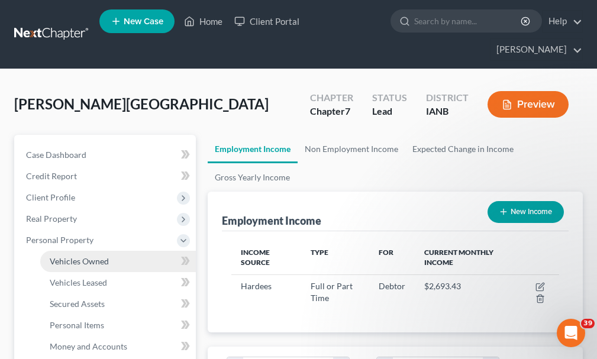
click at [79, 256] on span "Vehicles Owned" at bounding box center [79, 261] width 59 height 10
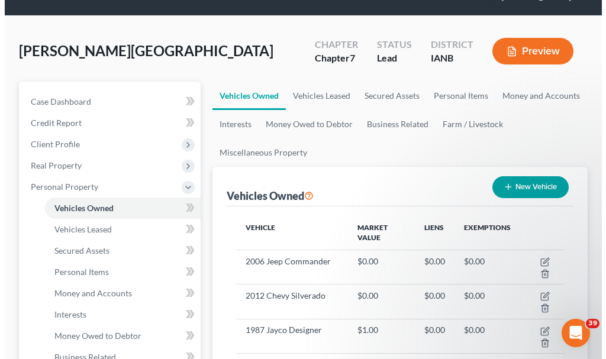
scroll to position [59, 0]
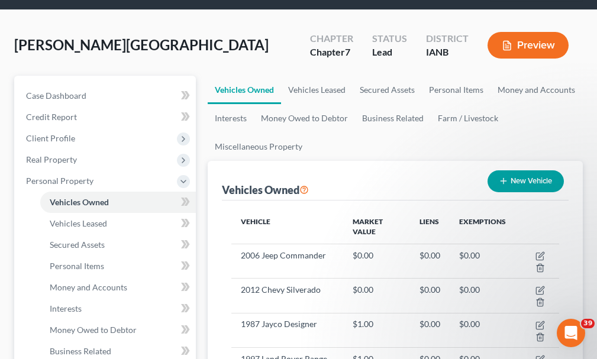
click at [544, 170] on button "New Vehicle" at bounding box center [526, 181] width 76 height 22
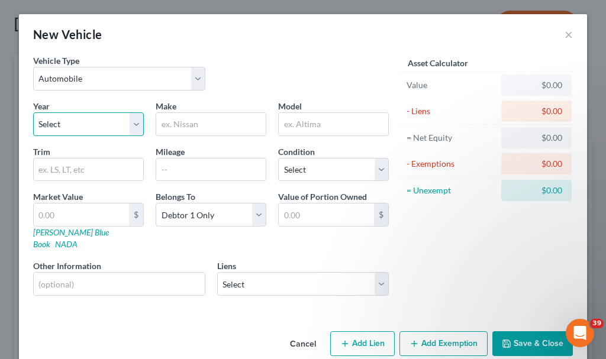
click at [72, 124] on select "Select 2026 2025 2024 2023 2022 2021 2020 2019 2018 2017 2016 2015 2014 2013 20…" at bounding box center [88, 124] width 111 height 24
click at [33, 112] on select "Select 2026 2025 2024 2023 2022 2021 2020 2019 2018 2017 2016 2015 2014 2013 20…" at bounding box center [88, 124] width 111 height 24
click at [183, 126] on input "text" at bounding box center [210, 124] width 109 height 22
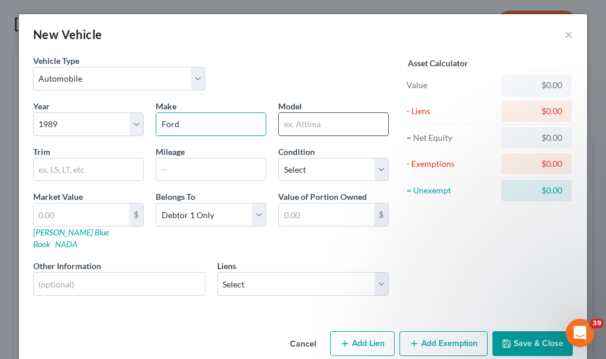
click at [317, 125] on input "text" at bounding box center [333, 124] width 109 height 22
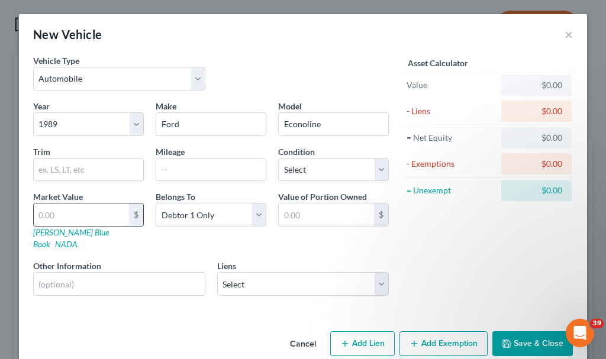
click at [97, 214] on input "text" at bounding box center [81, 215] width 95 height 22
click at [368, 331] on button "Add Lien" at bounding box center [362, 343] width 64 height 25
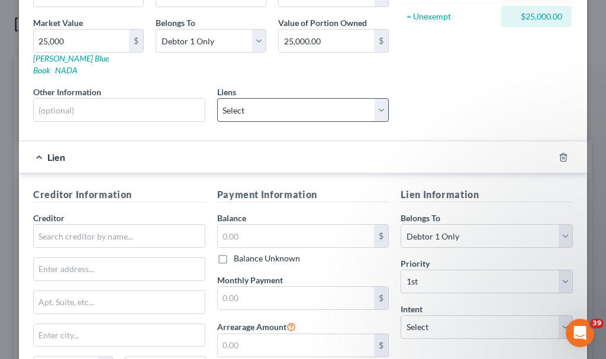
scroll to position [237, 0]
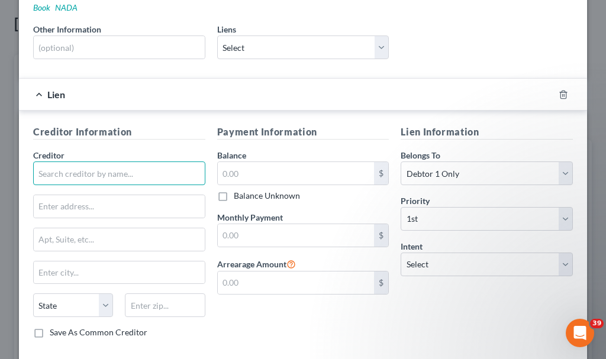
click at [111, 162] on input "text" at bounding box center [119, 174] width 172 height 24
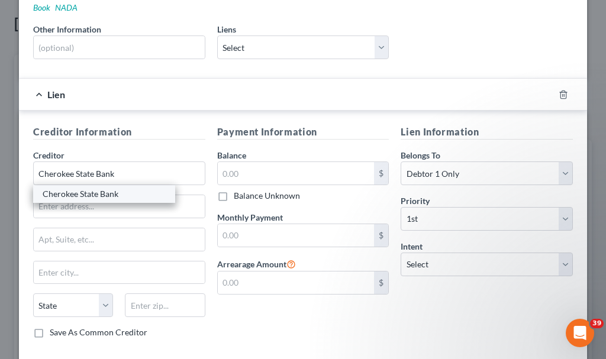
click at [89, 188] on div "Cherokee State Bank" at bounding box center [104, 194] width 123 height 12
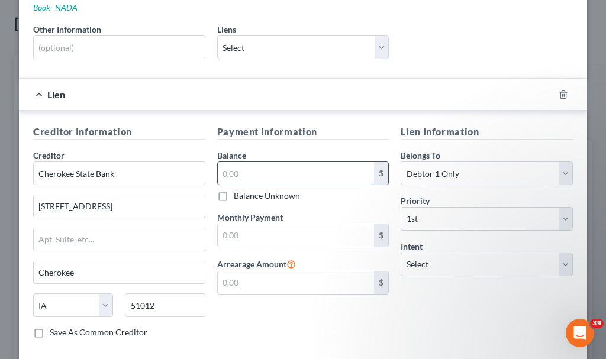
click at [259, 163] on input "text" at bounding box center [296, 173] width 157 height 22
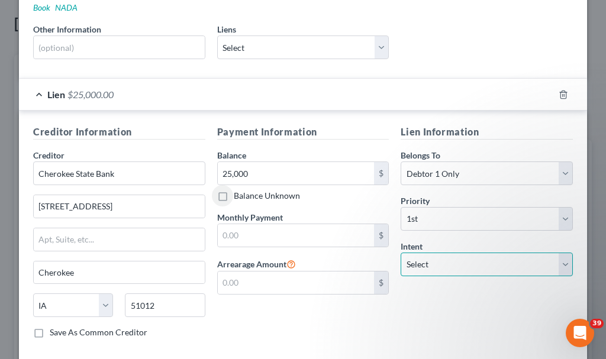
click at [438, 253] on select "Select Surrender Redeem Reaffirm Avoid Other" at bounding box center [487, 265] width 172 height 24
click at [401, 253] on select "Select Surrender Redeem Reaffirm Avoid Other" at bounding box center [487, 265] width 172 height 24
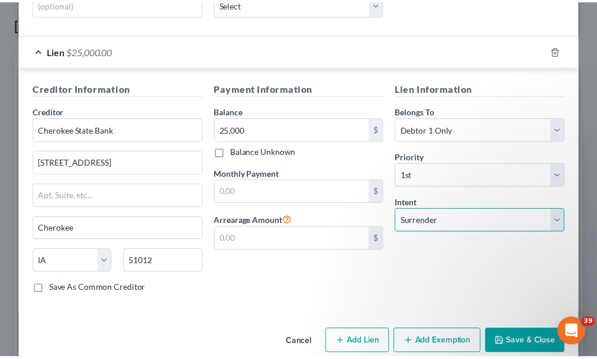
scroll to position [288, 0]
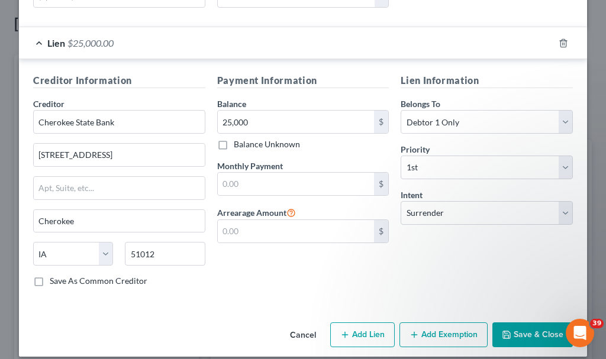
click at [519, 322] on button "Save & Close" at bounding box center [532, 334] width 80 height 25
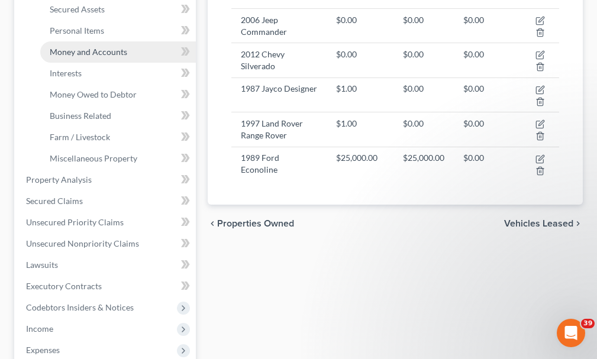
scroll to position [296, 0]
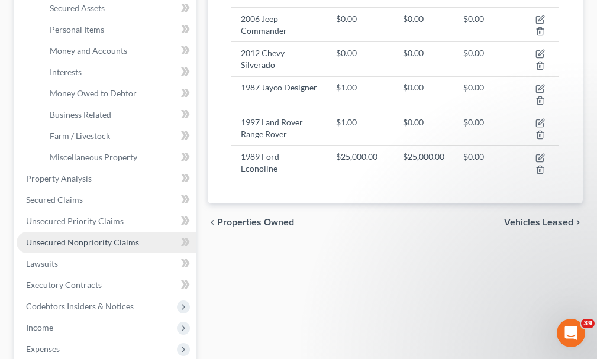
click at [78, 237] on span "Unsecured Nonpriority Claims" at bounding box center [82, 242] width 113 height 10
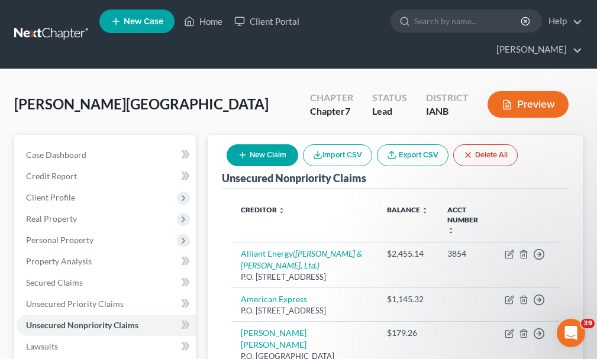
click at [267, 144] on button "New Claim" at bounding box center [263, 155] width 72 height 22
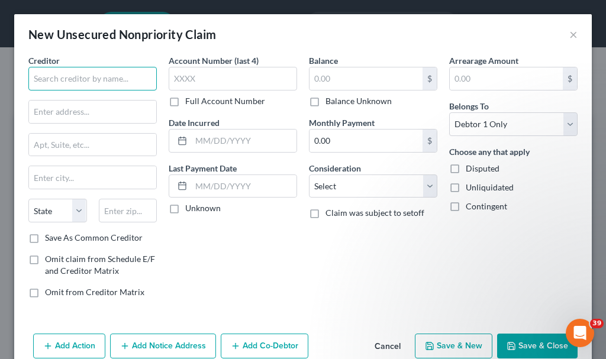
click at [94, 73] on input "text" at bounding box center [92, 79] width 128 height 24
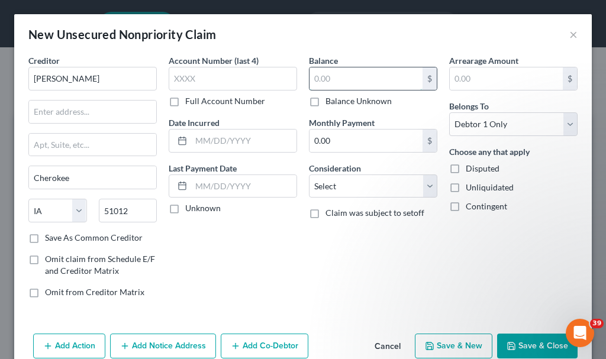
click at [330, 78] on input "text" at bounding box center [365, 78] width 113 height 22
click at [331, 182] on select "Select Cable / Satellite Services Collection Agency Credit Card Debt Debt Couns…" at bounding box center [373, 187] width 128 height 24
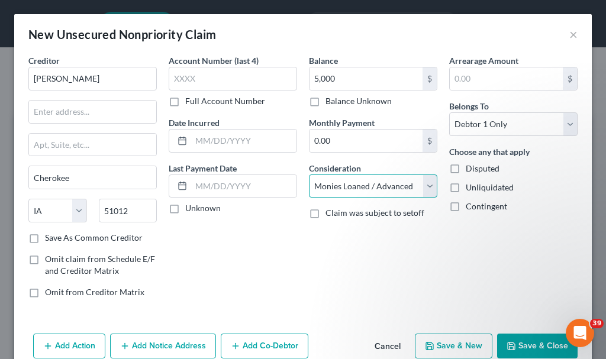
click at [309, 175] on select "Select Cable / Satellite Services Collection Agency Credit Card Debt Debt Couns…" at bounding box center [373, 187] width 128 height 24
click at [522, 341] on button "Save & Close" at bounding box center [537, 346] width 80 height 25
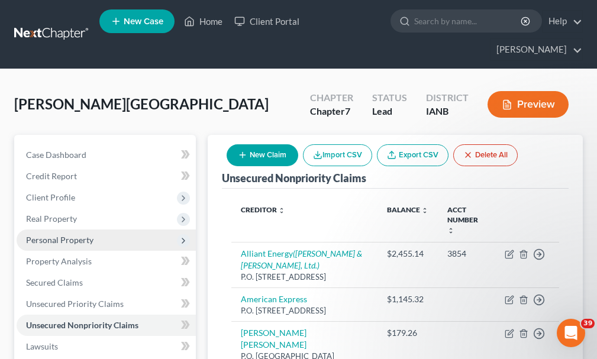
click at [56, 235] on span "Personal Property" at bounding box center [59, 240] width 67 height 10
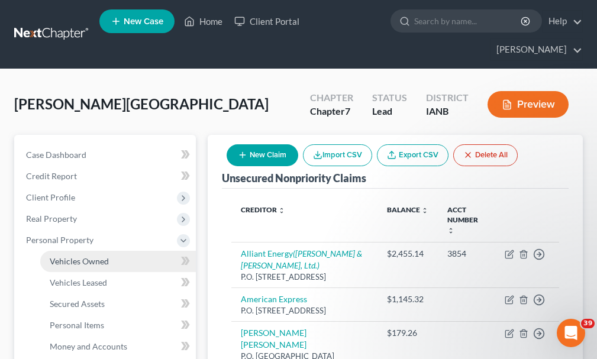
click at [78, 256] on span "Vehicles Owned" at bounding box center [79, 261] width 59 height 10
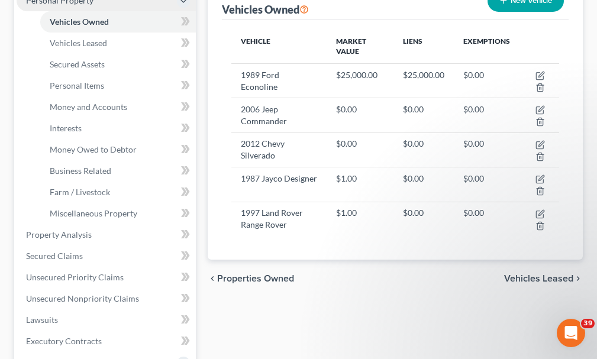
scroll to position [296, 0]
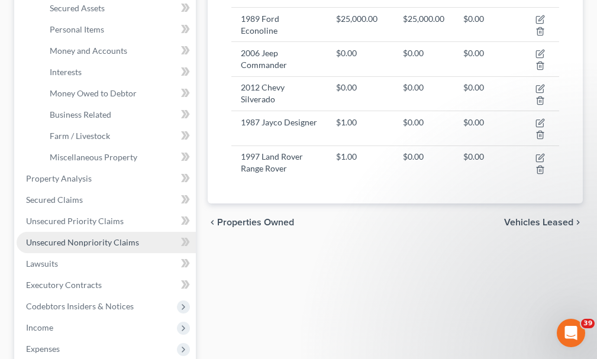
click at [85, 237] on span "Unsecured Nonpriority Claims" at bounding box center [82, 242] width 113 height 10
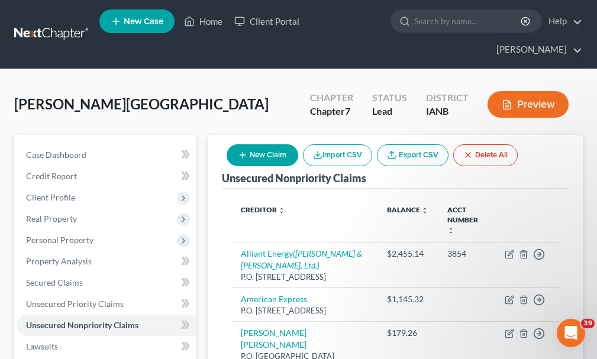
click at [279, 144] on button "New Claim" at bounding box center [263, 155] width 72 height 22
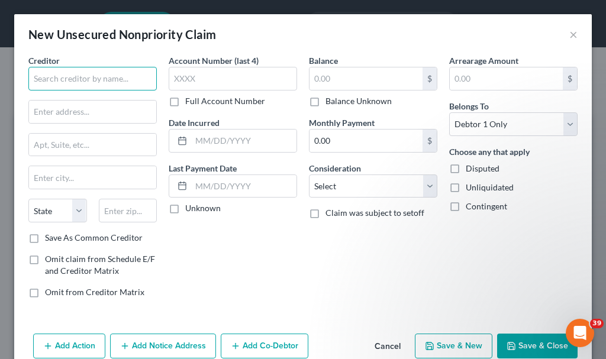
click at [90, 78] on input "text" at bounding box center [92, 79] width 128 height 24
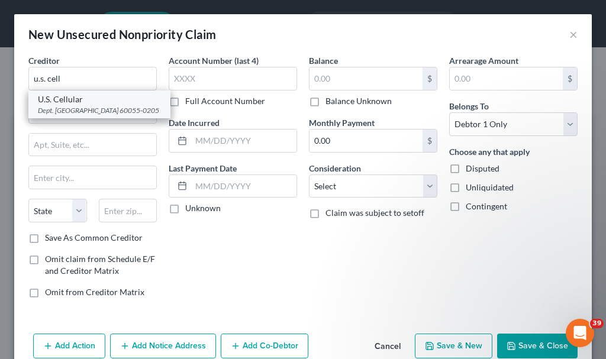
click at [62, 106] on div "Dept. [GEOGRAPHIC_DATA] 60055-0205" at bounding box center [99, 110] width 123 height 10
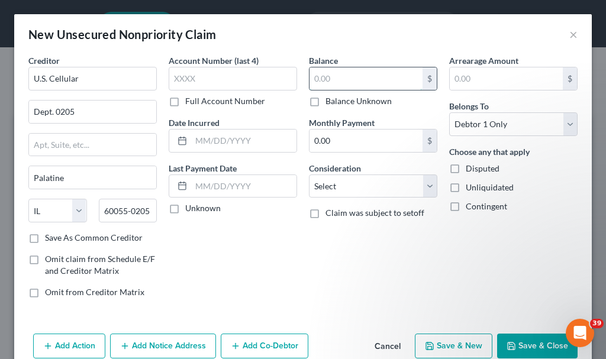
click at [351, 79] on input "text" at bounding box center [365, 78] width 113 height 22
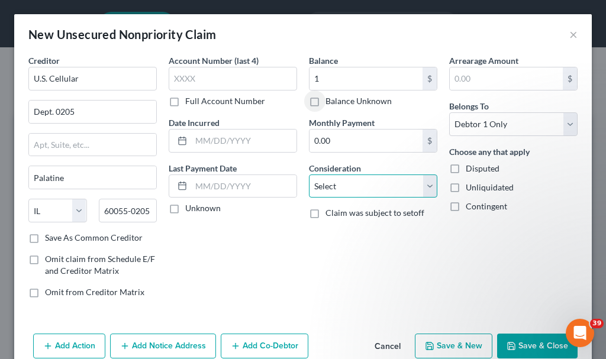
click at [343, 185] on select "Select Cable / Satellite Services Collection Agency Credit Card Debt Debt Couns…" at bounding box center [373, 187] width 128 height 24
click at [309, 175] on select "Select Cable / Satellite Services Collection Agency Credit Card Debt Debt Couns…" at bounding box center [373, 187] width 128 height 24
click at [512, 343] on button "Save & Close" at bounding box center [537, 346] width 80 height 25
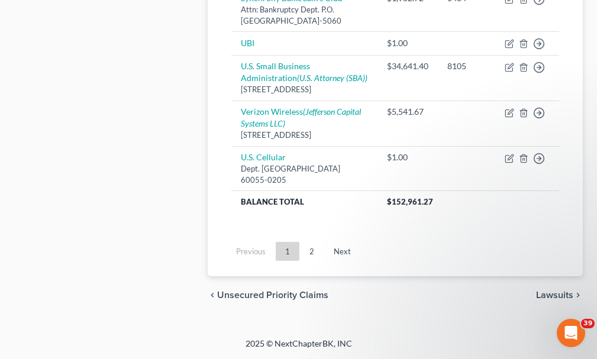
scroll to position [1302, 0]
click at [344, 261] on link "Next" at bounding box center [342, 251] width 36 height 19
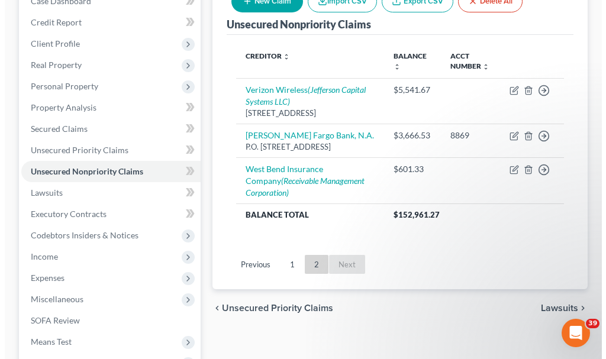
scroll to position [151, 0]
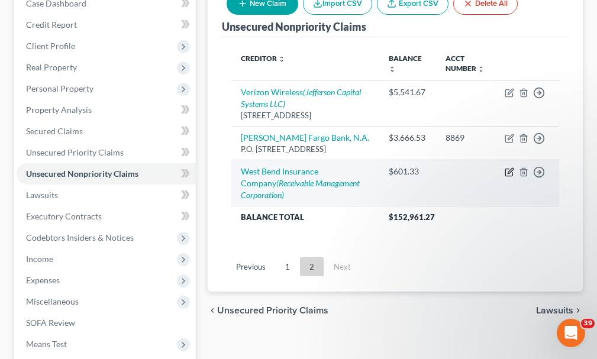
click at [508, 167] on icon "button" at bounding box center [509, 171] width 9 height 9
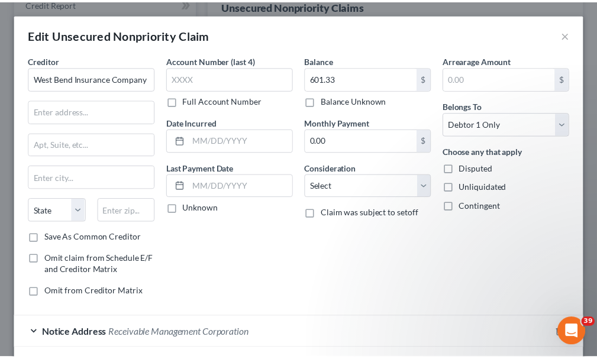
scroll to position [89, 0]
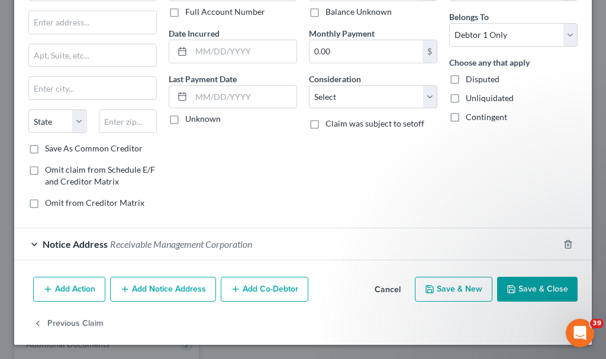
click at [450, 287] on button "Save & New" at bounding box center [454, 289] width 78 height 25
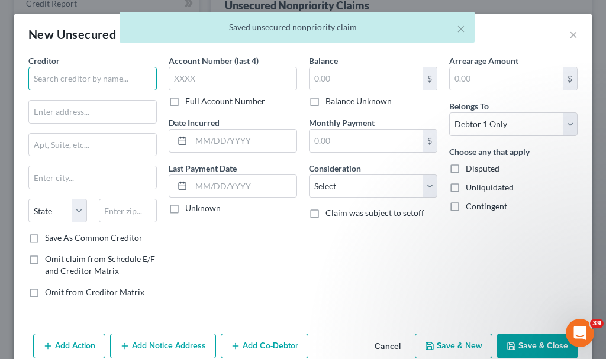
click at [114, 81] on input "text" at bounding box center [92, 79] width 128 height 24
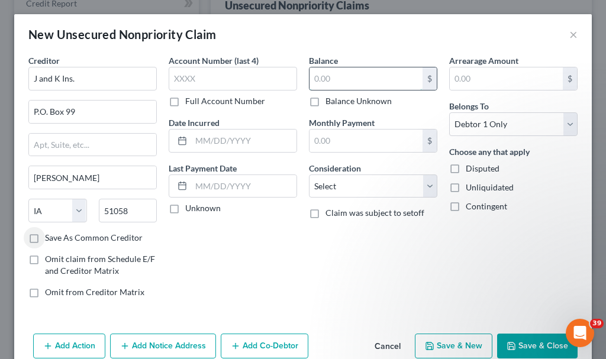
click at [335, 73] on input "text" at bounding box center [365, 78] width 113 height 22
click at [522, 340] on button "Save & Close" at bounding box center [537, 346] width 80 height 25
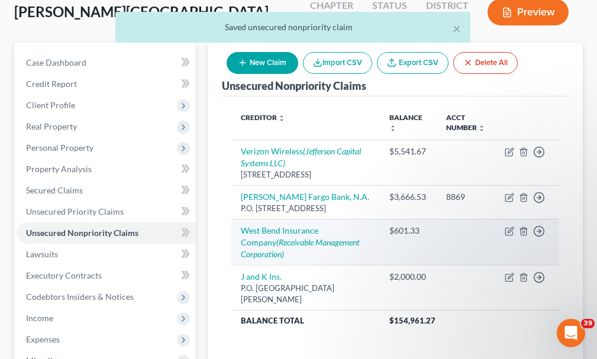
scroll to position [270, 0]
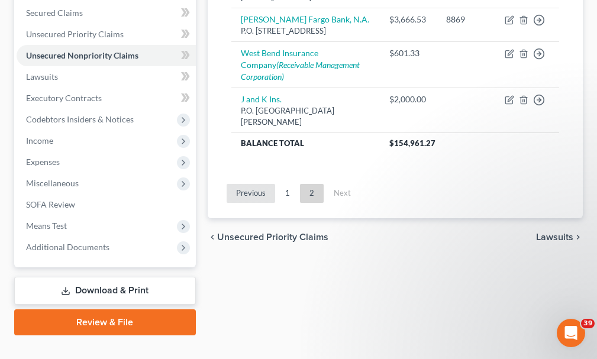
click at [254, 184] on link "Previous" at bounding box center [251, 193] width 49 height 19
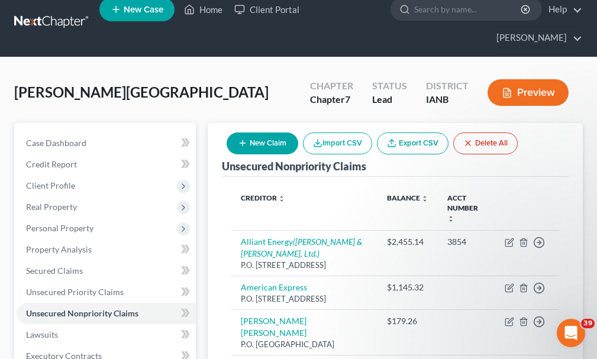
scroll to position [0, 0]
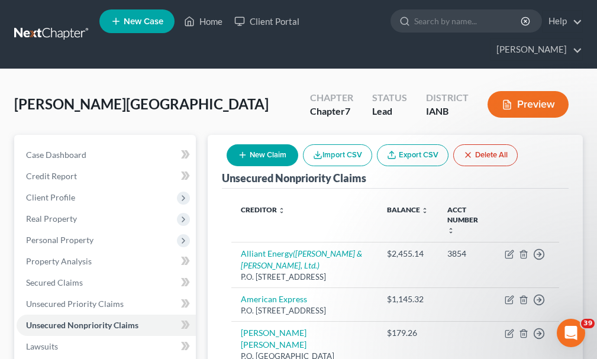
click at [262, 144] on button "New Claim" at bounding box center [263, 155] width 72 height 22
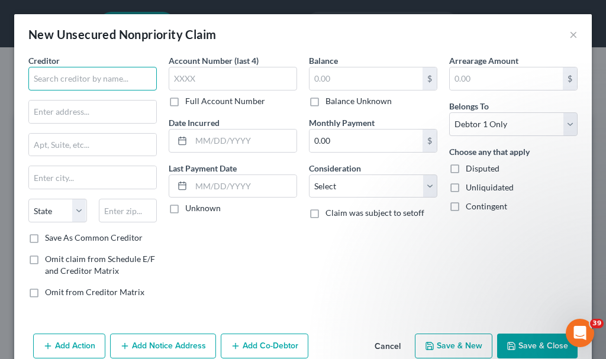
click at [112, 79] on input "text" at bounding box center [92, 79] width 128 height 24
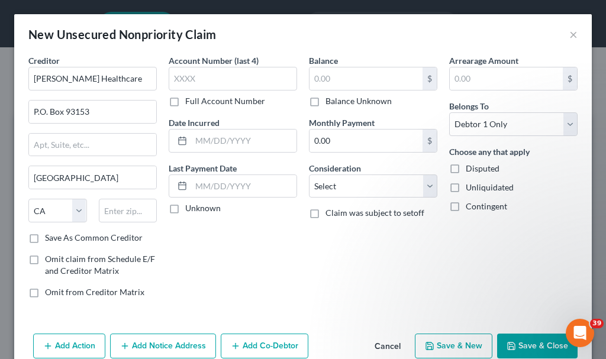
click at [325, 101] on label "Balance Unknown" at bounding box center [358, 101] width 66 height 12
click at [330, 101] on input "Balance Unknown" at bounding box center [334, 99] width 8 height 8
click at [517, 346] on button "Save & Close" at bounding box center [537, 346] width 80 height 25
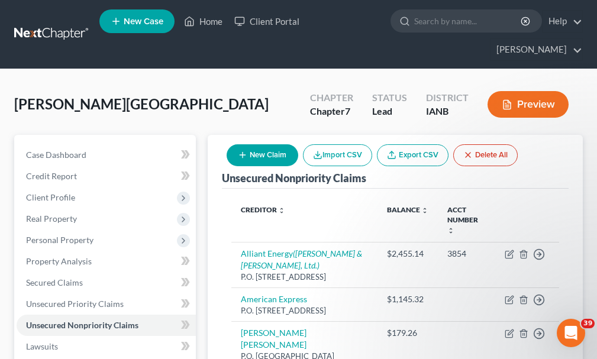
click at [261, 144] on button "New Claim" at bounding box center [263, 155] width 72 height 22
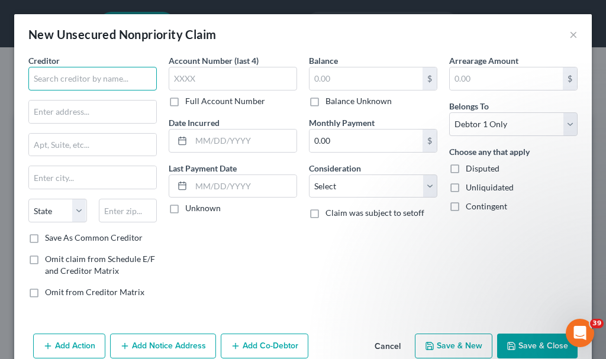
click at [105, 82] on input "text" at bounding box center [92, 79] width 128 height 24
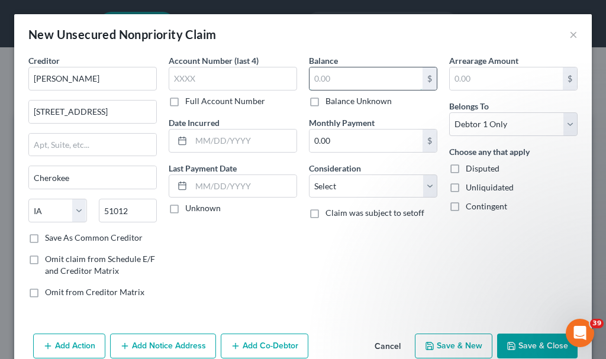
click at [347, 78] on input "text" at bounding box center [365, 78] width 113 height 22
click at [520, 344] on button "Save & Close" at bounding box center [537, 346] width 80 height 25
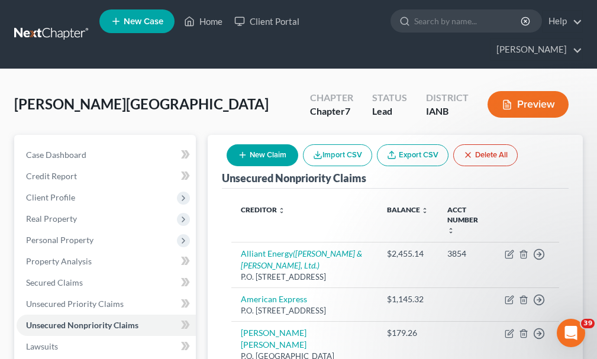
click at [264, 144] on button "New Claim" at bounding box center [263, 155] width 72 height 22
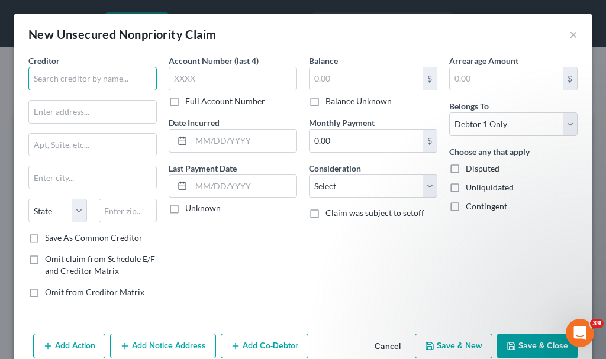
click at [102, 79] on input "text" at bounding box center [92, 79] width 128 height 24
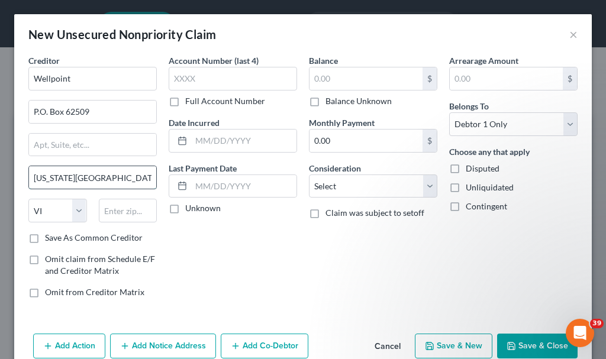
click at [111, 179] on input "[US_STATE][GEOGRAPHIC_DATA]" at bounding box center [92, 177] width 127 height 22
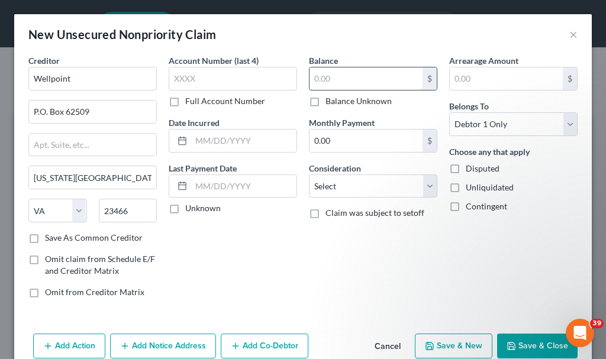
click at [327, 76] on input "text" at bounding box center [365, 78] width 113 height 22
click at [453, 351] on button "Save & New" at bounding box center [454, 346] width 78 height 25
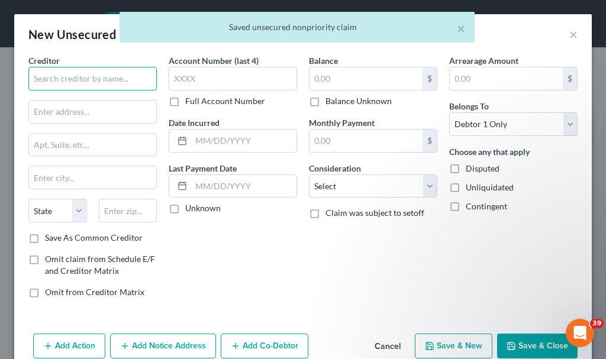
click at [93, 72] on input "text" at bounding box center [92, 79] width 128 height 24
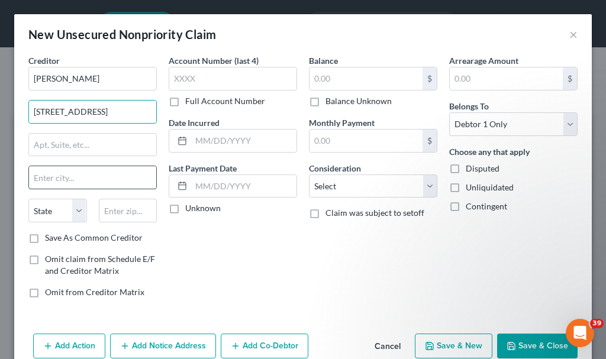
click at [53, 182] on input "text" at bounding box center [92, 177] width 127 height 22
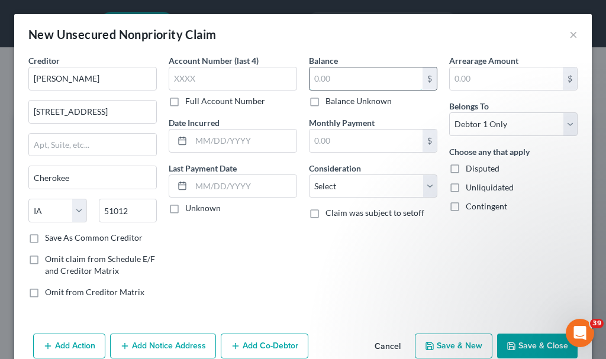
click at [324, 76] on input "text" at bounding box center [365, 78] width 113 height 22
click at [449, 341] on button "Save & New" at bounding box center [454, 346] width 78 height 25
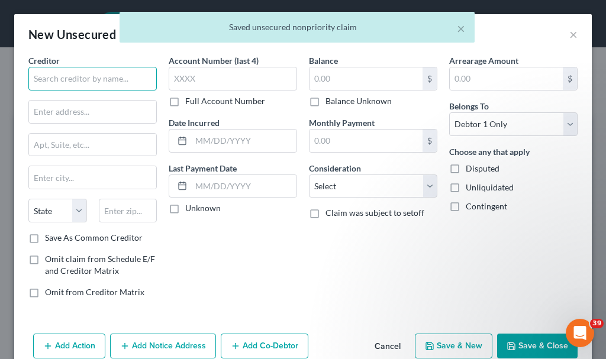
click at [73, 79] on input "text" at bounding box center [92, 79] width 128 height 24
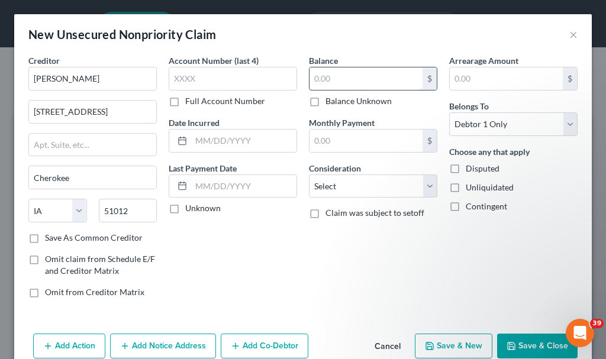
click at [320, 76] on input "text" at bounding box center [365, 78] width 113 height 22
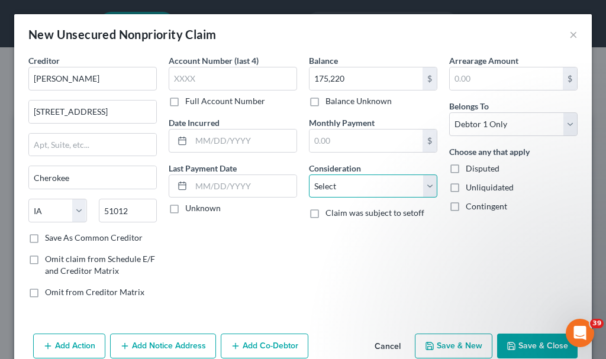
click at [341, 179] on select "Select Cable / Satellite Services Collection Agency Credit Card Debt Debt Couns…" at bounding box center [373, 187] width 128 height 24
click at [309, 175] on select "Select Cable / Satellite Services Collection Agency Credit Card Debt Debt Couns…" at bounding box center [373, 187] width 128 height 24
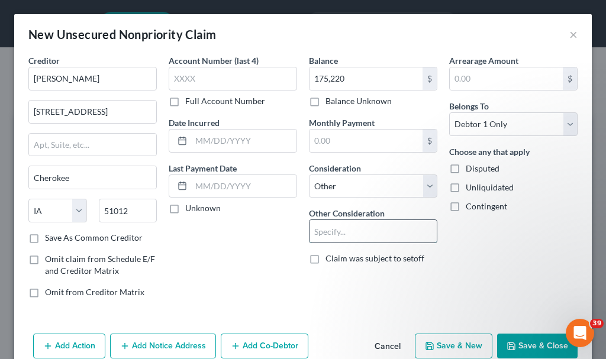
click at [340, 230] on input "text" at bounding box center [372, 231] width 127 height 22
click at [444, 345] on button "Save & New" at bounding box center [454, 346] width 78 height 25
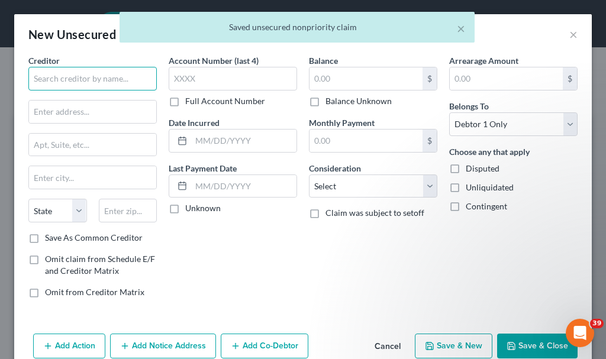
click at [94, 78] on input "text" at bounding box center [92, 79] width 128 height 24
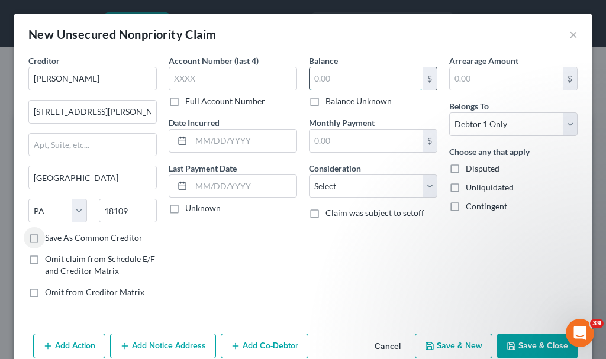
click at [346, 76] on input "text" at bounding box center [365, 78] width 113 height 22
click at [443, 343] on button "Save & New" at bounding box center [454, 346] width 78 height 25
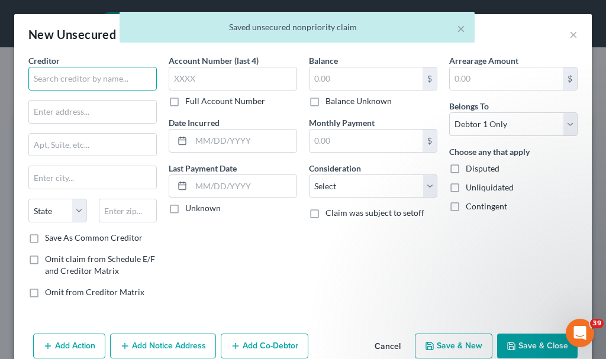
click at [99, 78] on input "text" at bounding box center [92, 79] width 128 height 24
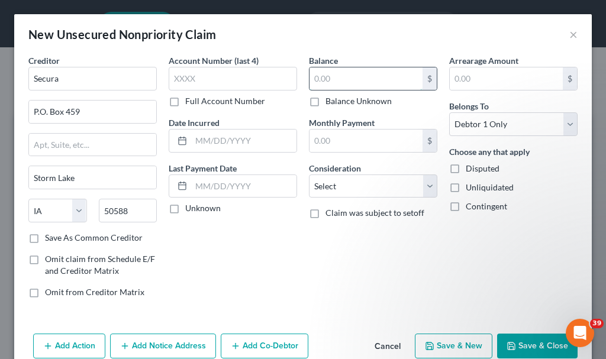
click at [324, 76] on input "text" at bounding box center [365, 78] width 113 height 22
drag, startPoint x: 446, startPoint y: 343, endPoint x: 452, endPoint y: 341, distance: 6.7
click at [452, 341] on button "Save & New" at bounding box center [454, 346] width 78 height 25
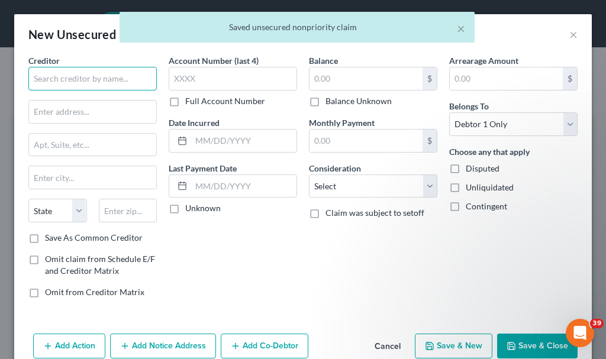
click at [88, 76] on input "text" at bounding box center [92, 79] width 128 height 24
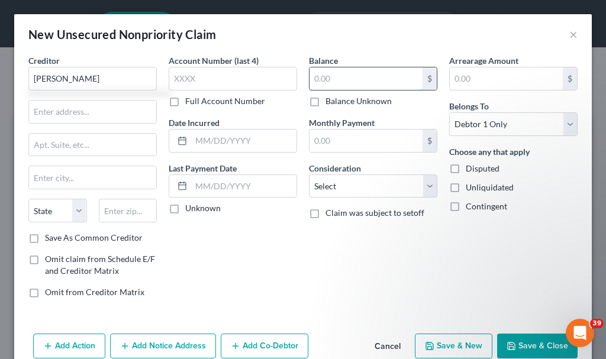
click at [343, 82] on input "text" at bounding box center [365, 78] width 113 height 22
click at [445, 341] on button "Save & New" at bounding box center [454, 346] width 78 height 25
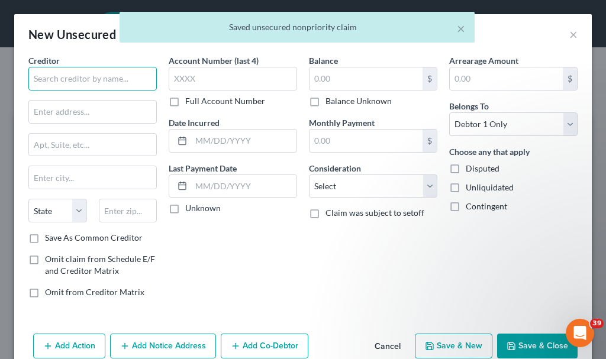
click at [79, 76] on input "text" at bounding box center [92, 79] width 128 height 24
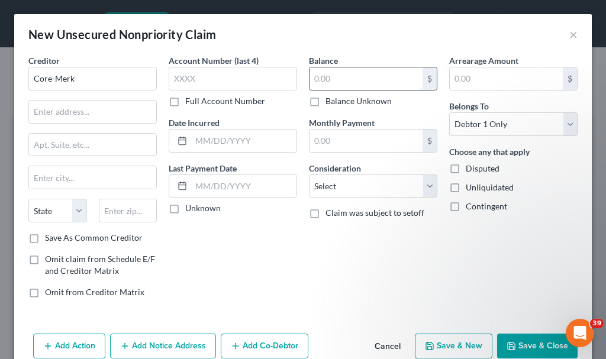
click at [318, 76] on input "text" at bounding box center [365, 78] width 113 height 22
click at [433, 341] on button "Save & New" at bounding box center [454, 346] width 78 height 25
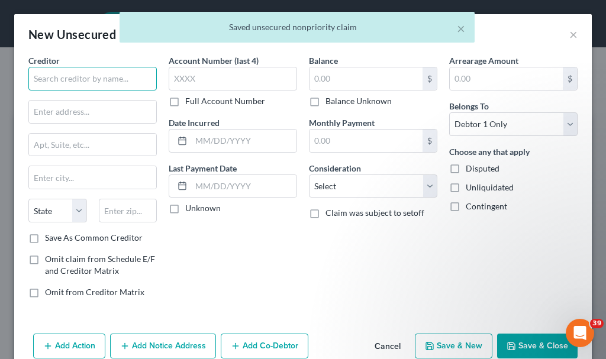
click at [91, 83] on input "text" at bounding box center [92, 79] width 128 height 24
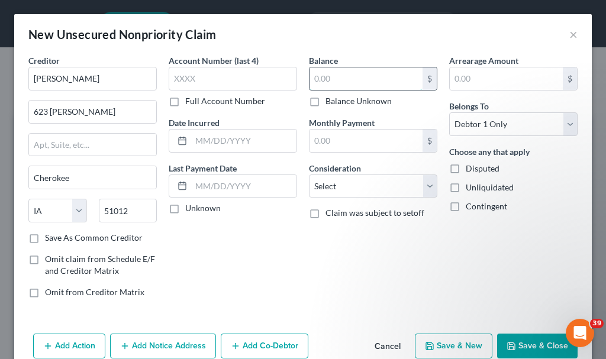
click at [350, 85] on input "text" at bounding box center [365, 78] width 113 height 22
click at [444, 340] on button "Save & New" at bounding box center [454, 346] width 78 height 25
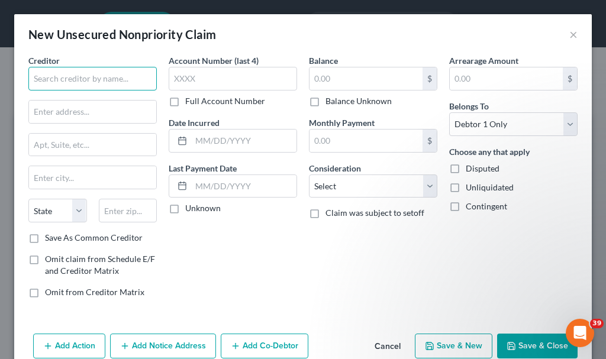
click at [114, 79] on input "text" at bounding box center [92, 79] width 128 height 24
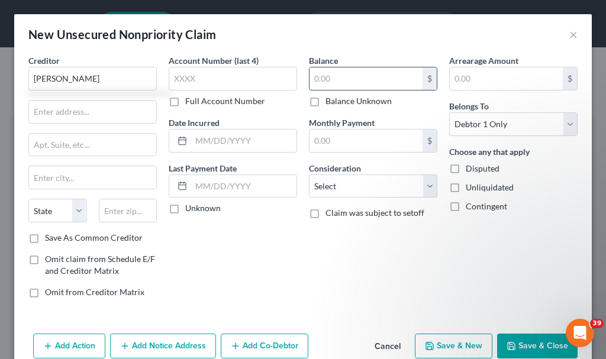
click at [353, 77] on input "text" at bounding box center [365, 78] width 113 height 22
click at [436, 340] on button "Save & New" at bounding box center [454, 346] width 78 height 25
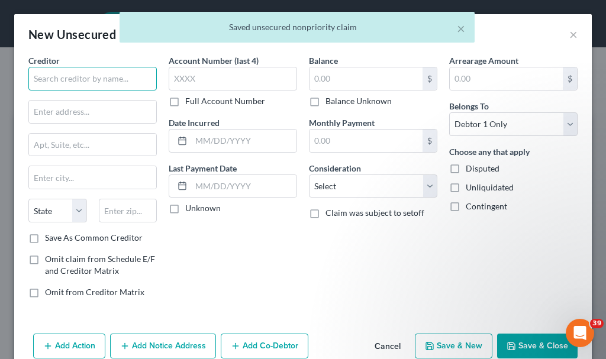
click at [86, 77] on input "text" at bounding box center [92, 79] width 128 height 24
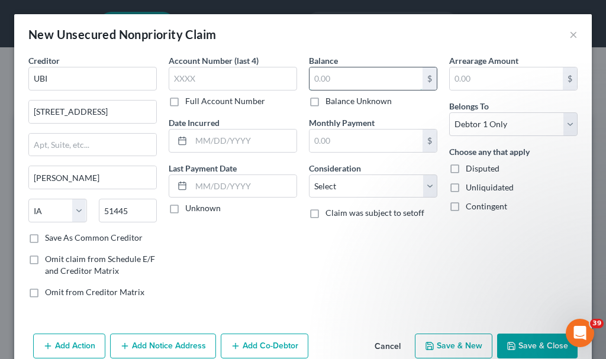
click at [337, 74] on input "text" at bounding box center [365, 78] width 113 height 22
click at [443, 346] on button "Save & New" at bounding box center [454, 346] width 78 height 25
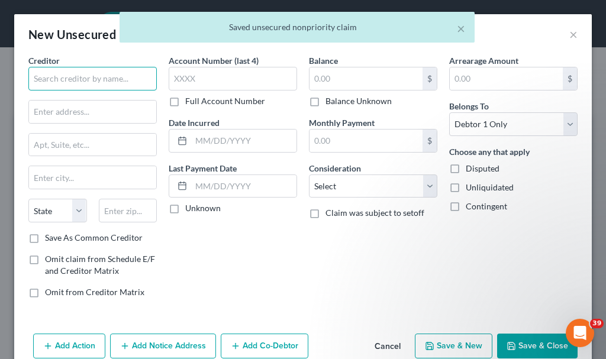
click at [99, 82] on input "text" at bounding box center [92, 79] width 128 height 24
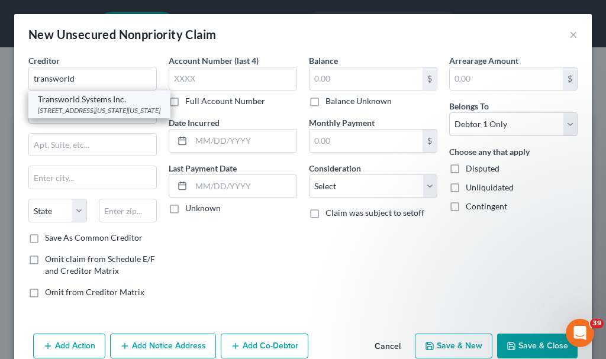
click at [73, 107] on div "[STREET_ADDRESS][US_STATE][US_STATE]" at bounding box center [99, 110] width 123 height 10
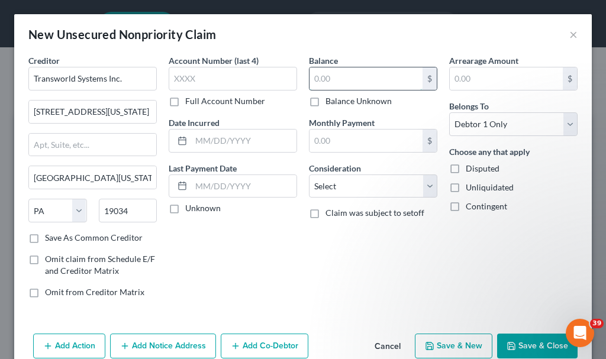
click at [320, 76] on input "text" at bounding box center [365, 78] width 113 height 22
click at [333, 192] on select "Select Cable / Satellite Services Collection Agency Credit Card Debt Debt Couns…" at bounding box center [373, 187] width 128 height 24
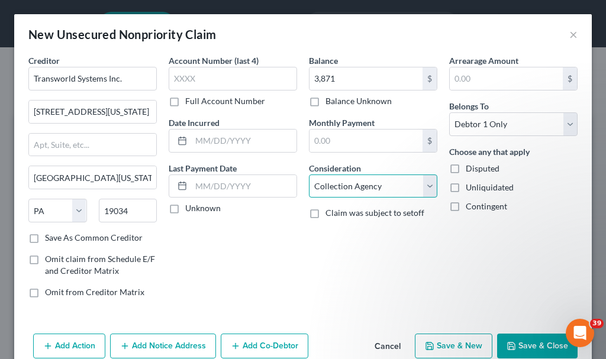
click at [309, 175] on select "Select Cable / Satellite Services Collection Agency Credit Card Debt Debt Couns…" at bounding box center [373, 187] width 128 height 24
click at [436, 342] on button "Save & New" at bounding box center [454, 346] width 78 height 25
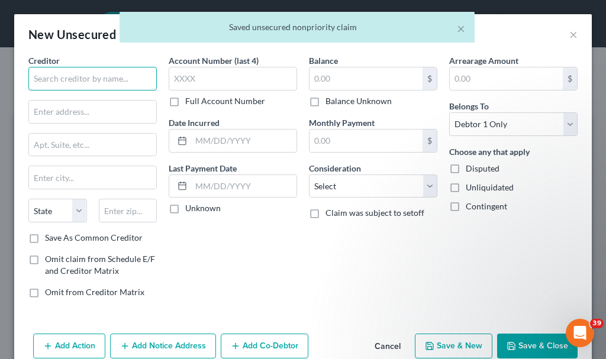
click at [92, 77] on input "text" at bounding box center [92, 79] width 128 height 24
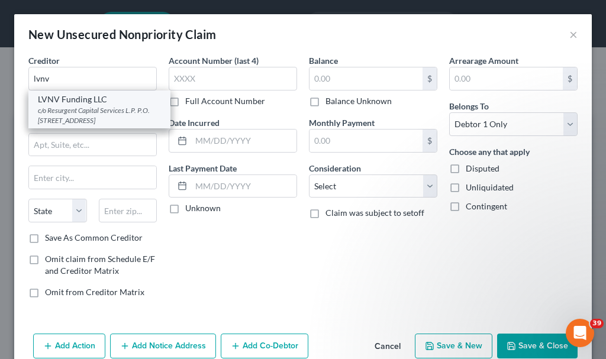
click at [69, 117] on div "c/o Resurgent Capital Services L.P. P.O. [STREET_ADDRESS]" at bounding box center [99, 115] width 123 height 20
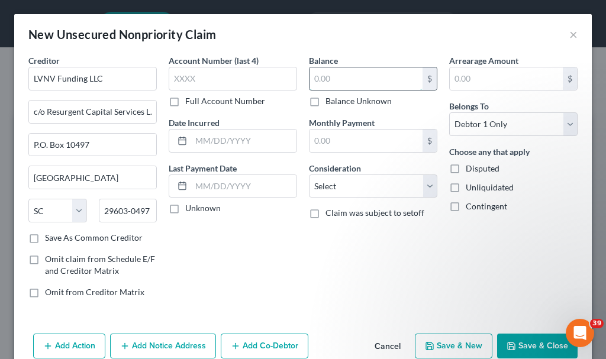
click at [362, 78] on input "text" at bounding box center [365, 78] width 113 height 22
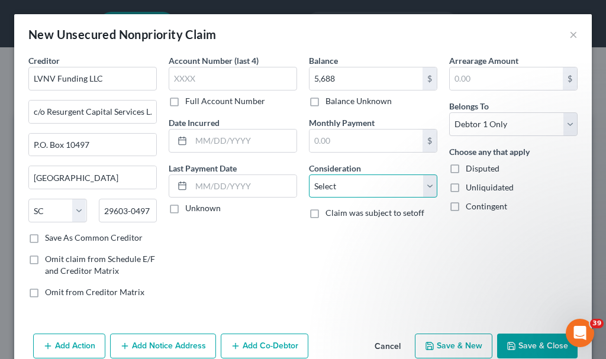
click at [338, 183] on select "Select Cable / Satellite Services Collection Agency Credit Card Debt Debt Couns…" at bounding box center [373, 187] width 128 height 24
click at [309, 175] on select "Select Cable / Satellite Services Collection Agency Credit Card Debt Debt Couns…" at bounding box center [373, 187] width 128 height 24
click at [452, 344] on button "Save & New" at bounding box center [454, 346] width 78 height 25
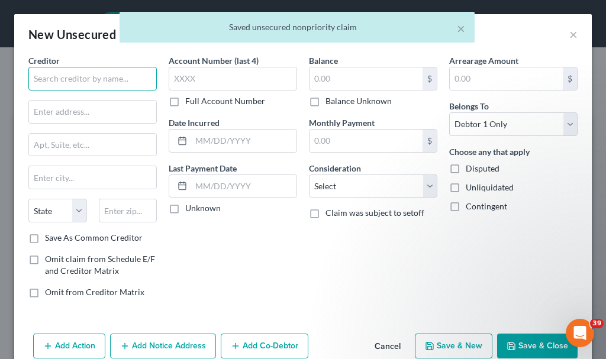
click at [88, 76] on input "text" at bounding box center [92, 79] width 128 height 24
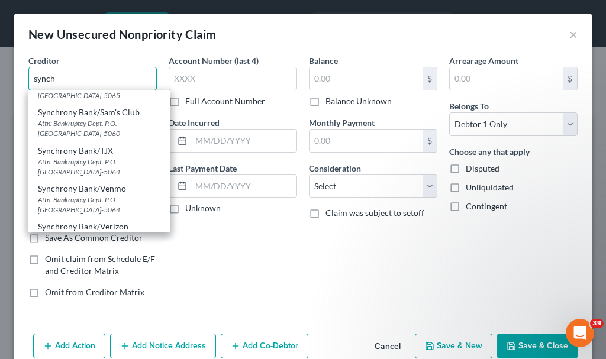
scroll to position [296, 0]
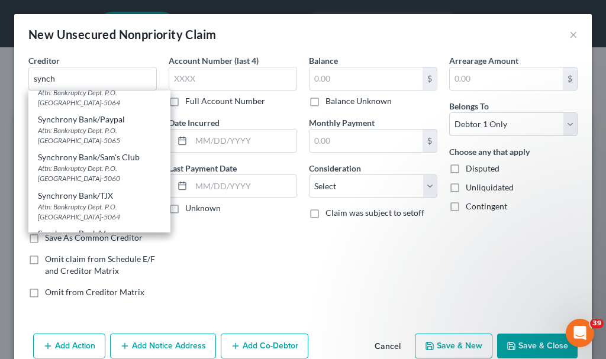
click at [89, 159] on div "Synchrony Bank/Sam's Club" at bounding box center [99, 157] width 123 height 12
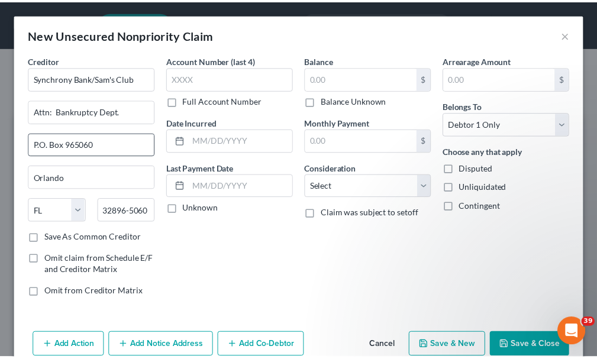
scroll to position [0, 0]
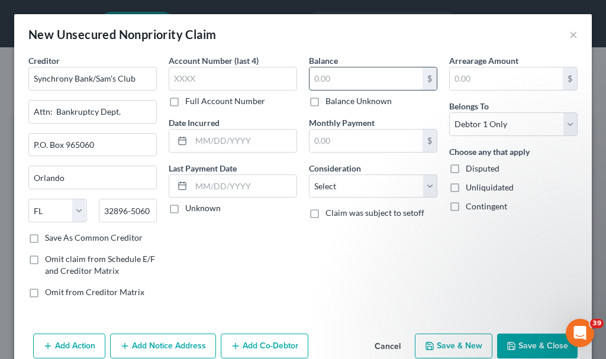
click at [327, 78] on input "text" at bounding box center [365, 78] width 113 height 22
click at [339, 181] on select "Select Cable / Satellite Services Collection Agency Credit Card Debt Debt Couns…" at bounding box center [373, 187] width 128 height 24
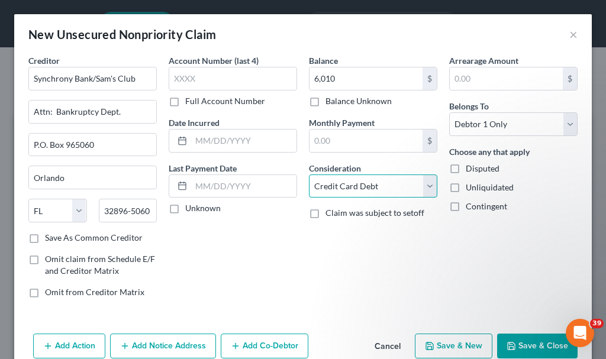
click at [309, 175] on select "Select Cable / Satellite Services Collection Agency Credit Card Debt Debt Couns…" at bounding box center [373, 187] width 128 height 24
click at [425, 346] on icon "button" at bounding box center [429, 345] width 9 height 9
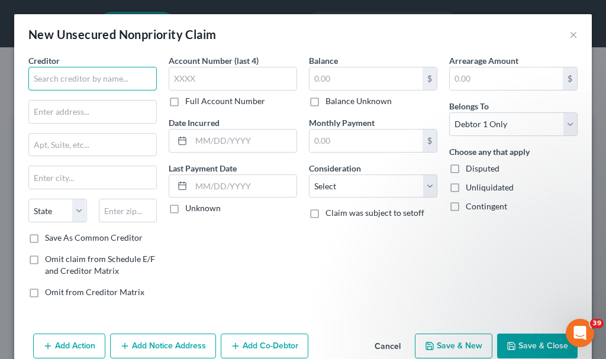
click at [86, 77] on input "text" at bounding box center [92, 79] width 128 height 24
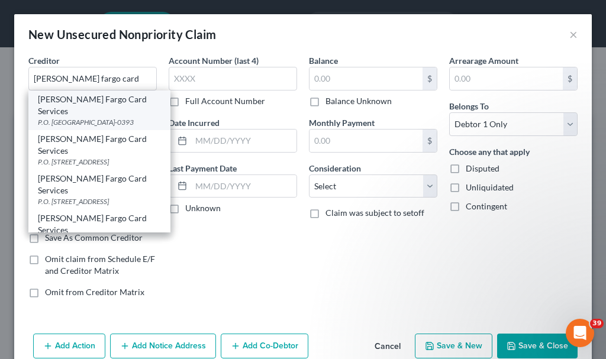
click at [70, 117] on div "P.O. [GEOGRAPHIC_DATA]-0393" at bounding box center [99, 122] width 123 height 10
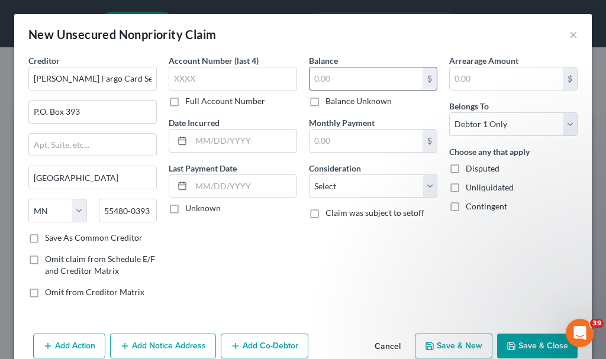
click at [326, 79] on input "text" at bounding box center [365, 78] width 113 height 22
click at [353, 188] on select "Select Cable / Satellite Services Collection Agency Credit Card Debt Debt Couns…" at bounding box center [373, 187] width 128 height 24
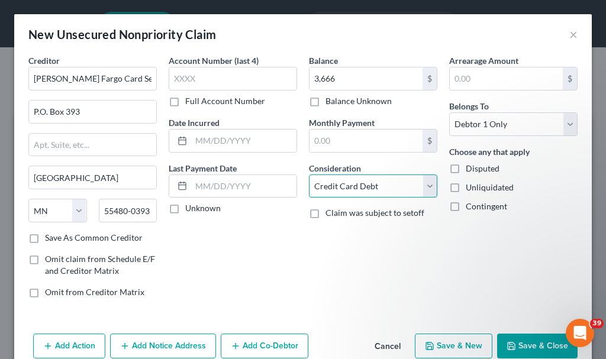
click at [309, 175] on select "Select Cable / Satellite Services Collection Agency Credit Card Debt Debt Couns…" at bounding box center [373, 187] width 128 height 24
click at [435, 351] on button "Save & New" at bounding box center [454, 346] width 78 height 25
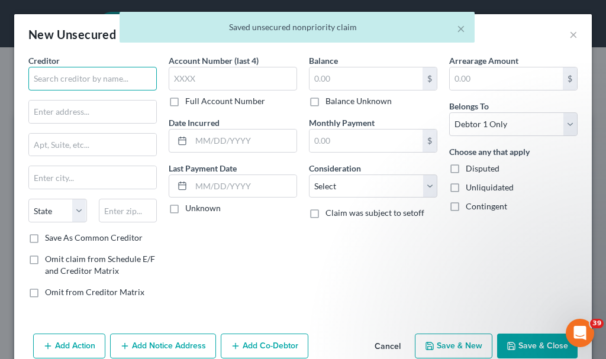
drag, startPoint x: 435, startPoint y: 351, endPoint x: 78, endPoint y: 76, distance: 450.2
click at [78, 76] on input "text" at bounding box center [92, 79] width 128 height 24
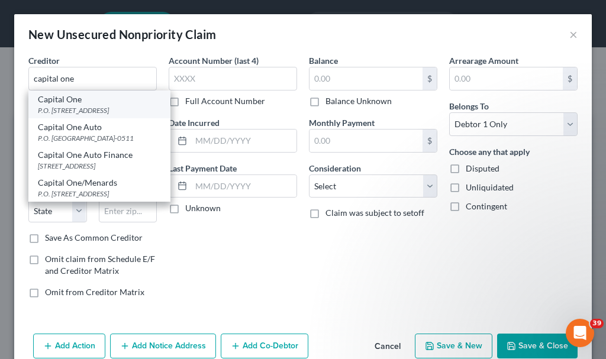
click at [68, 112] on div "P.O. [STREET_ADDRESS]" at bounding box center [99, 110] width 123 height 10
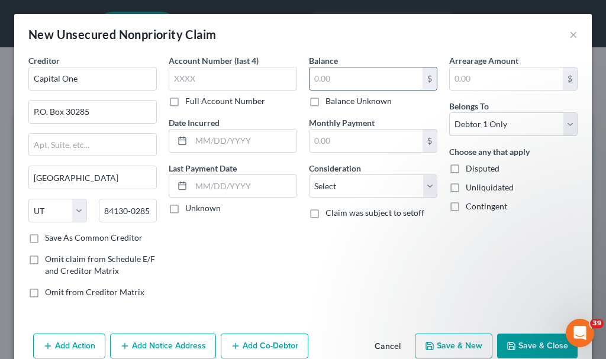
click at [331, 77] on input "text" at bounding box center [365, 78] width 113 height 22
click at [341, 186] on select "Select Cable / Satellite Services Collection Agency Credit Card Debt Debt Couns…" at bounding box center [373, 187] width 128 height 24
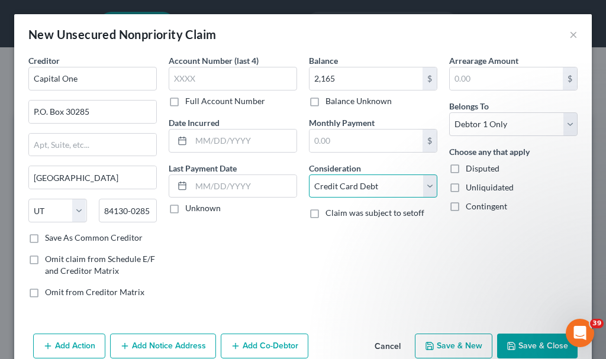
click at [309, 175] on select "Select Cable / Satellite Services Collection Agency Credit Card Debt Debt Couns…" at bounding box center [373, 187] width 128 height 24
click at [446, 343] on button "Save & New" at bounding box center [454, 346] width 78 height 25
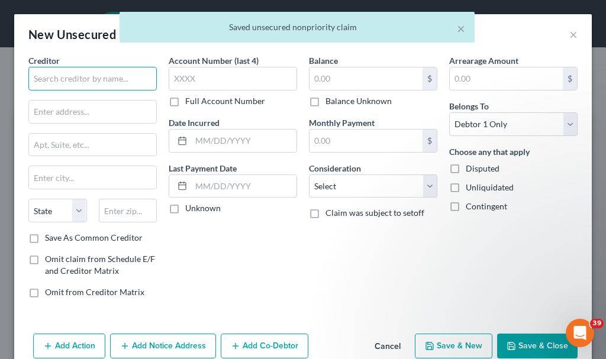
click at [97, 76] on input "text" at bounding box center [92, 79] width 128 height 24
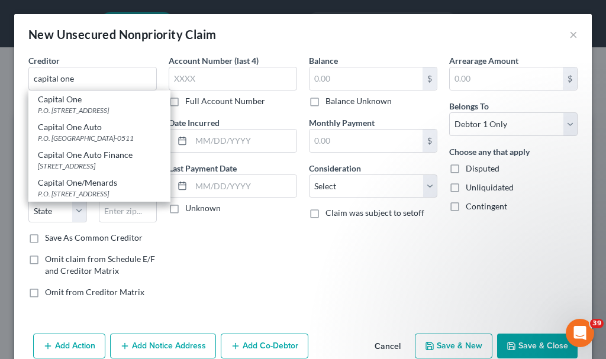
drag, startPoint x: 91, startPoint y: 209, endPoint x: 320, endPoint y: 120, distance: 246.1
click at [91, 199] on div "P.O. [STREET_ADDRESS]" at bounding box center [99, 194] width 123 height 10
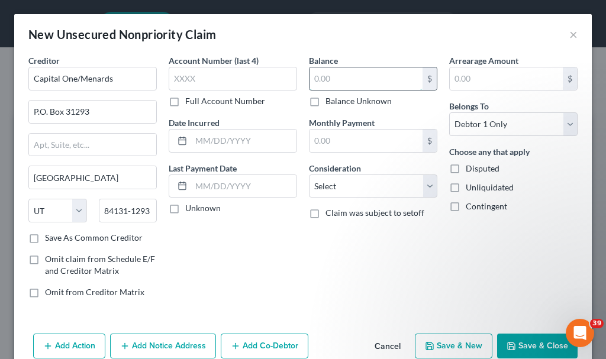
click at [351, 79] on input "text" at bounding box center [365, 78] width 113 height 22
click at [341, 192] on select "Select Cable / Satellite Services Collection Agency Credit Card Debt Debt Couns…" at bounding box center [373, 187] width 128 height 24
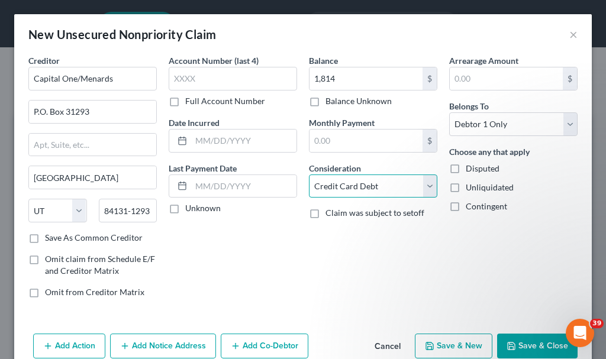
click at [309, 175] on select "Select Cable / Satellite Services Collection Agency Credit Card Debt Debt Couns…" at bounding box center [373, 187] width 128 height 24
drag, startPoint x: 438, startPoint y: 350, endPoint x: 44, endPoint y: 43, distance: 498.8
click at [438, 349] on button "Save & New" at bounding box center [454, 346] width 78 height 25
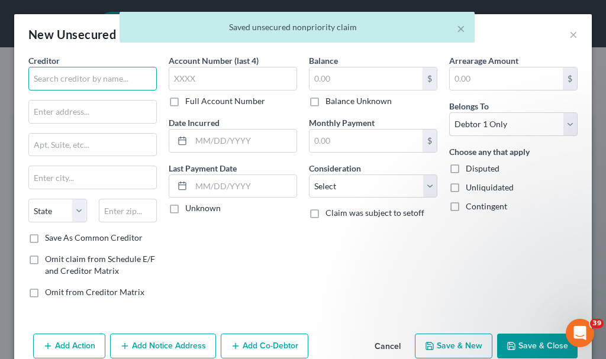
click at [101, 75] on input "text" at bounding box center [92, 79] width 128 height 24
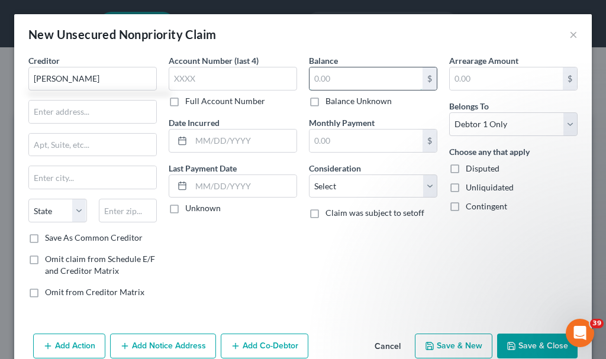
click at [330, 75] on input "text" at bounding box center [365, 78] width 113 height 22
click at [439, 346] on button "Save & New" at bounding box center [454, 346] width 78 height 25
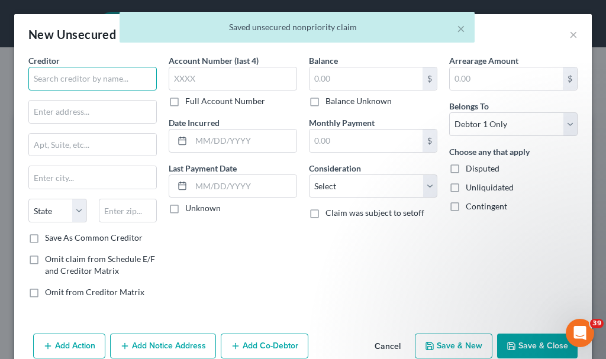
click at [92, 76] on input "text" at bounding box center [92, 79] width 128 height 24
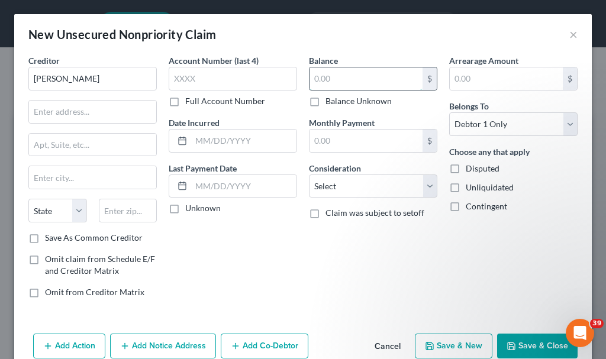
click at [356, 84] on input "text" at bounding box center [365, 78] width 113 height 22
click at [511, 347] on button "Save & Close" at bounding box center [537, 346] width 80 height 25
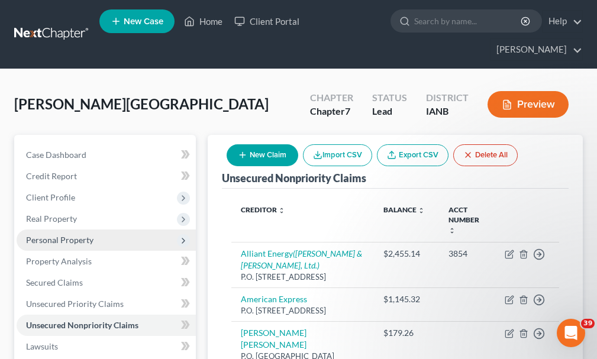
click at [62, 235] on span "Personal Property" at bounding box center [59, 240] width 67 height 10
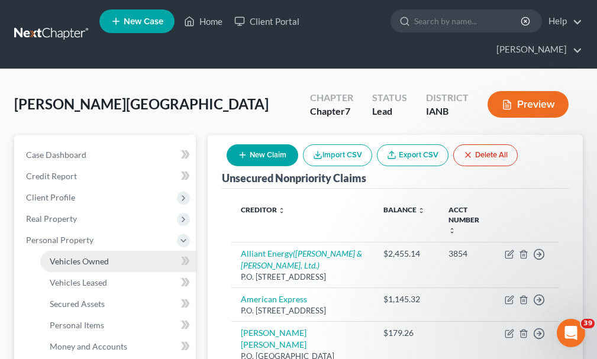
click at [82, 256] on span "Vehicles Owned" at bounding box center [79, 261] width 59 height 10
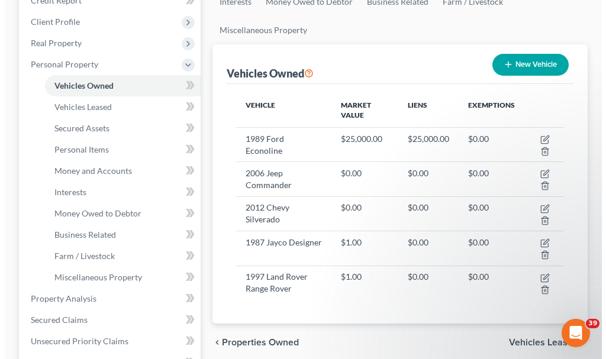
scroll to position [178, 0]
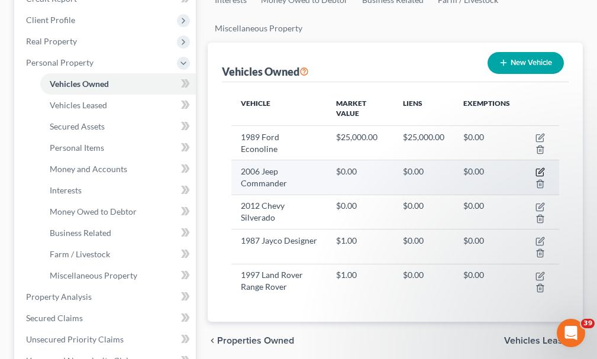
click at [541, 169] on icon "button" at bounding box center [540, 171] width 5 height 5
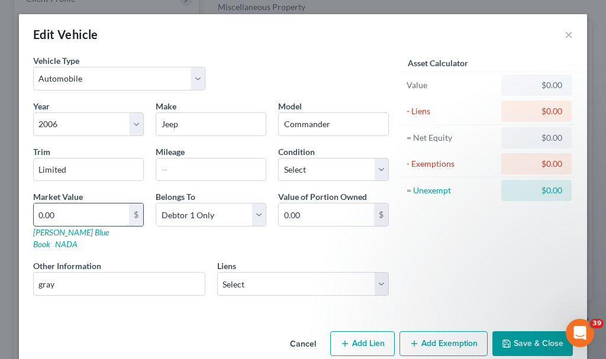
click at [88, 214] on input "0.00" at bounding box center [81, 215] width 95 height 22
click at [198, 218] on select "Select Debtor 1 Only Debtor 2 Only Debtor 1 And Debtor 2 Only At Least One Of T…" at bounding box center [211, 215] width 111 height 24
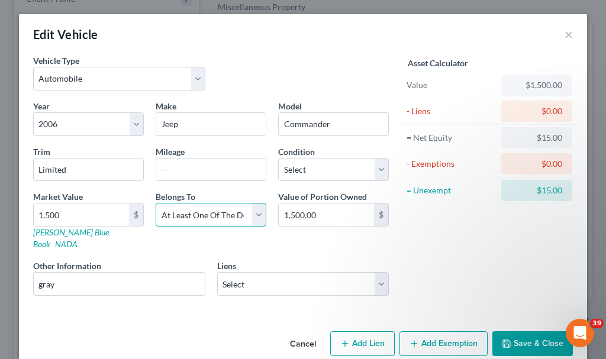
click at [156, 203] on select "Select Debtor 1 Only Debtor 2 Only Debtor 1 And Debtor 2 Only At Least One Of T…" at bounding box center [211, 215] width 111 height 24
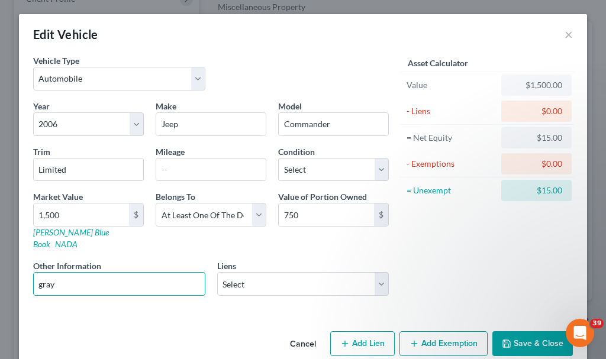
click at [528, 331] on button "Save & Close" at bounding box center [532, 343] width 80 height 25
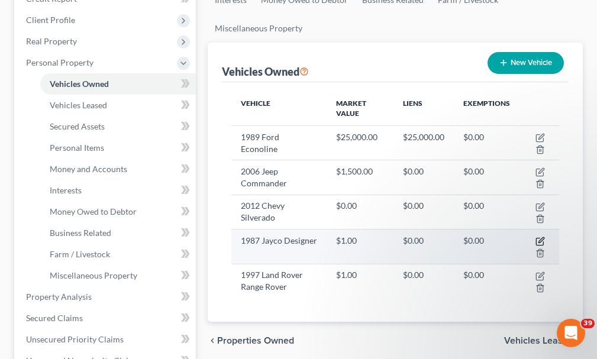
click at [537, 237] on icon "button" at bounding box center [540, 241] width 9 height 9
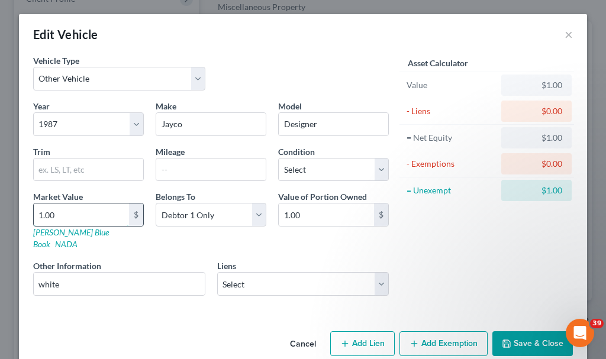
click at [76, 214] on input "1.00" at bounding box center [81, 215] width 95 height 22
click at [195, 217] on select "Select Debtor 1 Only Debtor 2 Only Debtor 1 And Debtor 2 Only At Least One Of T…" at bounding box center [211, 215] width 111 height 24
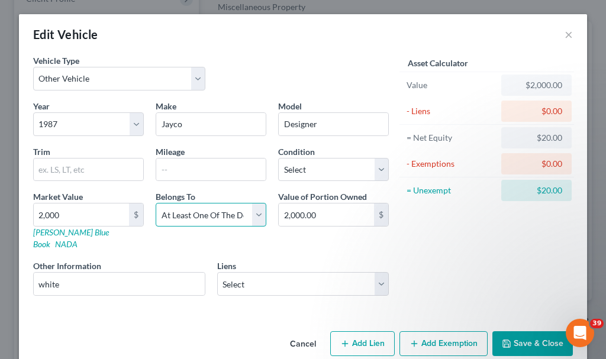
click at [156, 203] on select "Select Debtor 1 Only Debtor 2 Only Debtor 1 And Debtor 2 Only At Least One Of T…" at bounding box center [211, 215] width 111 height 24
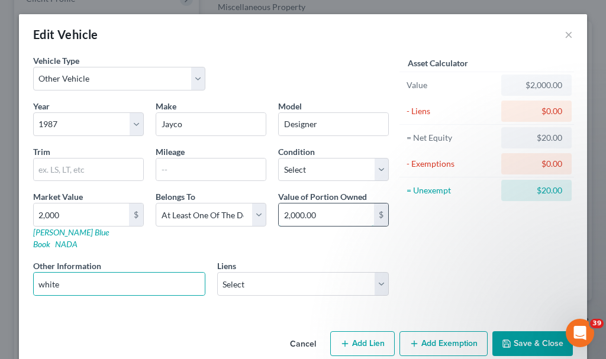
click at [338, 217] on input "2,000.00" at bounding box center [326, 215] width 95 height 22
click at [526, 331] on button "Save & Close" at bounding box center [532, 343] width 80 height 25
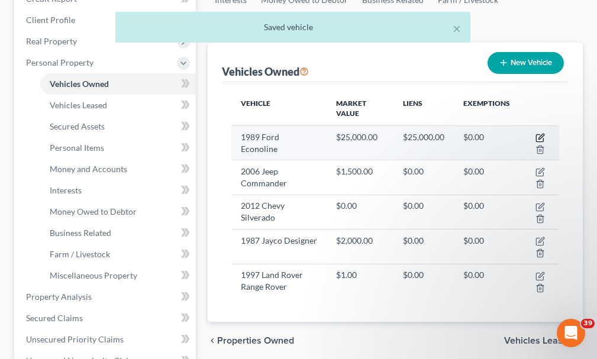
click at [537, 135] on icon "button" at bounding box center [539, 138] width 7 height 7
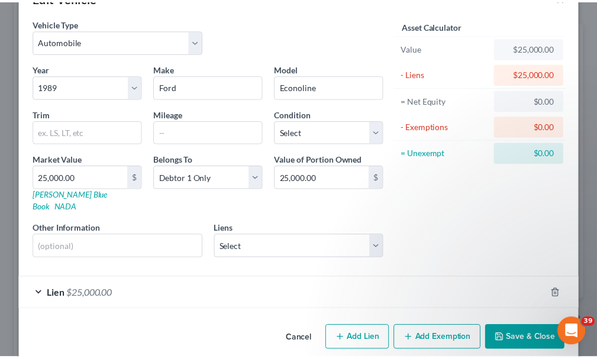
scroll to position [41, 0]
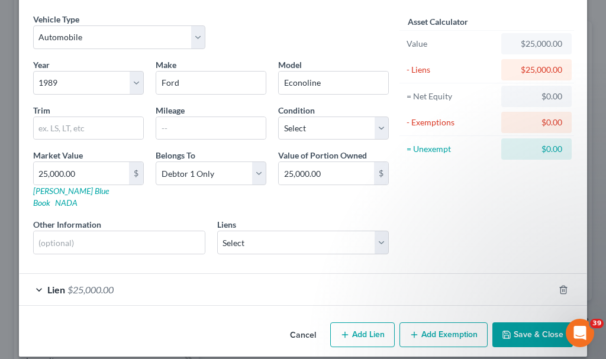
click at [533, 325] on button "Save & Close" at bounding box center [532, 334] width 80 height 25
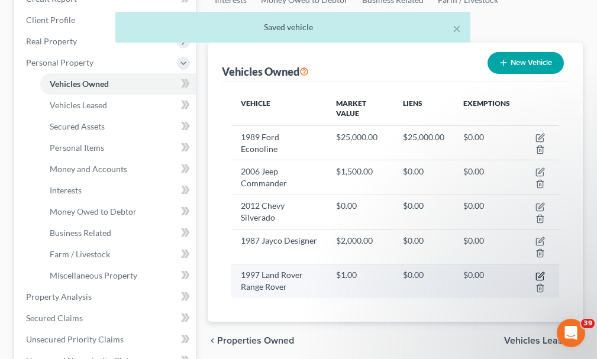
click at [541, 272] on icon "button" at bounding box center [540, 274] width 5 height 5
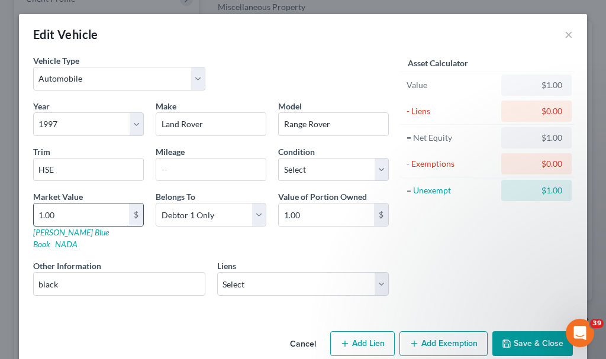
click at [79, 217] on input "1.00" at bounding box center [81, 215] width 95 height 22
click at [542, 331] on button "Save & Close" at bounding box center [532, 343] width 80 height 25
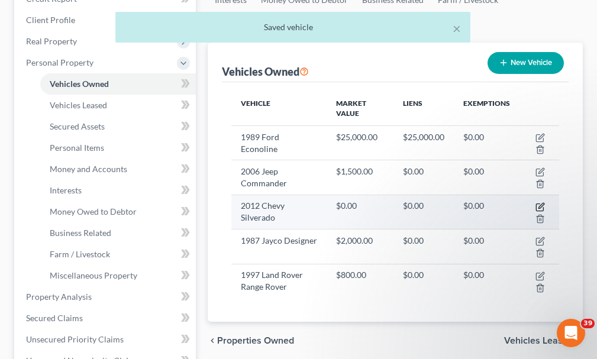
click at [541, 203] on icon "button" at bounding box center [540, 205] width 5 height 5
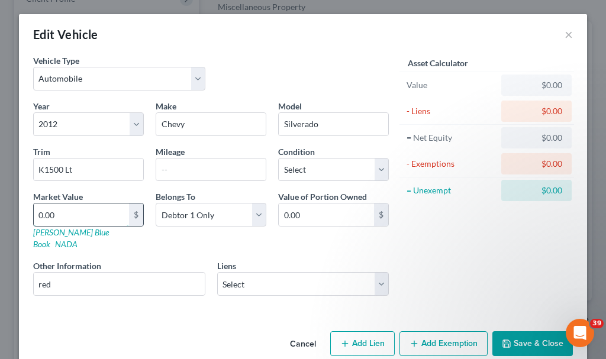
click at [79, 215] on input "0.00" at bounding box center [81, 215] width 95 height 22
click at [520, 331] on button "Save & Close" at bounding box center [532, 343] width 80 height 25
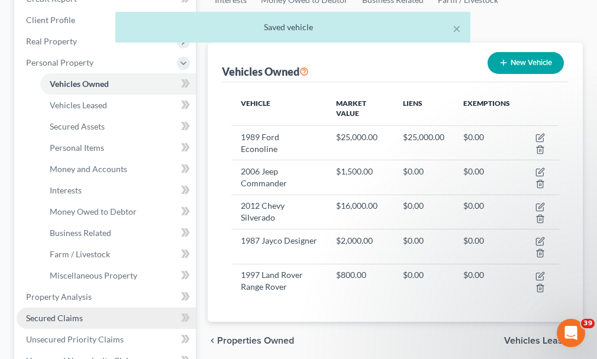
click at [59, 313] on span "Secured Claims" at bounding box center [54, 318] width 57 height 10
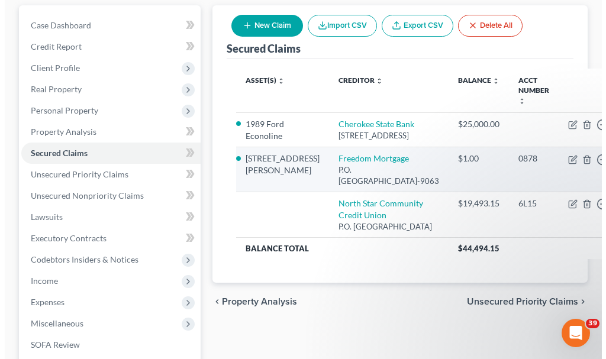
scroll to position [178, 0]
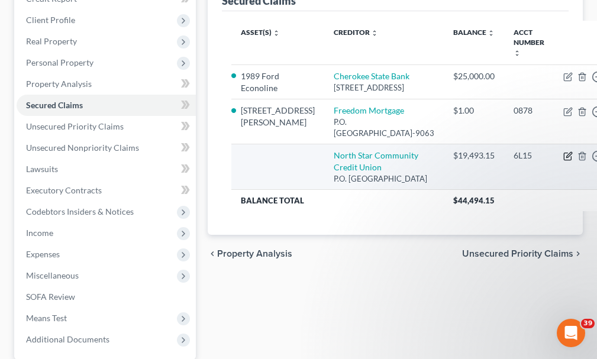
click at [563, 161] on icon "button" at bounding box center [567, 155] width 9 height 9
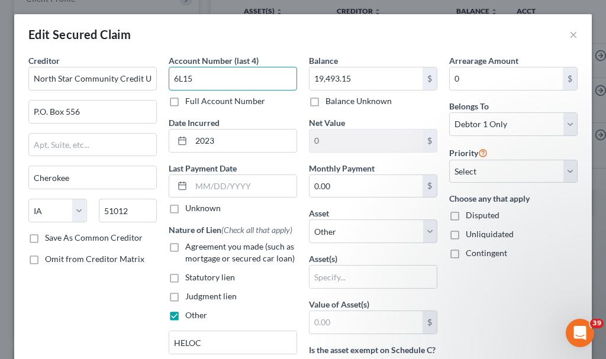
drag, startPoint x: 230, startPoint y: 75, endPoint x: 161, endPoint y: 83, distance: 69.1
click at [163, 83] on div "Account Number (last 4) 6L15 Full Account Number Date Incurred 2023 Last Paymen…" at bounding box center [233, 337] width 140 height 566
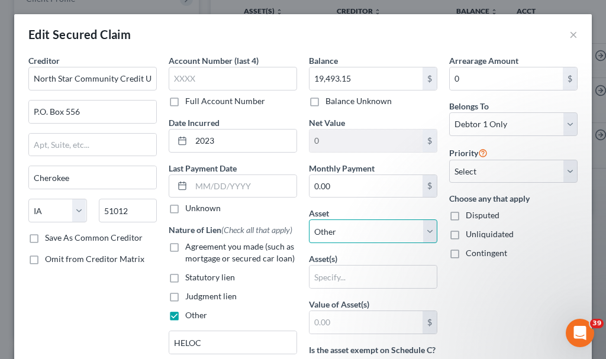
click at [358, 232] on select "Select Other Multiple Assets [PERSON_NAME] & [PERSON_NAME] (Transfer) - $1.0 19…" at bounding box center [373, 232] width 128 height 24
click at [309, 220] on select "Select Other Multiple Assets [PERSON_NAME] & [PERSON_NAME] (Transfer) - $1.0 19…" at bounding box center [373, 232] width 128 height 24
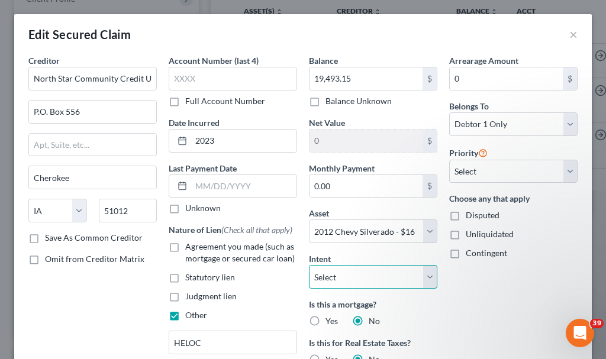
click at [370, 273] on select "Select Surrender Redeem Reaffirm Avoid Other" at bounding box center [373, 277] width 128 height 24
click at [309, 265] on select "Select Surrender Redeem Reaffirm Avoid Other" at bounding box center [373, 277] width 128 height 24
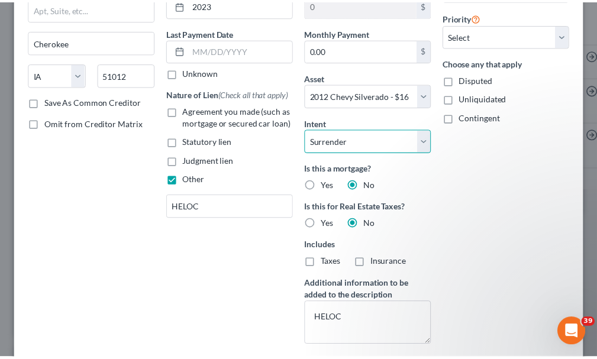
scroll to position [241, 0]
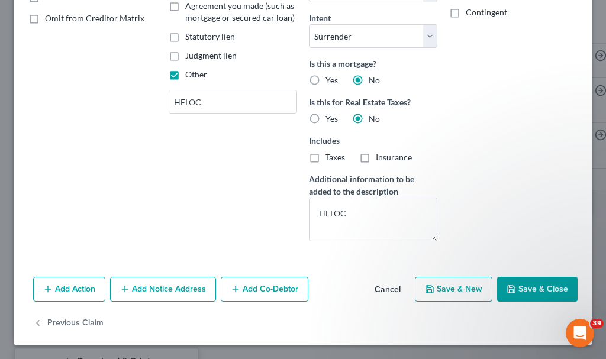
click at [380, 289] on button "Cancel" at bounding box center [387, 290] width 45 height 24
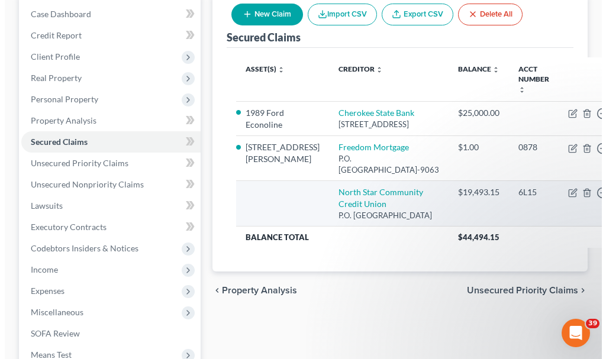
scroll to position [0, 0]
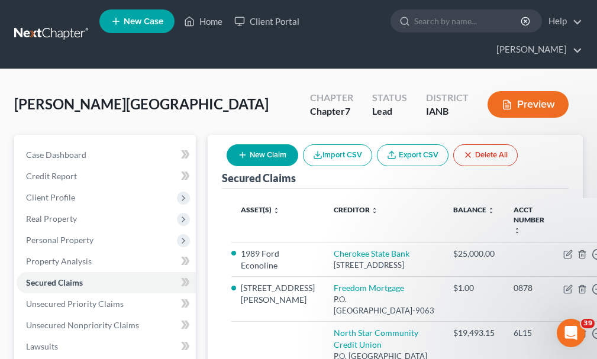
click at [268, 144] on button "New Claim" at bounding box center [263, 155] width 72 height 22
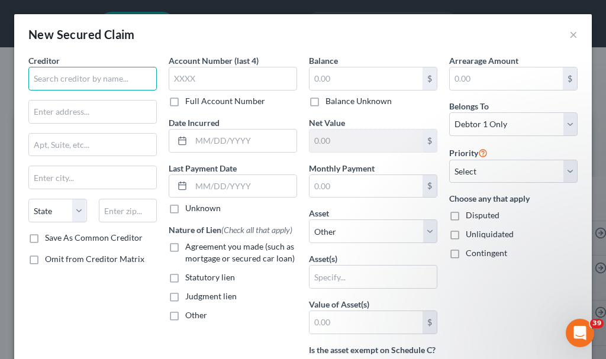
click at [118, 80] on input "text" at bounding box center [92, 79] width 128 height 24
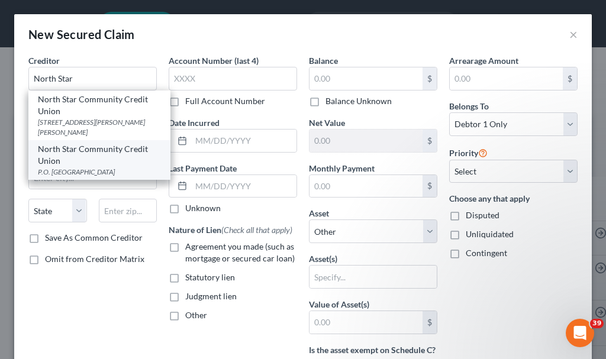
click at [66, 163] on div "North Star Community Credit Union" at bounding box center [99, 155] width 123 height 24
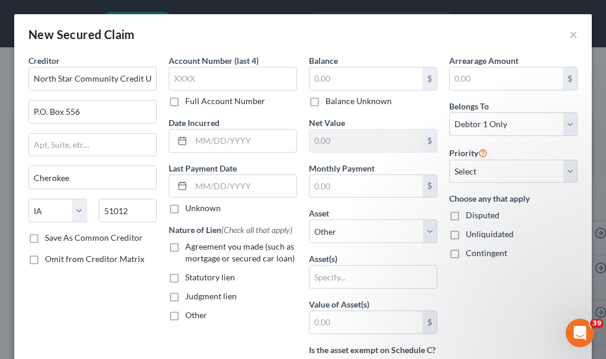
click at [185, 246] on label "Agreement you made (such as mortgage or secured car loan)" at bounding box center [241, 253] width 112 height 24
click at [190, 246] on input "Agreement you made (such as mortgage or secured car loan)" at bounding box center [194, 245] width 8 height 8
click at [337, 83] on input "text" at bounding box center [365, 78] width 113 height 22
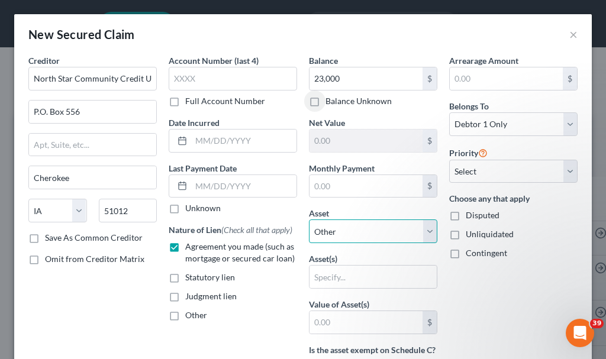
click at [350, 230] on select "Select Other Multiple Assets [PERSON_NAME] & [PERSON_NAME] (Transfer) - $1.0 19…" at bounding box center [373, 232] width 128 height 24
click at [309, 220] on select "Select Other Multiple Assets [PERSON_NAME] & [PERSON_NAME] (Transfer) - $1.0 19…" at bounding box center [373, 232] width 128 height 24
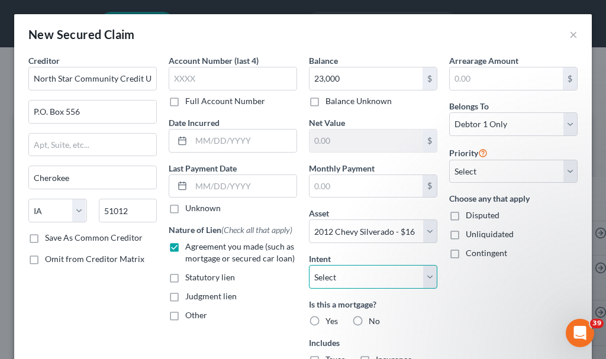
click at [348, 278] on select "Select Surrender Redeem Reaffirm Avoid Other" at bounding box center [373, 277] width 128 height 24
click at [309, 265] on select "Select Surrender Redeem Reaffirm Avoid Other" at bounding box center [373, 277] width 128 height 24
click at [369, 319] on label "No" at bounding box center [374, 321] width 11 height 12
click at [373, 319] on input "No" at bounding box center [377, 319] width 8 height 8
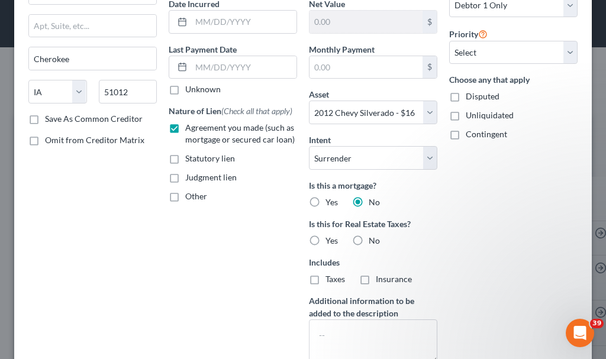
scroll to position [178, 0]
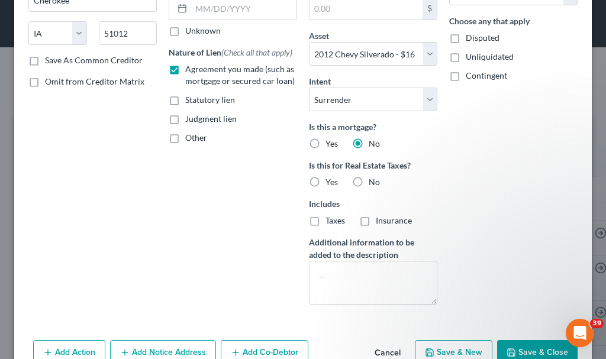
click at [369, 180] on label "No" at bounding box center [374, 182] width 11 height 12
click at [373, 180] on input "No" at bounding box center [377, 180] width 8 height 8
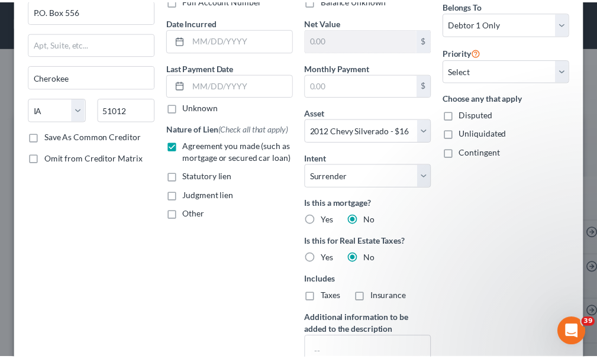
scroll to position [207, 0]
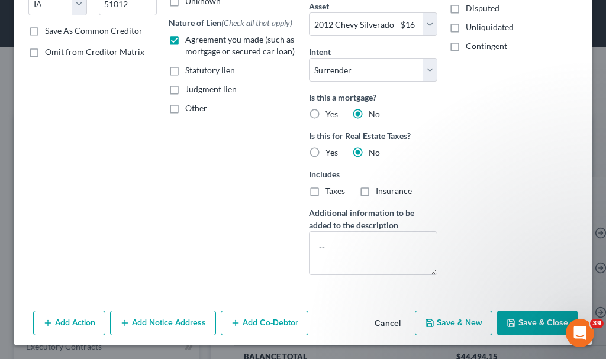
click at [507, 320] on button "Save & Close" at bounding box center [537, 323] width 80 height 25
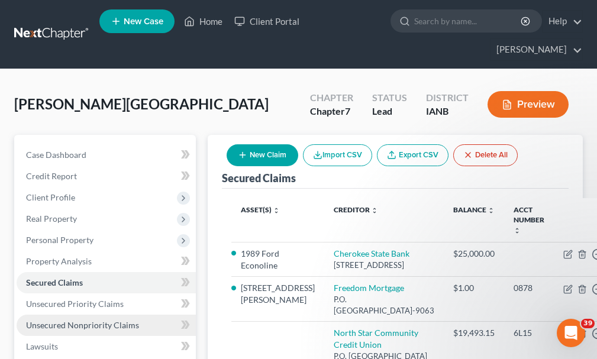
click at [85, 320] on span "Unsecured Nonpriority Claims" at bounding box center [82, 325] width 113 height 10
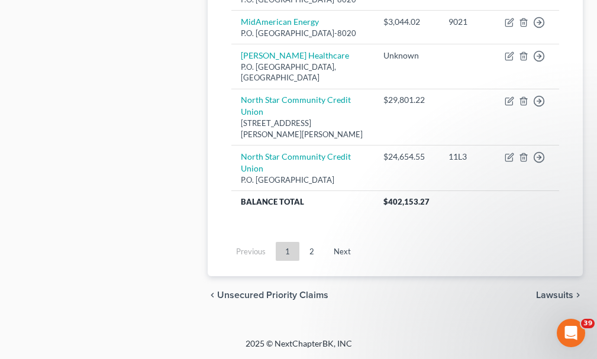
scroll to position [1237, 0]
click at [343, 251] on link "Next" at bounding box center [342, 251] width 36 height 19
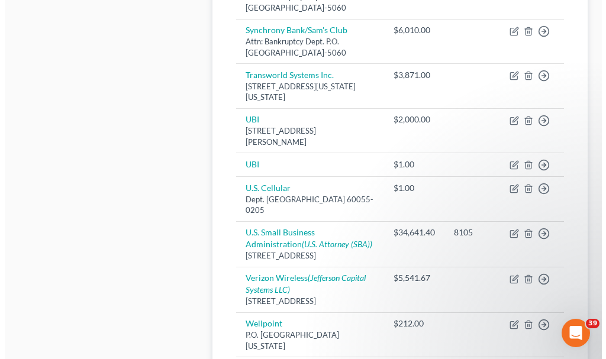
scroll to position [707, 0]
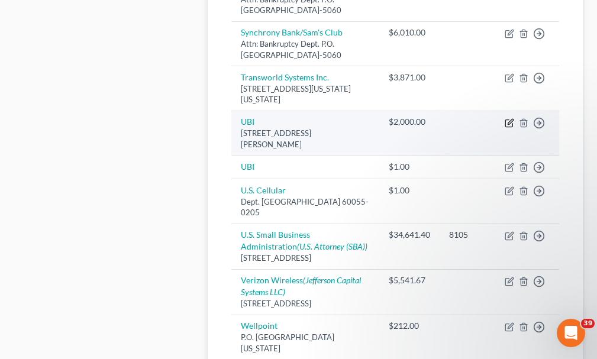
click at [510, 119] on icon "button" at bounding box center [510, 121] width 5 height 5
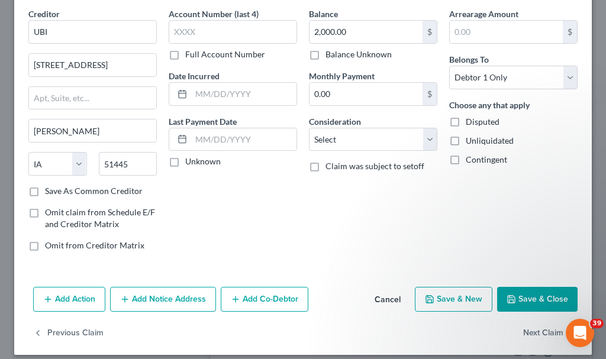
scroll to position [57, 0]
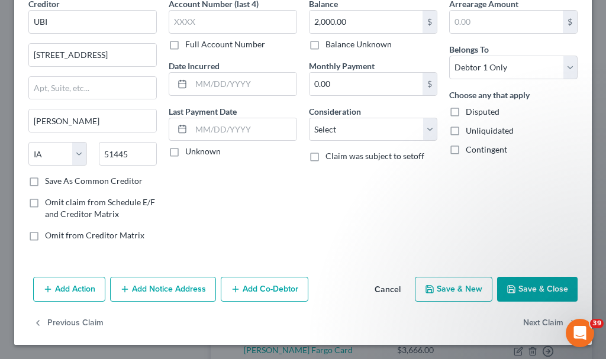
click at [67, 288] on button "Add Action" at bounding box center [69, 289] width 72 height 25
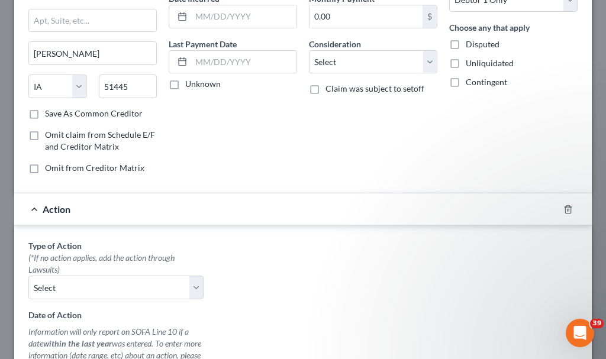
scroll to position [175, 0]
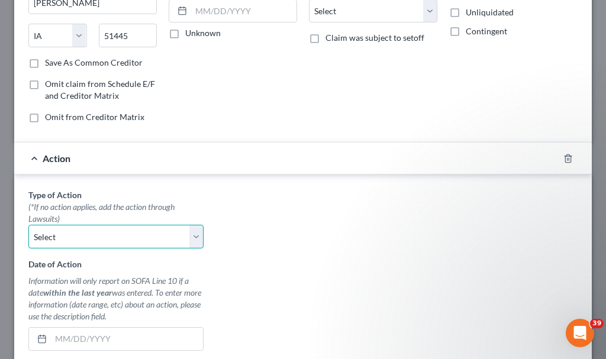
click at [85, 236] on select "Select Repossession Garnishment Foreclosure Personal Injury Attached, Seized, O…" at bounding box center [115, 237] width 175 height 24
click at [28, 225] on select "Select Repossession Garnishment Foreclosure Personal Injury Attached, Seized, O…" at bounding box center [115, 237] width 175 height 24
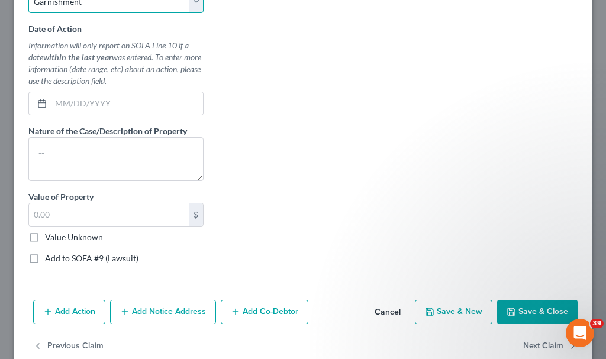
scroll to position [412, 0]
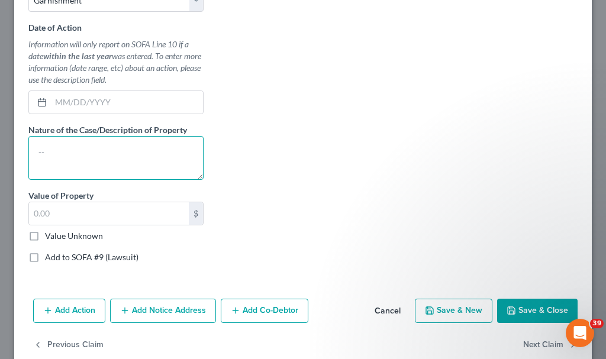
click at [63, 160] on textarea at bounding box center [115, 158] width 175 height 44
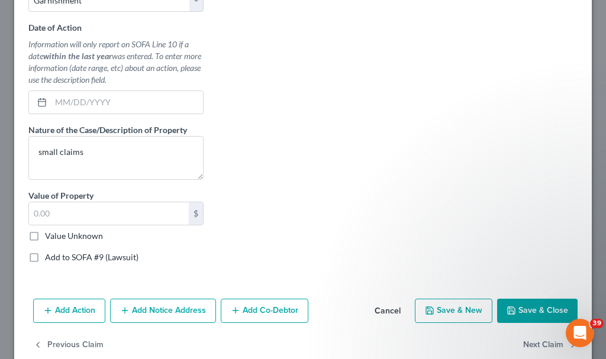
click at [45, 257] on label "Add to SOFA #9 (Lawsuit)" at bounding box center [91, 257] width 93 height 12
click at [50, 257] on input "Add to SOFA #9 (Lawsuit)" at bounding box center [54, 255] width 8 height 8
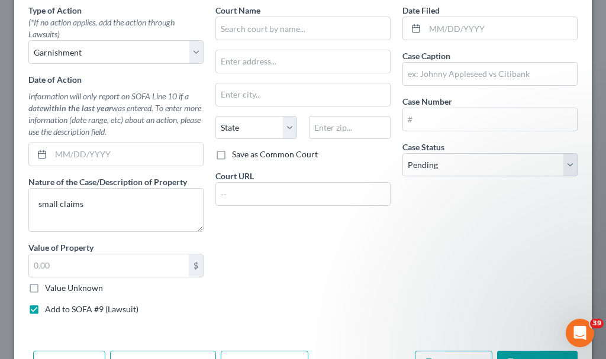
scroll to position [353, 0]
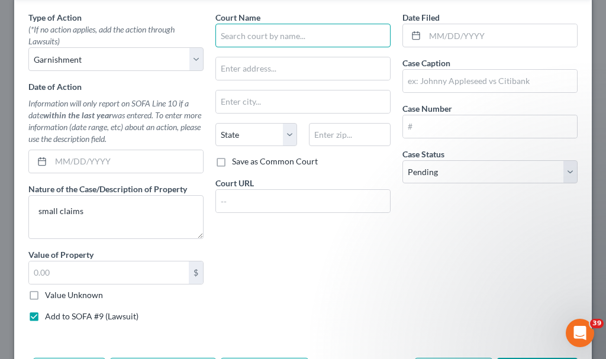
click at [285, 38] on input "text" at bounding box center [302, 36] width 175 height 24
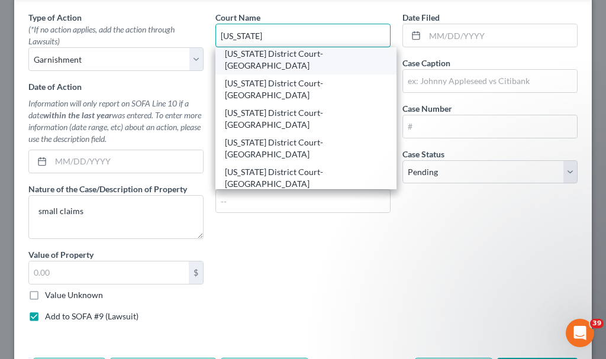
scroll to position [118, 0]
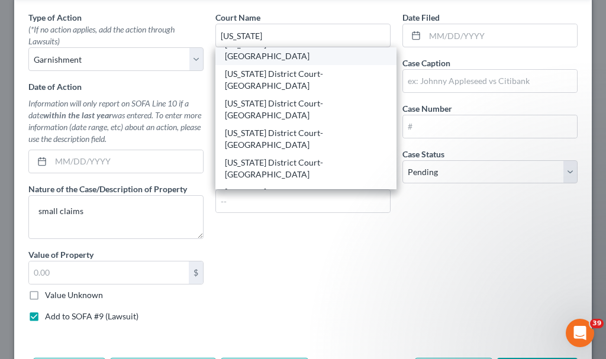
click at [288, 234] on div "[US_STATE] District Court-[PERSON_NAME]" at bounding box center [306, 246] width 162 height 24
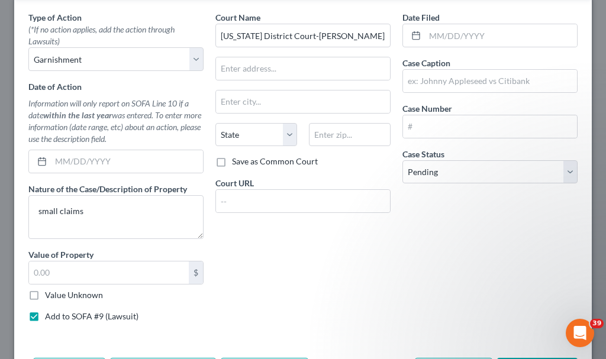
scroll to position [0, 0]
click at [440, 79] on input "text" at bounding box center [490, 81] width 174 height 22
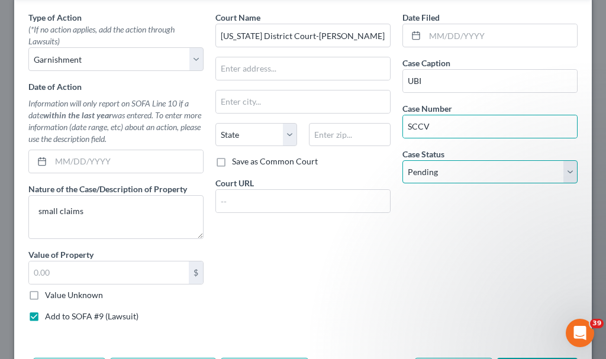
drag, startPoint x: 428, startPoint y: 170, endPoint x: 430, endPoint y: 182, distance: 11.5
click at [428, 170] on select "Select Pending On Appeal Concluded" at bounding box center [489, 172] width 175 height 24
click at [402, 160] on select "Select Pending On Appeal Concluded" at bounding box center [489, 172] width 175 height 24
click at [429, 170] on select "Select Pending On Appeal Concluded" at bounding box center [489, 172] width 175 height 24
click at [402, 160] on select "Select Pending On Appeal Concluded" at bounding box center [489, 172] width 175 height 24
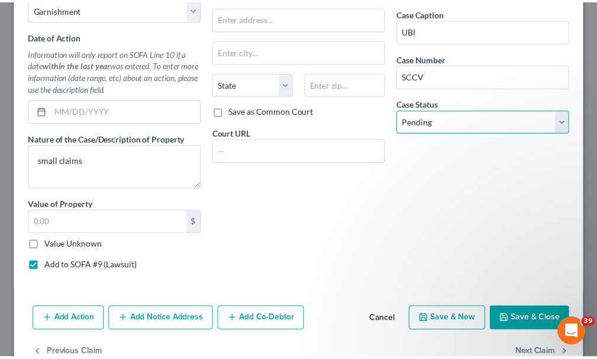
scroll to position [434, 0]
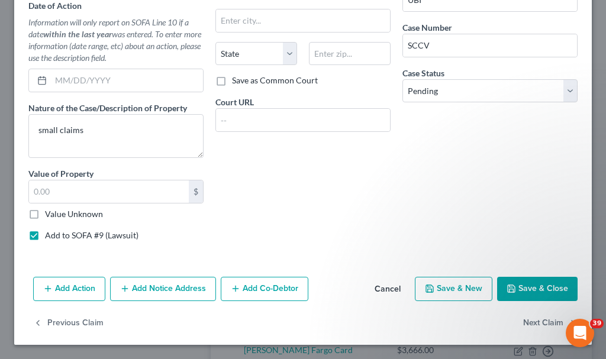
click at [530, 281] on button "Save & Close" at bounding box center [537, 289] width 80 height 25
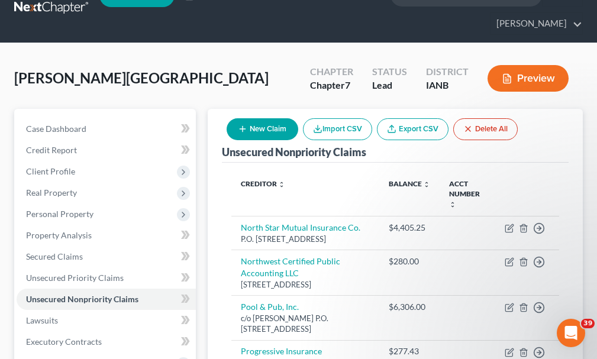
scroll to position [0, 0]
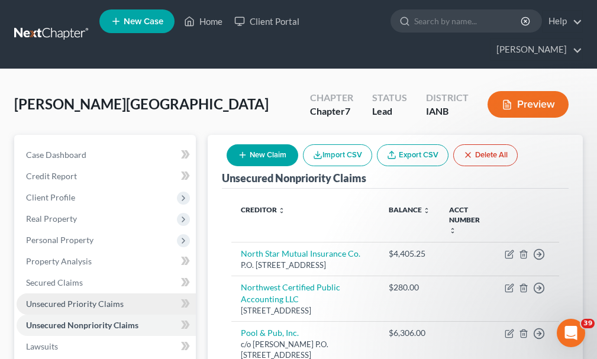
click at [73, 299] on span "Unsecured Priority Claims" at bounding box center [75, 304] width 98 height 10
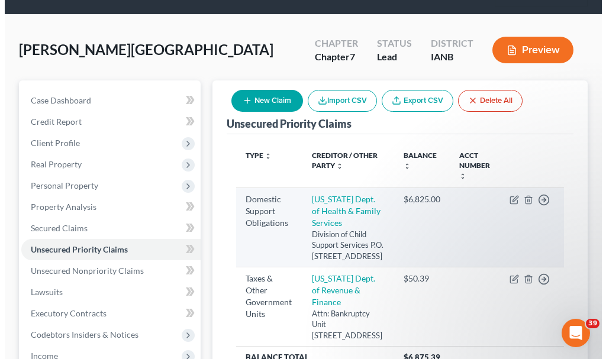
scroll to position [118, 0]
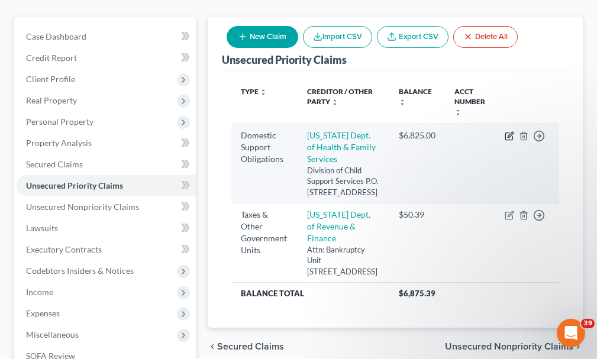
click at [506, 131] on icon "button" at bounding box center [509, 135] width 9 height 9
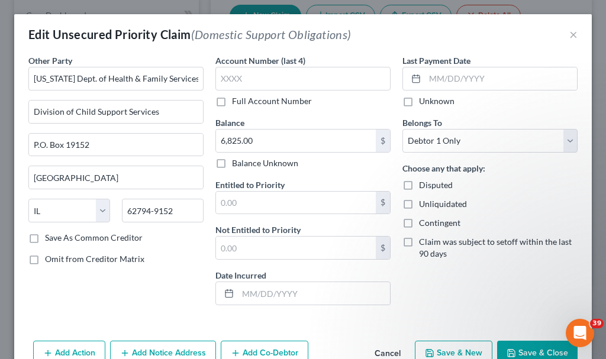
click at [182, 351] on button "Add Notice Address" at bounding box center [163, 353] width 106 height 25
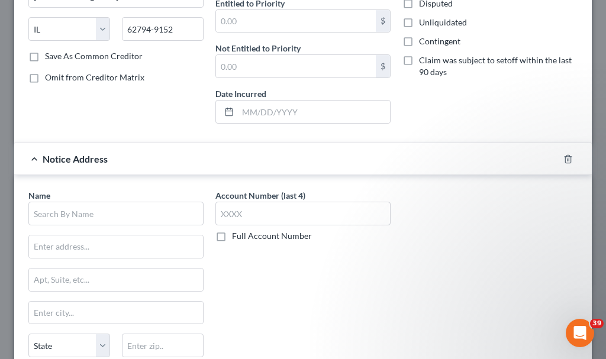
scroll to position [237, 0]
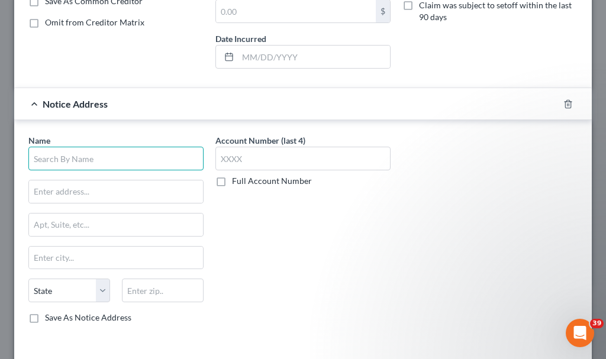
click at [140, 158] on input "text" at bounding box center [115, 159] width 175 height 24
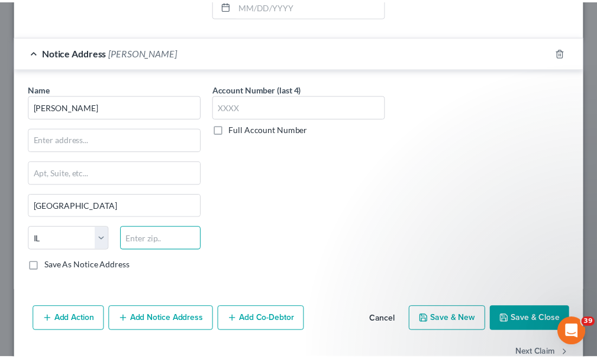
scroll to position [319, 0]
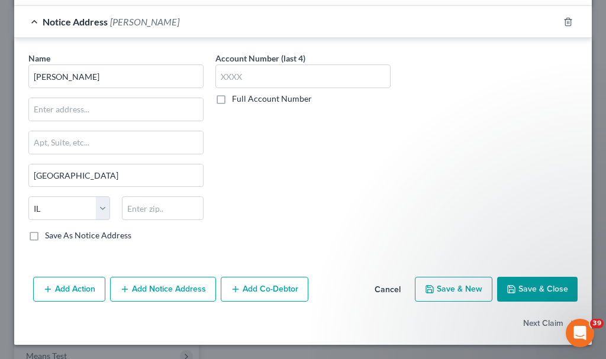
click at [536, 286] on button "Save & Close" at bounding box center [537, 289] width 80 height 25
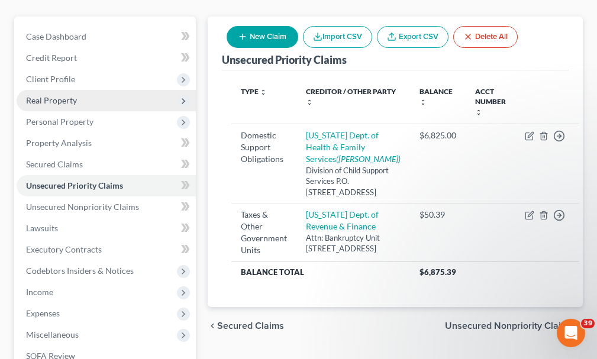
click at [53, 95] on span "Real Property" at bounding box center [51, 100] width 51 height 10
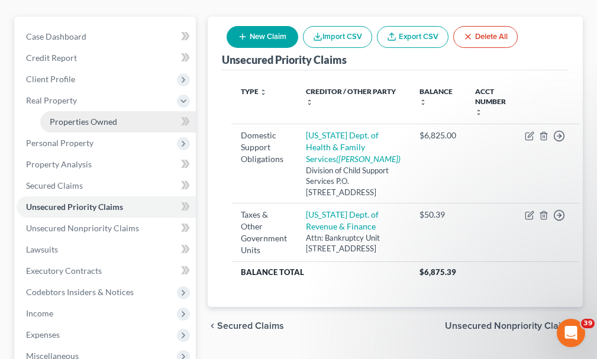
click at [82, 117] on span "Properties Owned" at bounding box center [83, 122] width 67 height 10
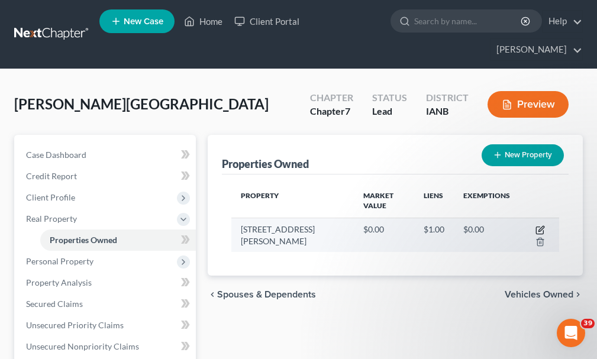
click at [536, 225] on icon "button" at bounding box center [540, 229] width 9 height 9
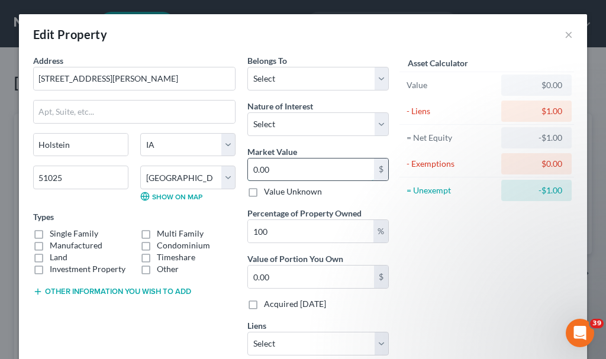
click at [286, 169] on input "0.00" at bounding box center [311, 170] width 126 height 22
click at [50, 233] on label "Single Family" at bounding box center [74, 234] width 49 height 12
click at [54, 233] on input "Single Family" at bounding box center [58, 232] width 8 height 8
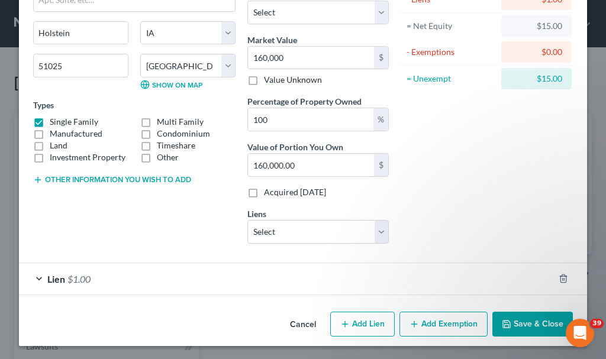
scroll to position [113, 0]
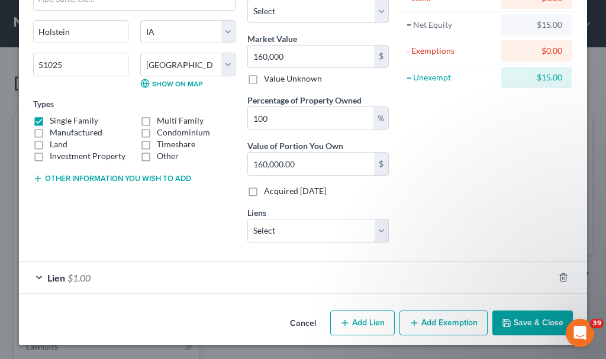
click at [454, 323] on button "Add Exemption" at bounding box center [443, 323] width 88 height 25
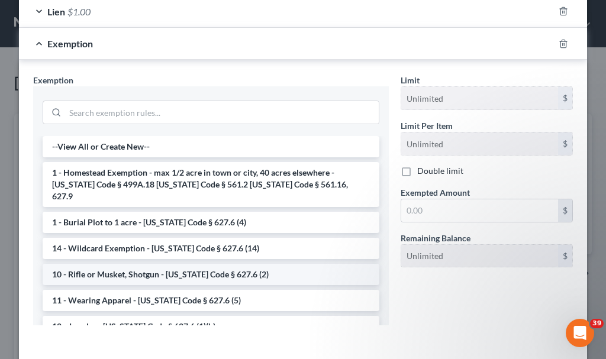
scroll to position [409, 0]
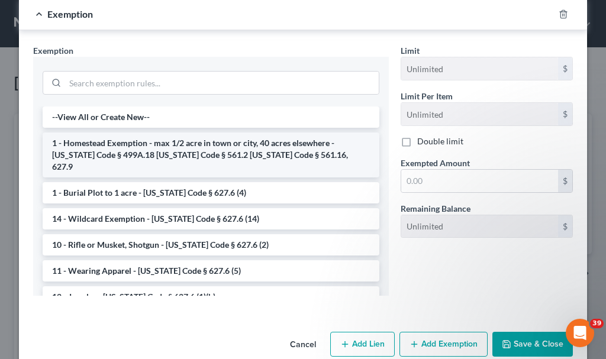
click at [88, 146] on li "1 - Homestead Exemption - max 1/2 acre in town or city, 40 acres elsewhere - [U…" at bounding box center [211, 155] width 337 height 45
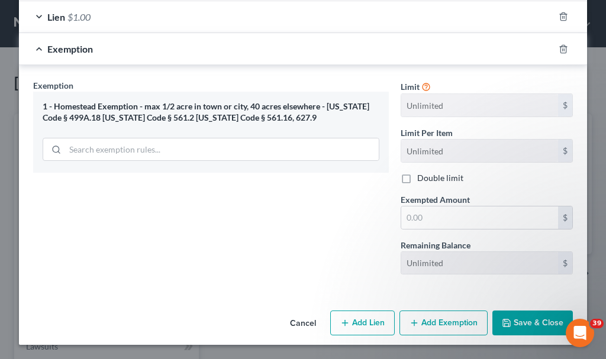
scroll to position [374, 0]
click at [447, 219] on input "text" at bounding box center [479, 218] width 157 height 22
click at [513, 323] on button "Save & Close" at bounding box center [532, 323] width 80 height 25
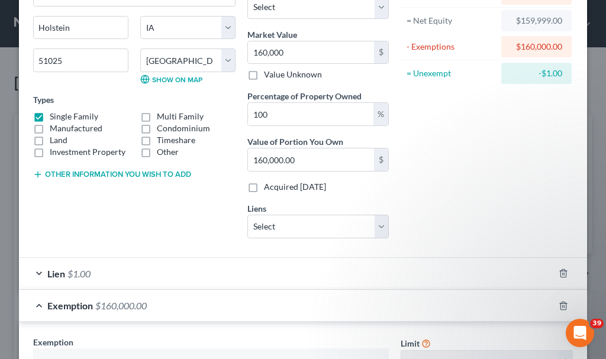
scroll to position [19, 0]
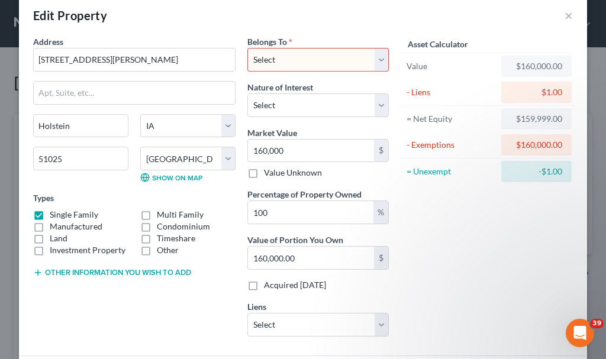
click at [291, 53] on select "Select Debtor 1 Only Debtor 2 Only Debtor 1 And Debtor 2 Only At Least One Of T…" at bounding box center [317, 60] width 141 height 24
click at [247, 48] on select "Select Debtor 1 Only Debtor 2 Only Debtor 1 And Debtor 2 Only At Least One Of T…" at bounding box center [317, 60] width 141 height 24
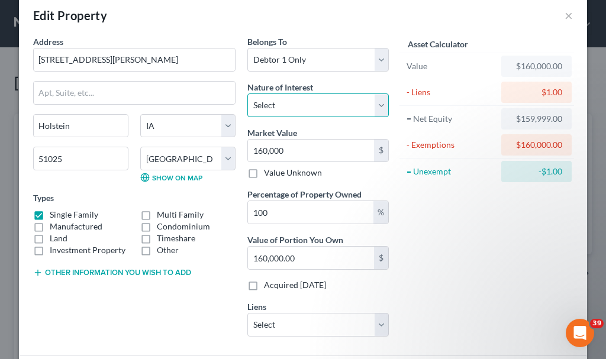
click at [285, 104] on select "Select Fee Simple Joint Tenant Life Estate Equitable Interest Future Interest T…" at bounding box center [317, 105] width 141 height 24
click at [247, 93] on select "Select Fee Simple Joint Tenant Life Estate Equitable Interest Future Interest T…" at bounding box center [317, 105] width 141 height 24
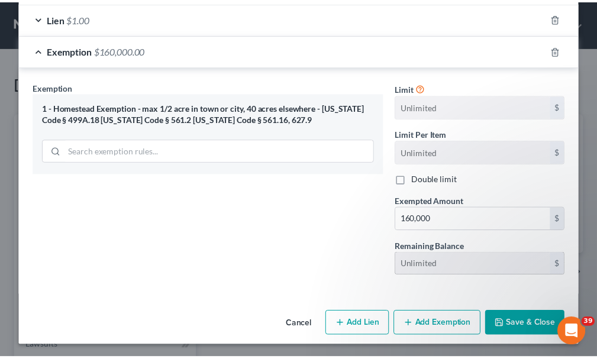
scroll to position [374, 0]
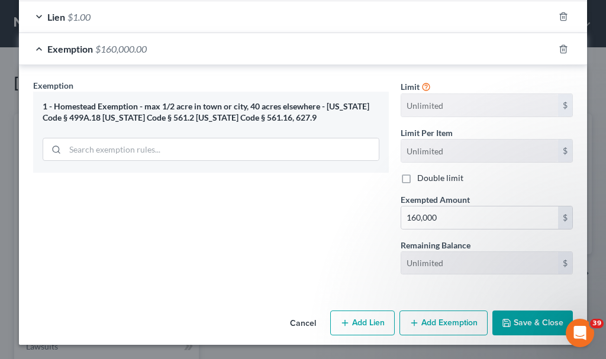
click at [528, 327] on button "Save & Close" at bounding box center [532, 323] width 80 height 25
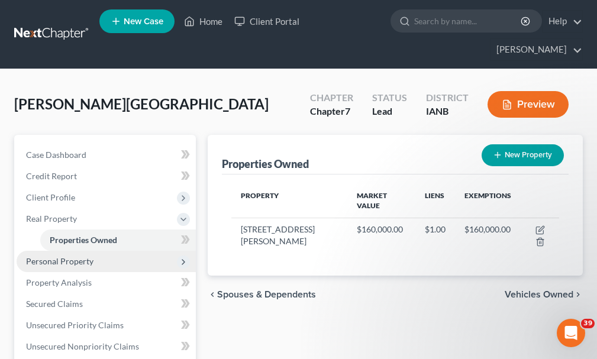
click at [57, 256] on span "Personal Property" at bounding box center [59, 261] width 67 height 10
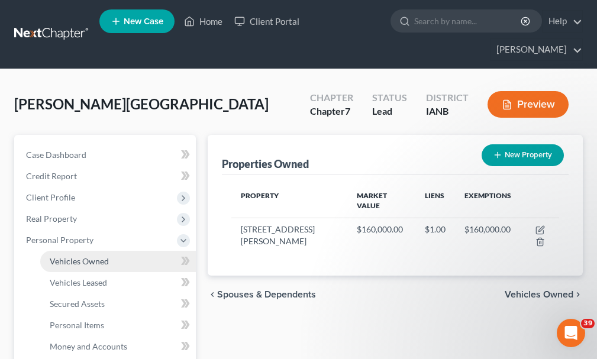
click at [89, 256] on span "Vehicles Owned" at bounding box center [79, 261] width 59 height 10
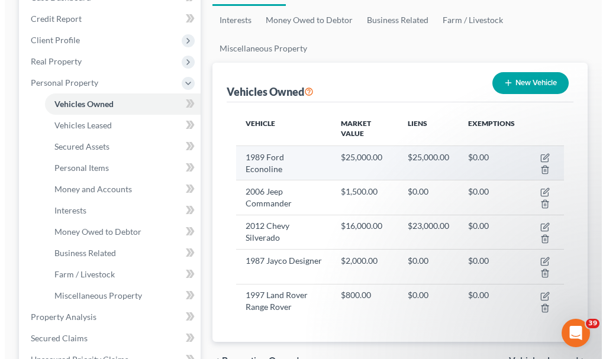
scroll to position [178, 0]
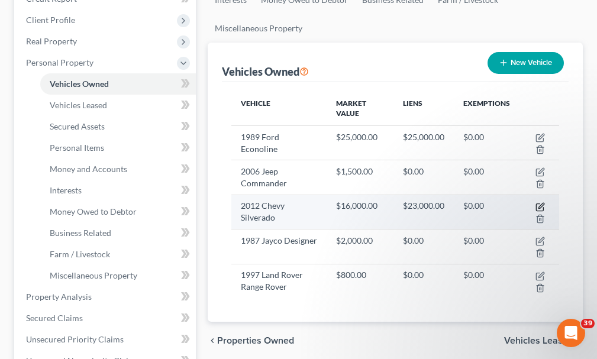
click at [538, 202] on icon "button" at bounding box center [540, 206] width 9 height 9
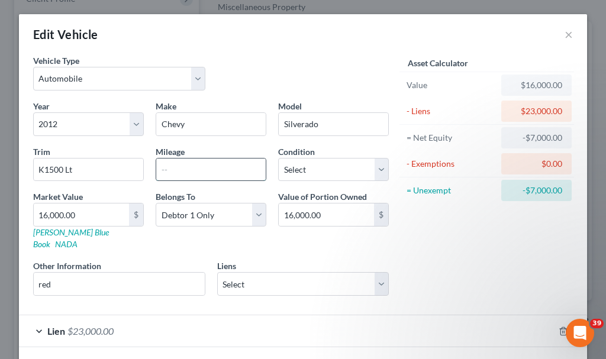
click at [187, 169] on input "text" at bounding box center [210, 170] width 109 height 22
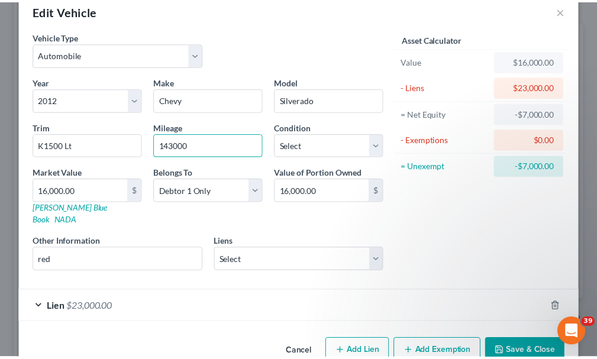
scroll to position [41, 0]
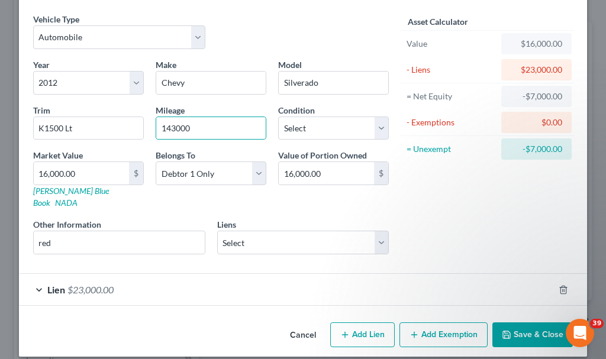
click at [511, 322] on button "Save & Close" at bounding box center [532, 334] width 80 height 25
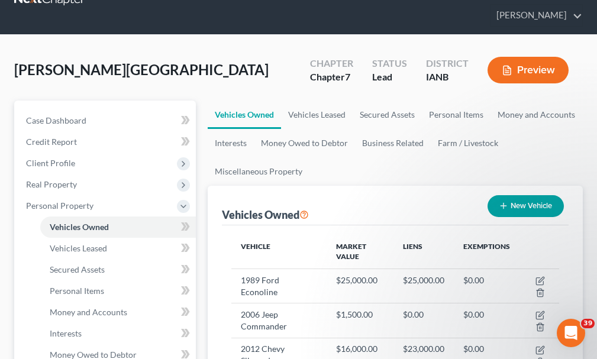
scroll to position [0, 0]
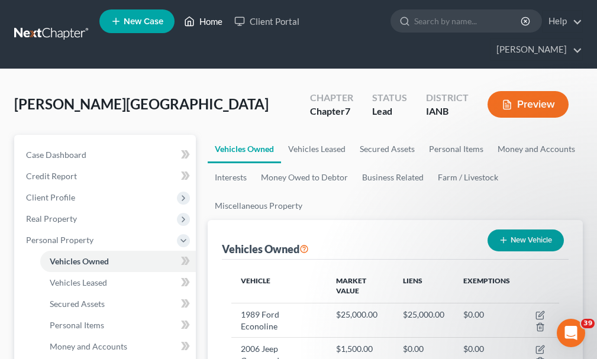
click at [212, 21] on link "Home" at bounding box center [203, 21] width 50 height 21
